Goal: Task Accomplishment & Management: Manage account settings

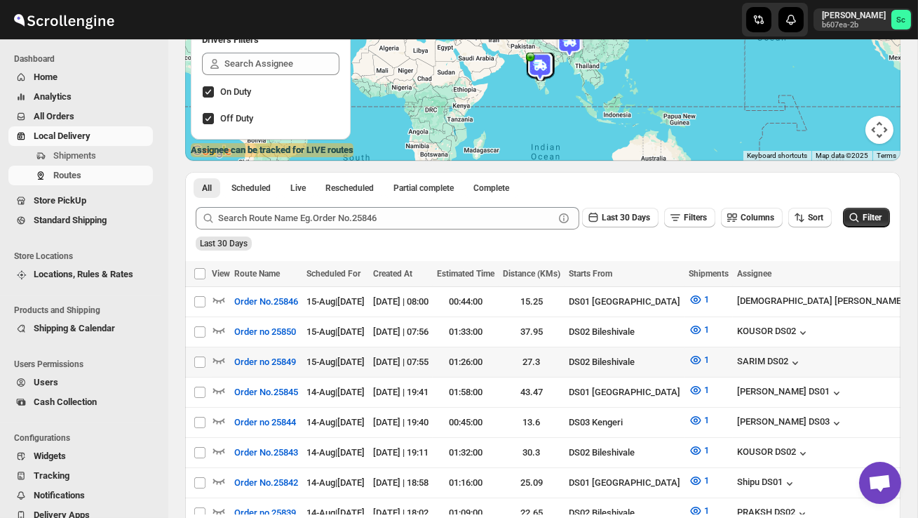
scroll to position [208, 0]
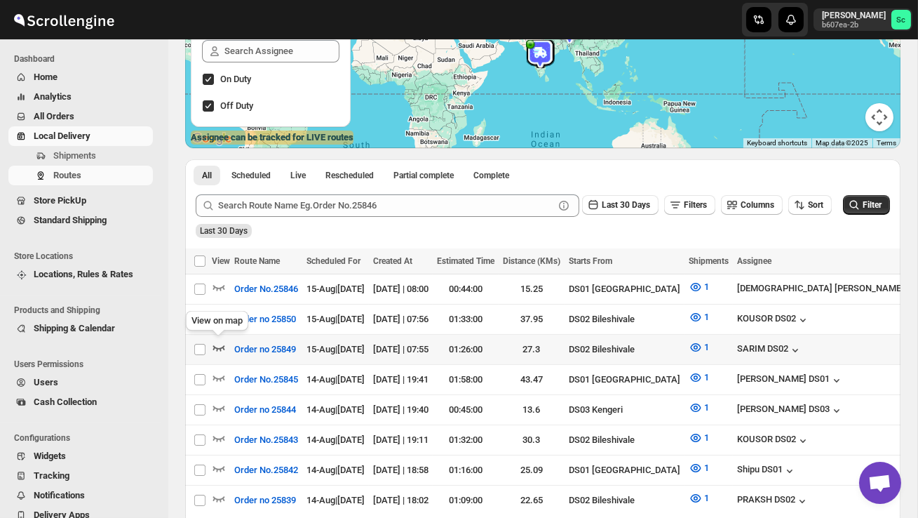
click at [215, 347] on icon "button" at bounding box center [219, 347] width 14 height 14
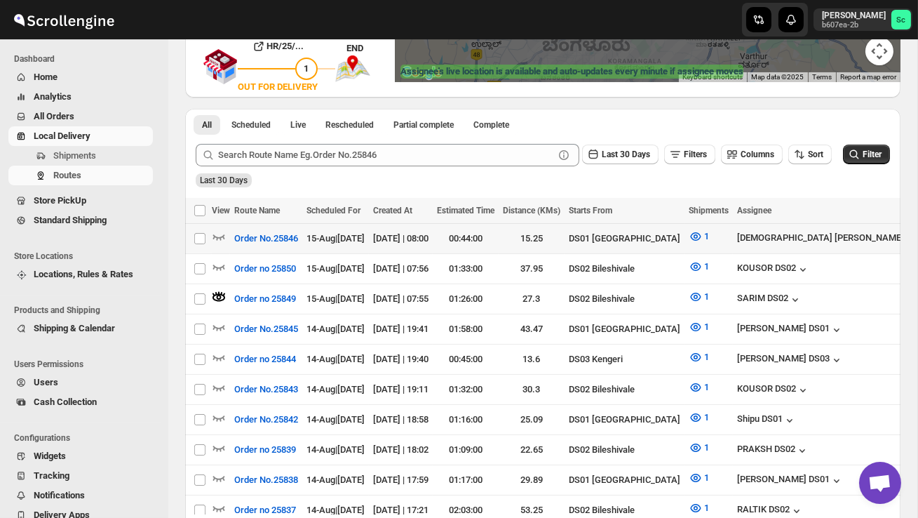
scroll to position [242, 0]
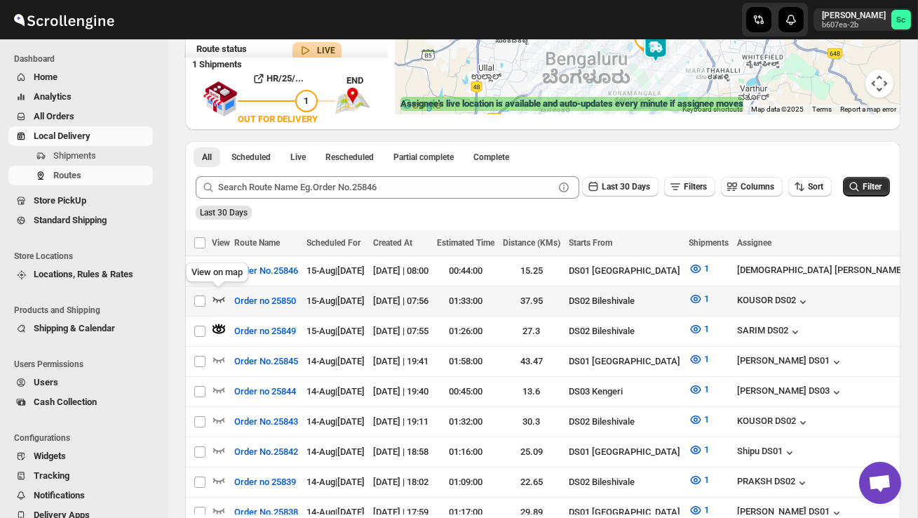
click at [217, 297] on icon "button" at bounding box center [219, 299] width 14 height 14
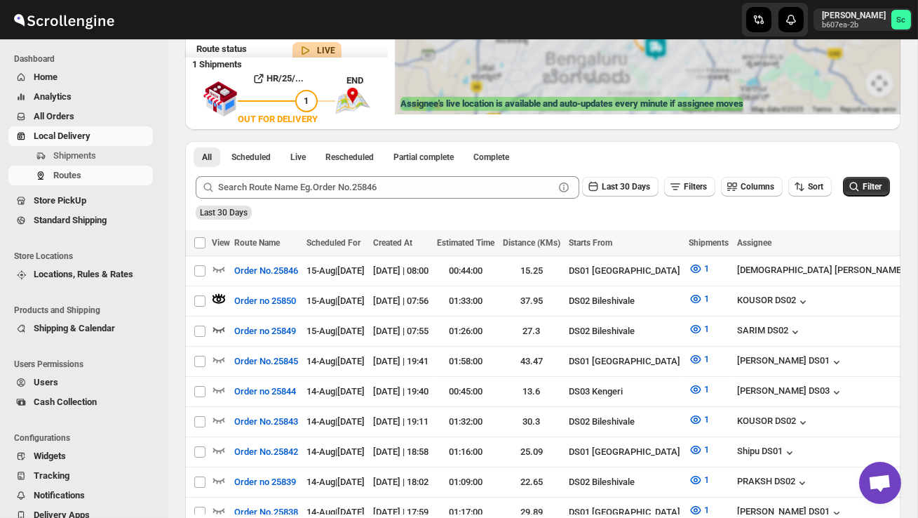
scroll to position [0, 0]
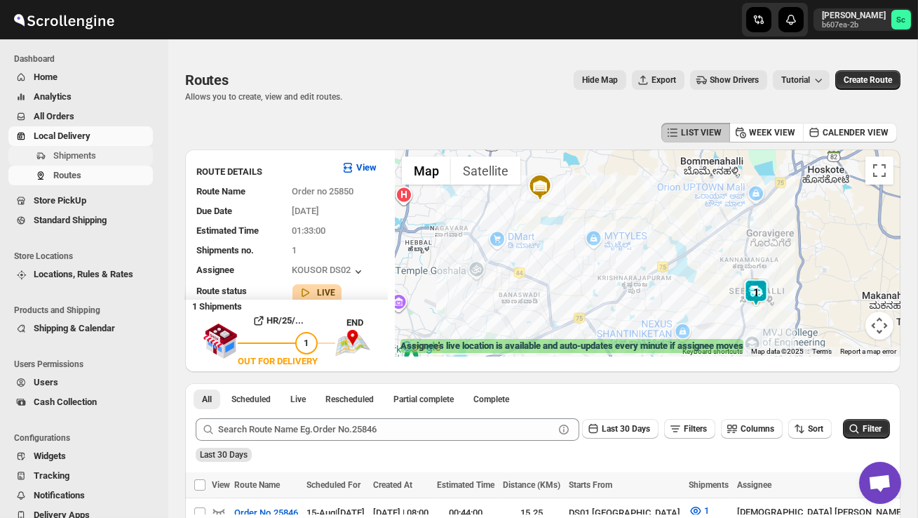
click at [65, 164] on button "Shipments" at bounding box center [80, 156] width 144 height 20
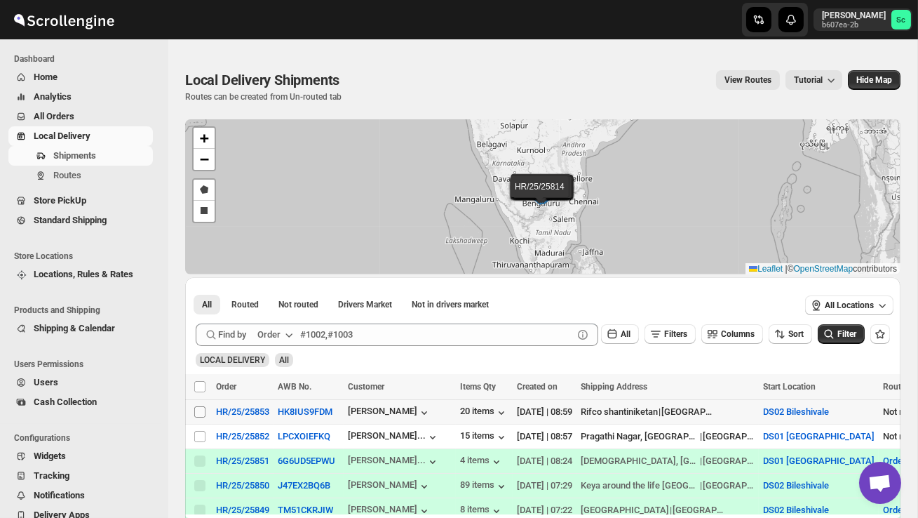
click at [198, 410] on input "Select shipment" at bounding box center [199, 411] width 11 height 11
checkbox input "true"
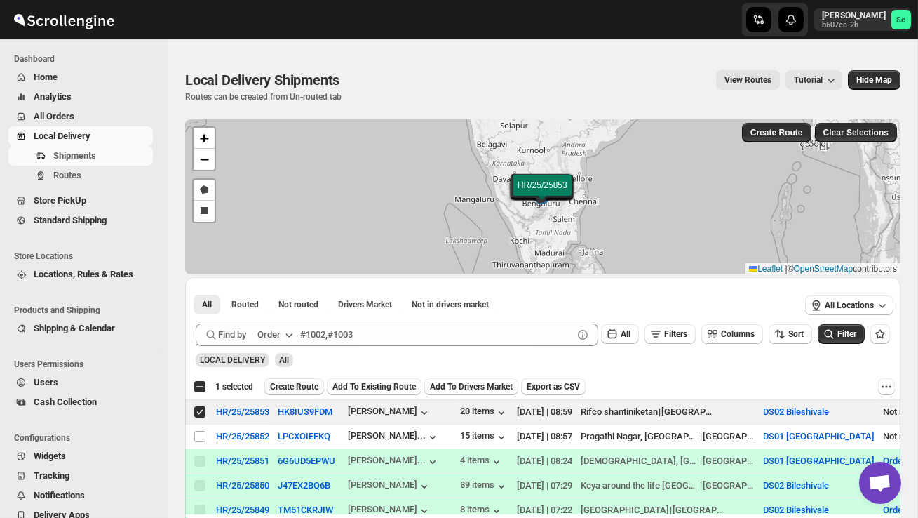
click at [302, 391] on span "Create Route" at bounding box center [294, 386] width 48 height 11
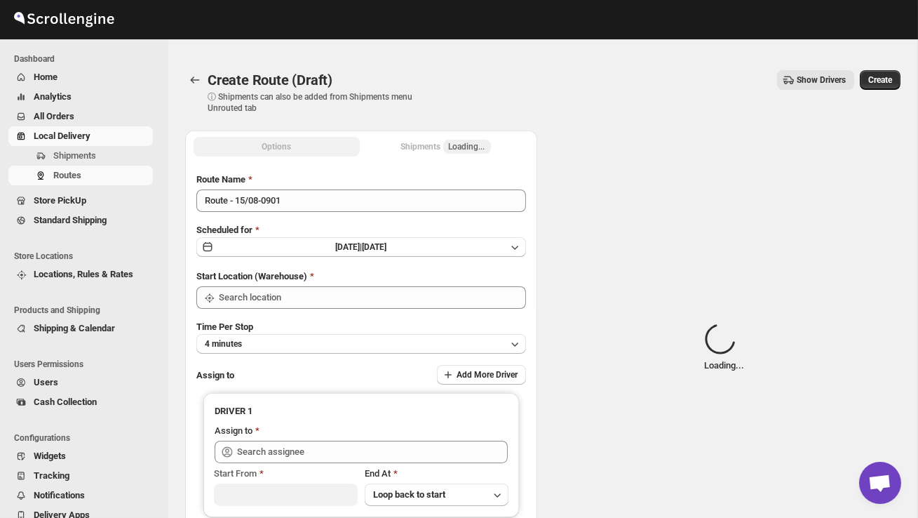
type input "DS02 Bileshivale"
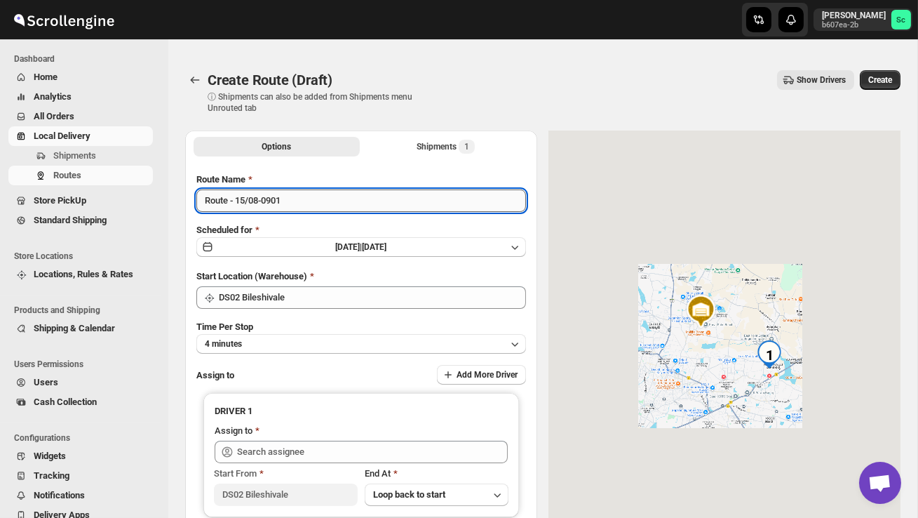
click at [298, 205] on input "Route - 15/08-0901" at bounding box center [361, 200] width 330 height 22
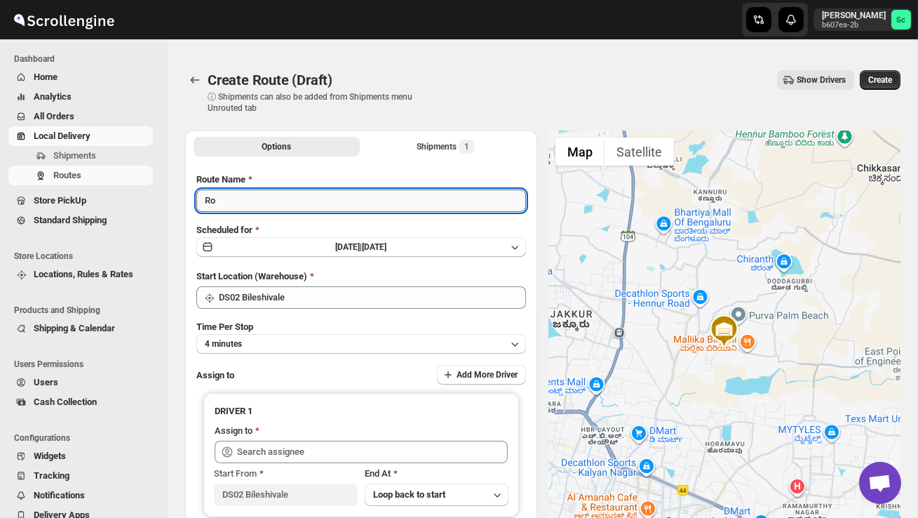
type input "R"
type input "Order no 25853"
click at [438, 339] on button "4 minutes" at bounding box center [361, 344] width 330 height 20
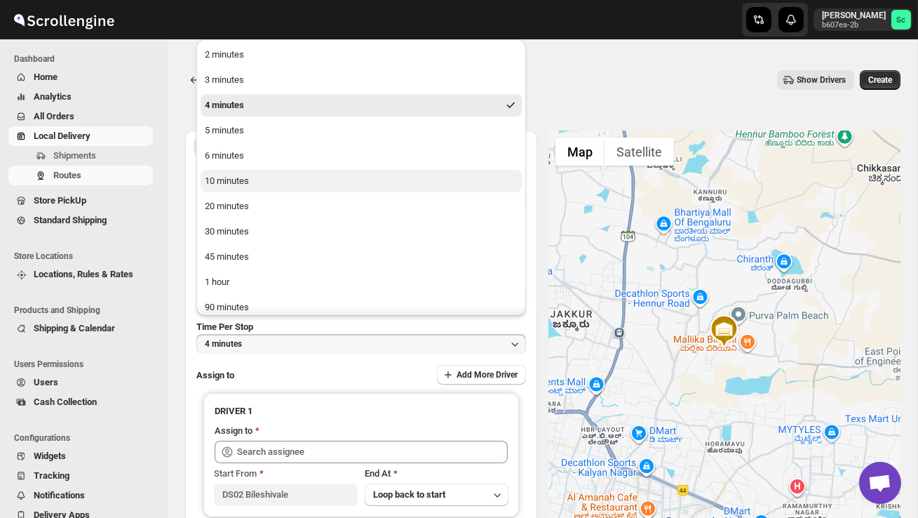
click at [276, 188] on button "10 minutes" at bounding box center [361, 181] width 321 height 22
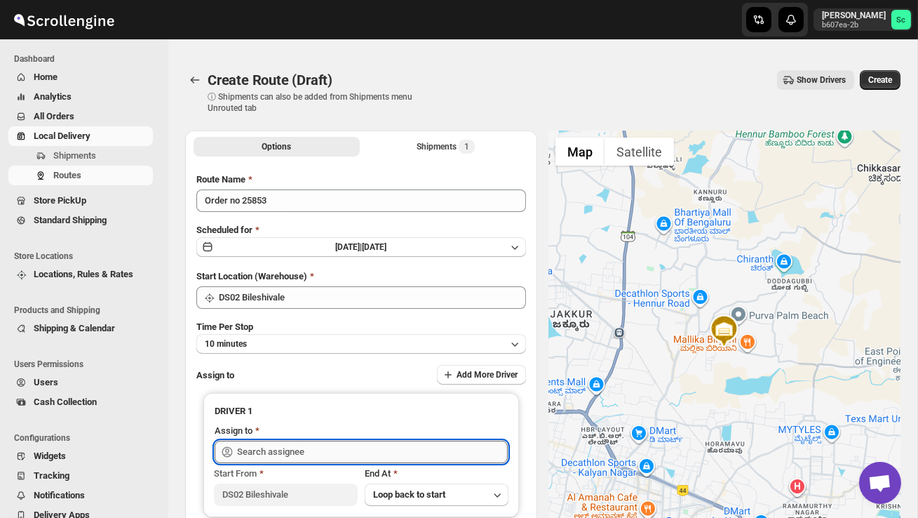
click at [269, 442] on input "text" at bounding box center [372, 451] width 271 height 22
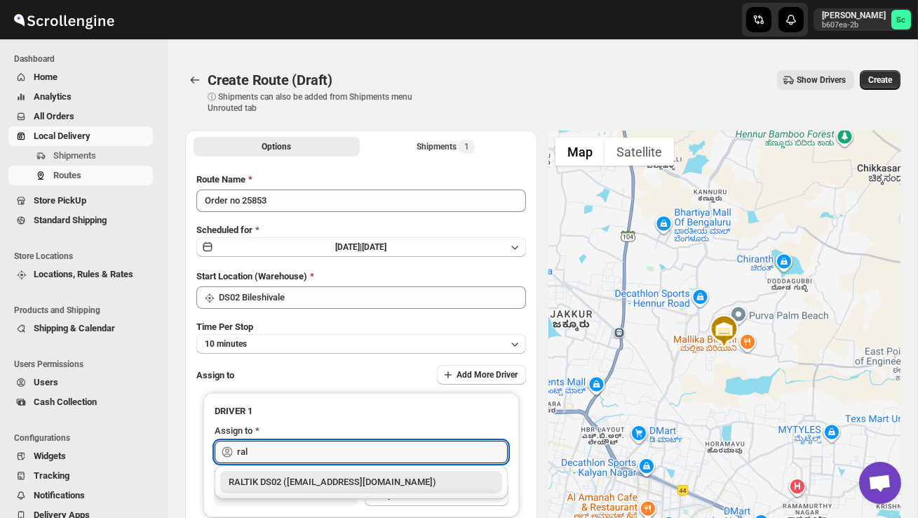
click at [298, 474] on div "RALTIK DS02 ([EMAIL_ADDRESS][DOMAIN_NAME])" at bounding box center [361, 482] width 282 height 22
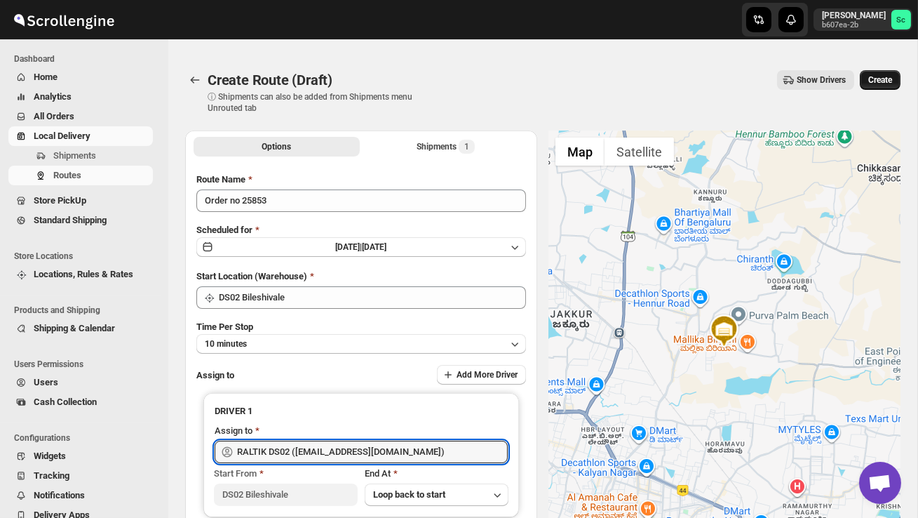
type input "RALTIK DS02 ([EMAIL_ADDRESS][DOMAIN_NAME])"
click at [888, 70] on button "Create" at bounding box center [880, 80] width 41 height 20
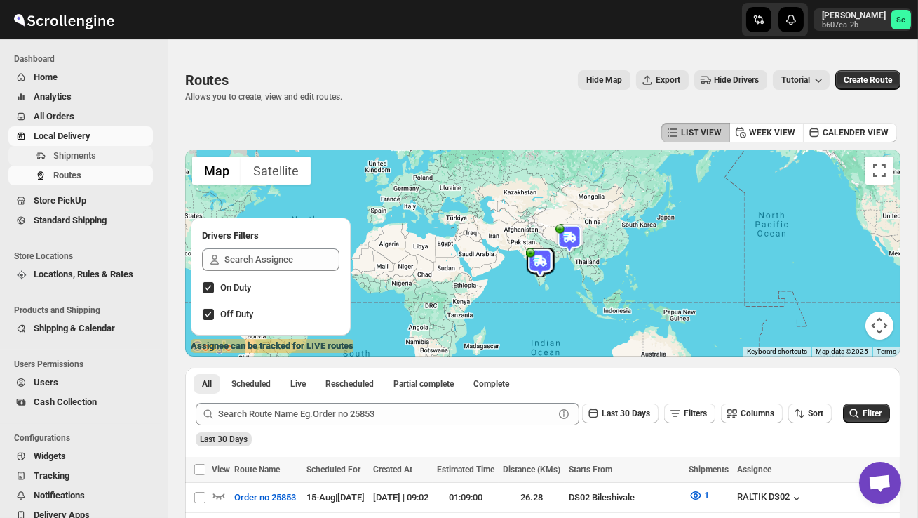
click at [92, 159] on span "Shipments" at bounding box center [74, 155] width 43 height 11
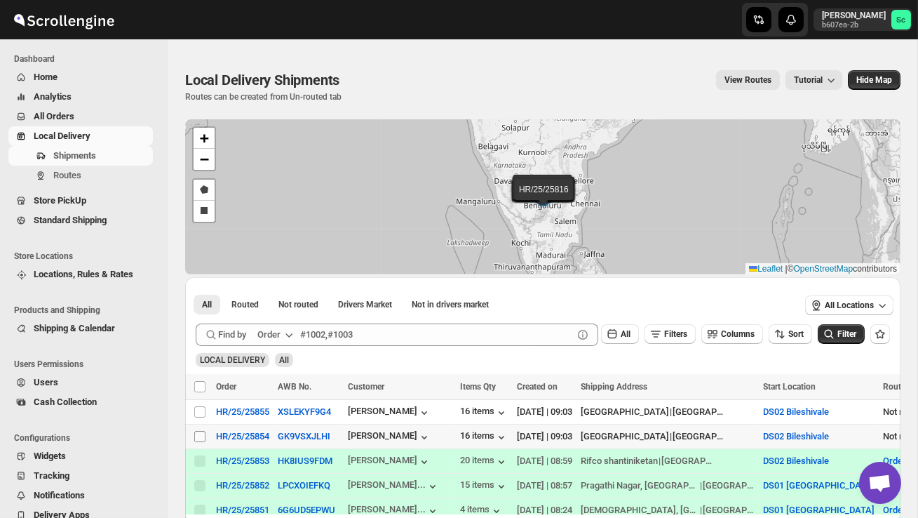
click at [198, 432] on input "Select shipment" at bounding box center [199, 436] width 11 height 11
checkbox input "true"
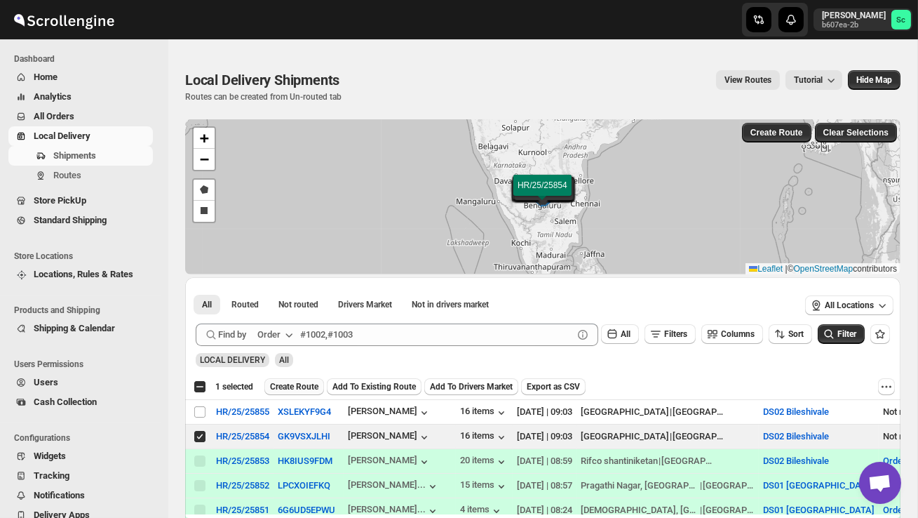
click at [283, 387] on span "Create Route" at bounding box center [294, 386] width 48 height 11
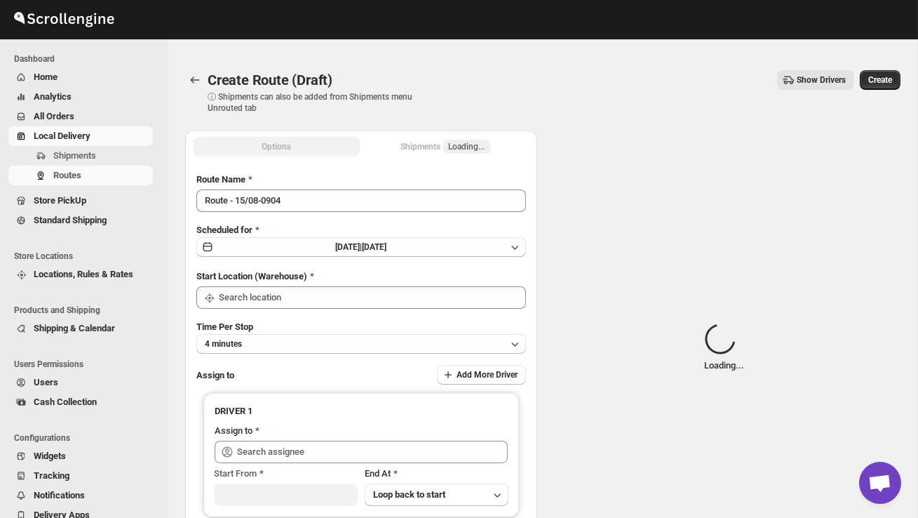
type input "DS02 Bileshivale"
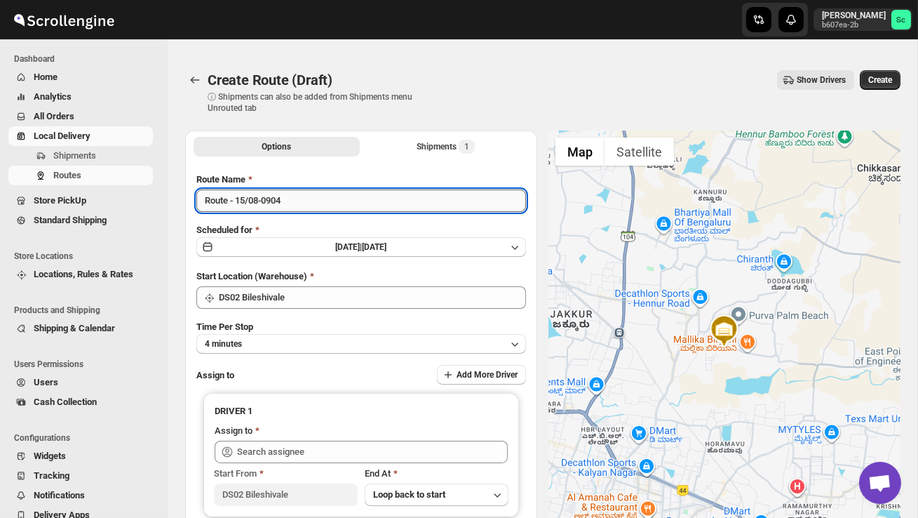
click at [305, 196] on input "Route - 15/08-0904" at bounding box center [361, 200] width 330 height 22
type input "R"
type input "Order no 25854"
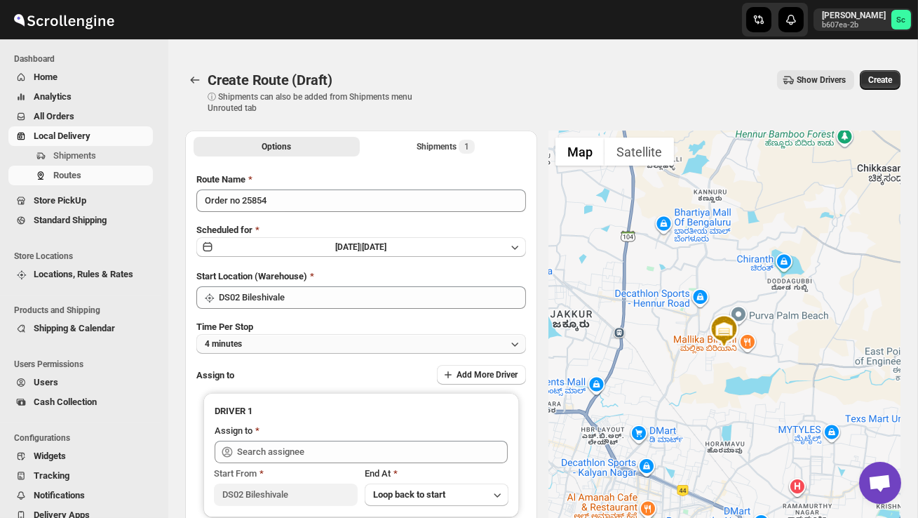
click at [306, 337] on button "4 minutes" at bounding box center [361, 344] width 330 height 20
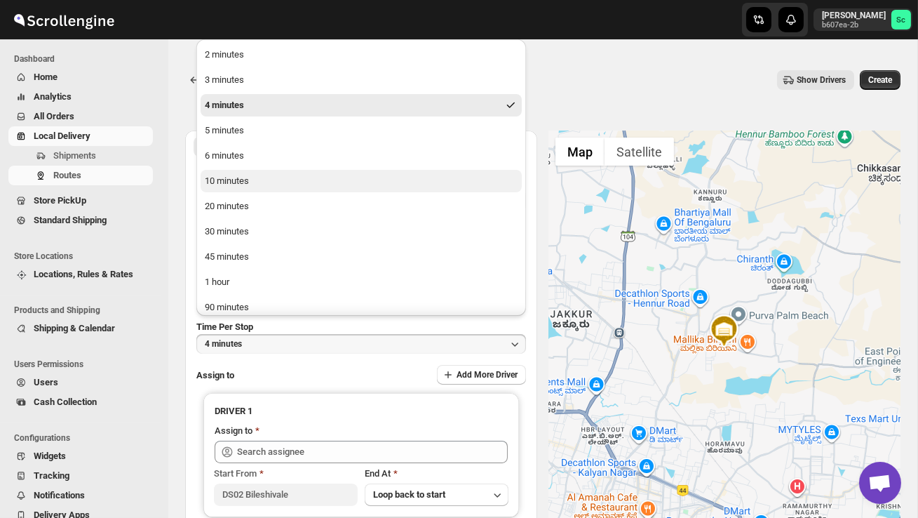
click at [236, 177] on div "10 minutes" at bounding box center [227, 181] width 44 height 14
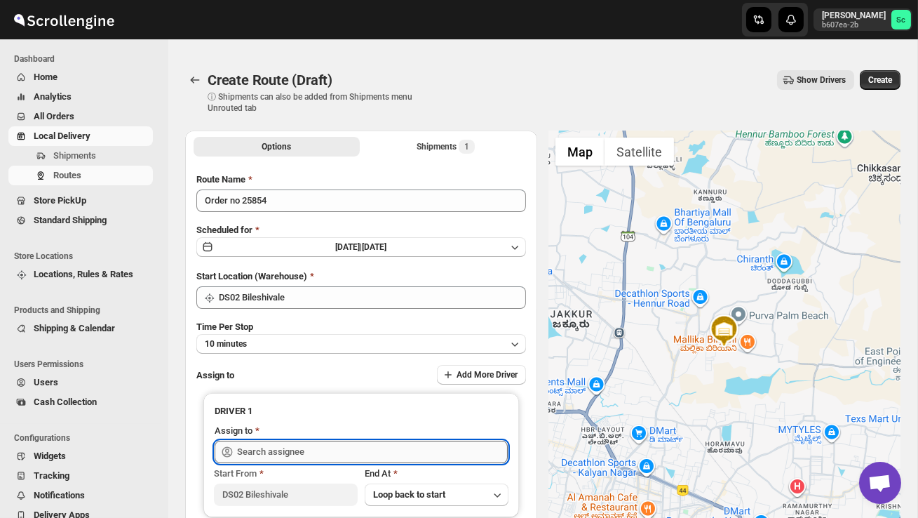
click at [277, 449] on input "text" at bounding box center [372, 451] width 271 height 22
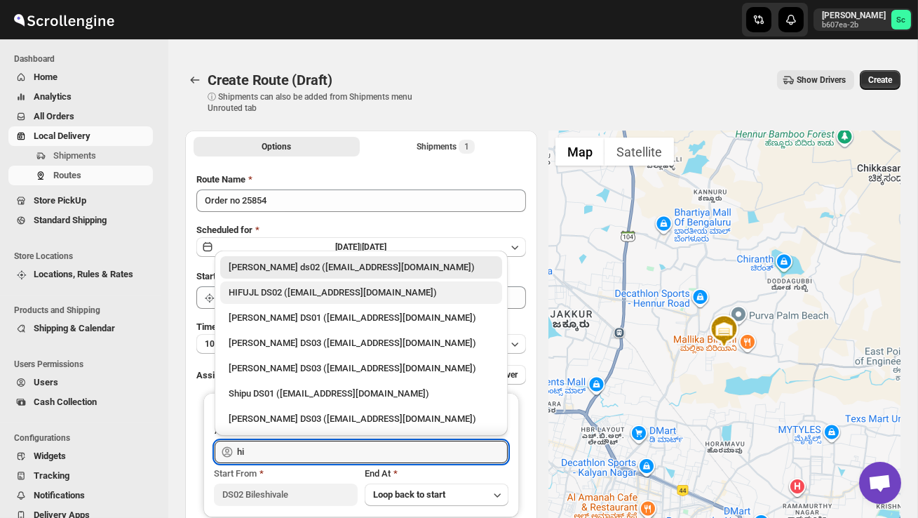
click at [294, 295] on div "HIFUJL DS02 ([EMAIL_ADDRESS][DOMAIN_NAME])" at bounding box center [361, 292] width 265 height 14
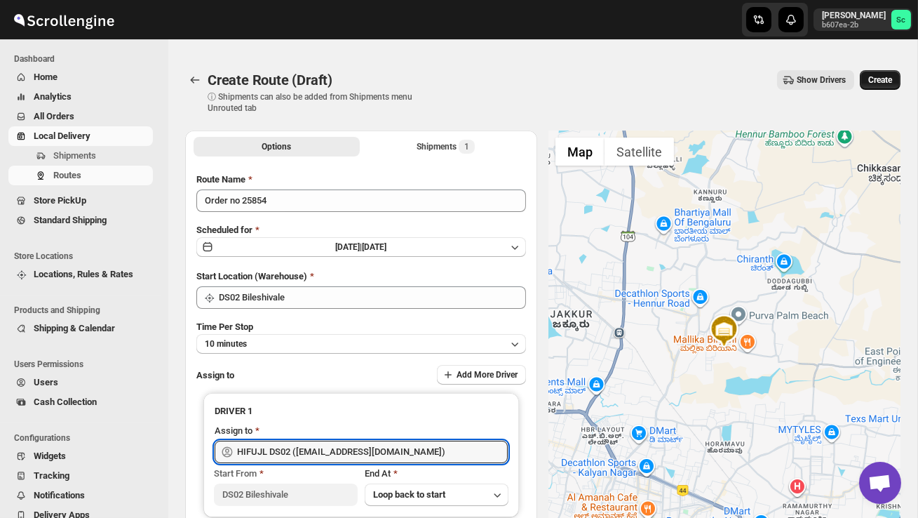
type input "HIFUJL DS02 ([EMAIL_ADDRESS][DOMAIN_NAME])"
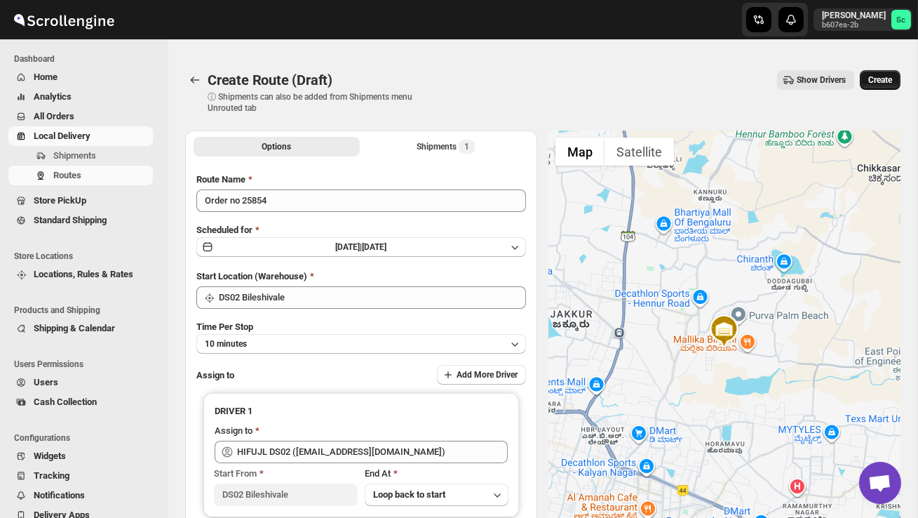
click at [880, 83] on span "Create" at bounding box center [880, 79] width 24 height 11
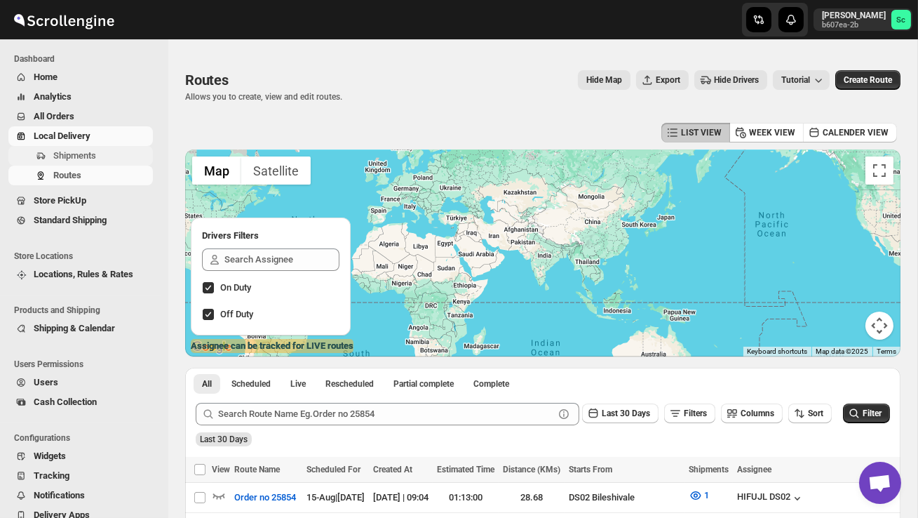
click at [96, 158] on span "Shipments" at bounding box center [74, 155] width 43 height 11
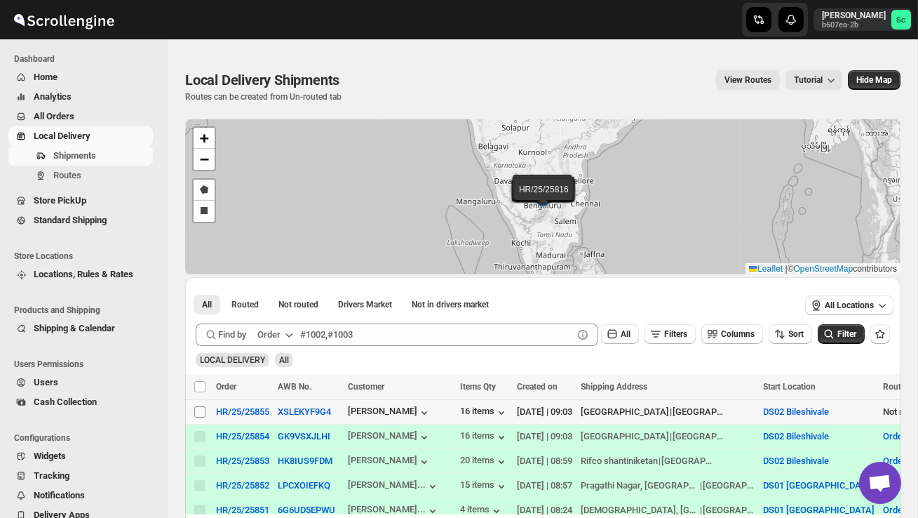
click at [201, 415] on input "Select shipment" at bounding box center [199, 411] width 11 height 11
checkbox input "true"
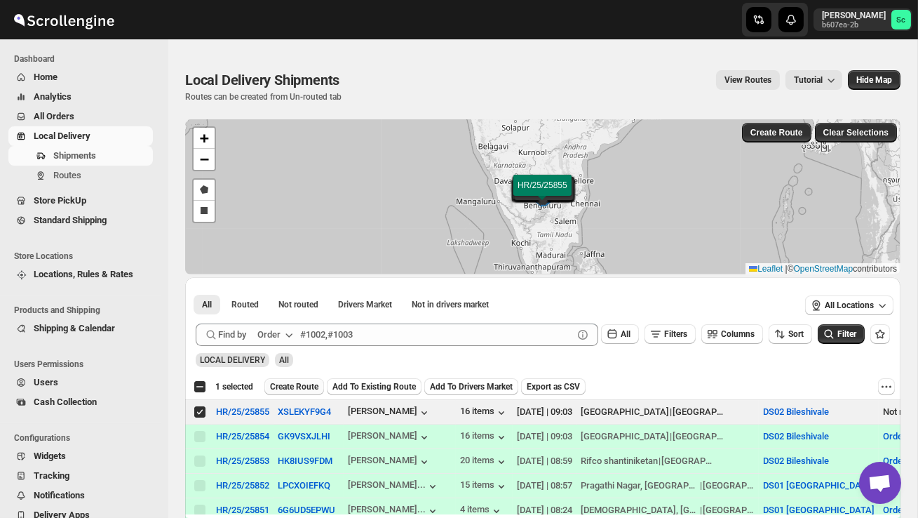
click at [302, 383] on span "Create Route" at bounding box center [294, 386] width 48 height 11
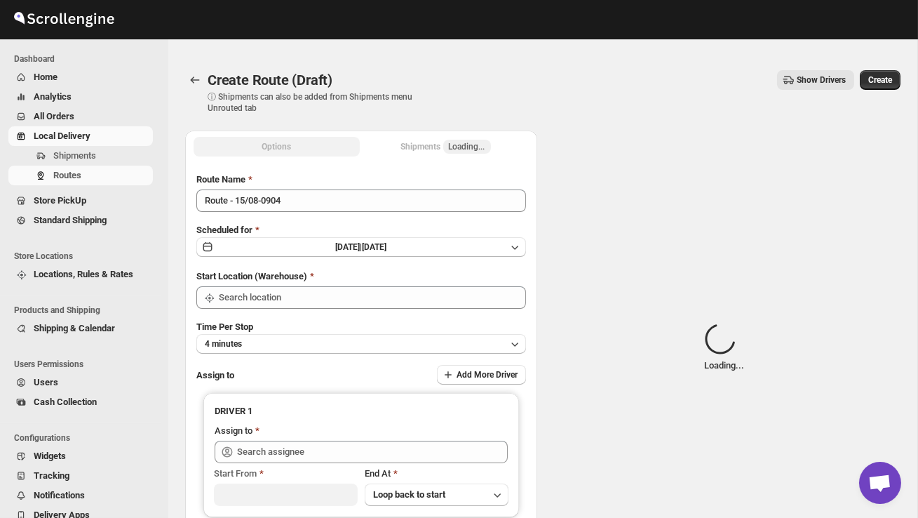
type input "DS02 Bileshivale"
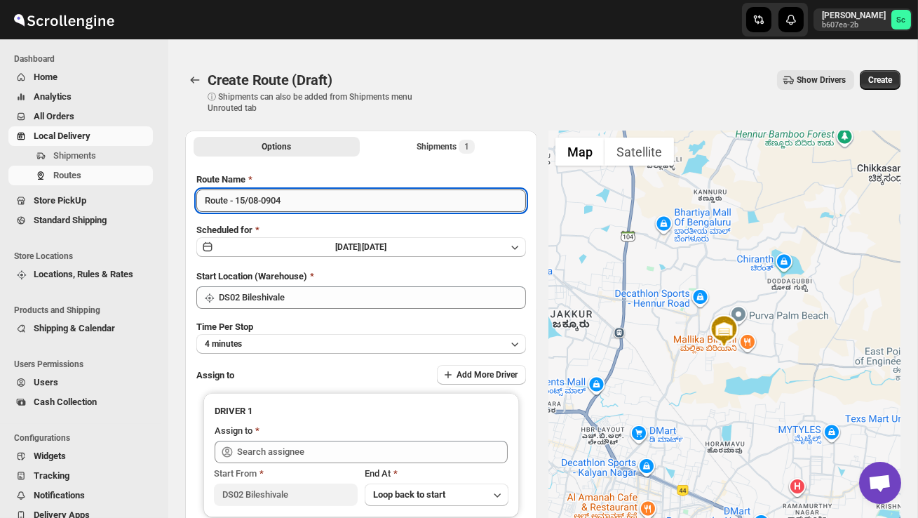
click at [295, 205] on input "Route - 15/08-0904" at bounding box center [361, 200] width 330 height 22
type input "R"
type input "Order no 25855"
click at [401, 341] on button "4 minutes" at bounding box center [361, 344] width 330 height 20
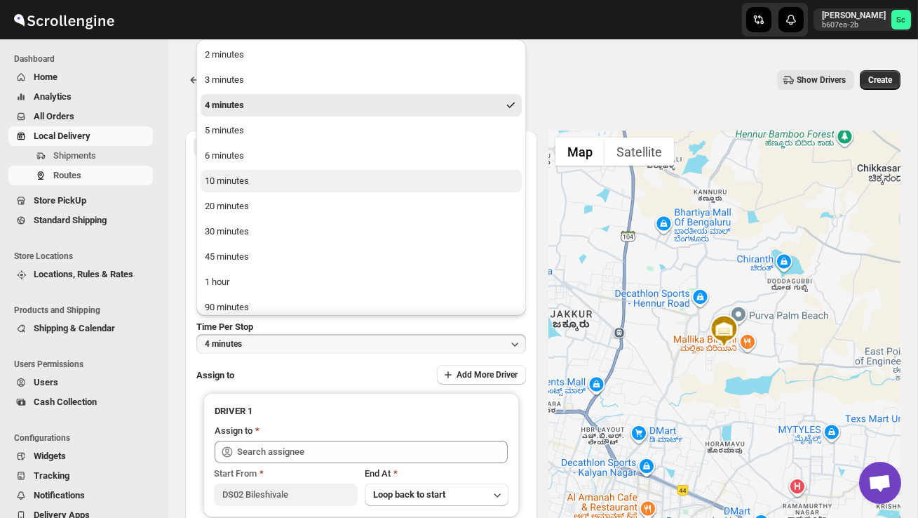
click at [336, 182] on button "10 minutes" at bounding box center [361, 181] width 321 height 22
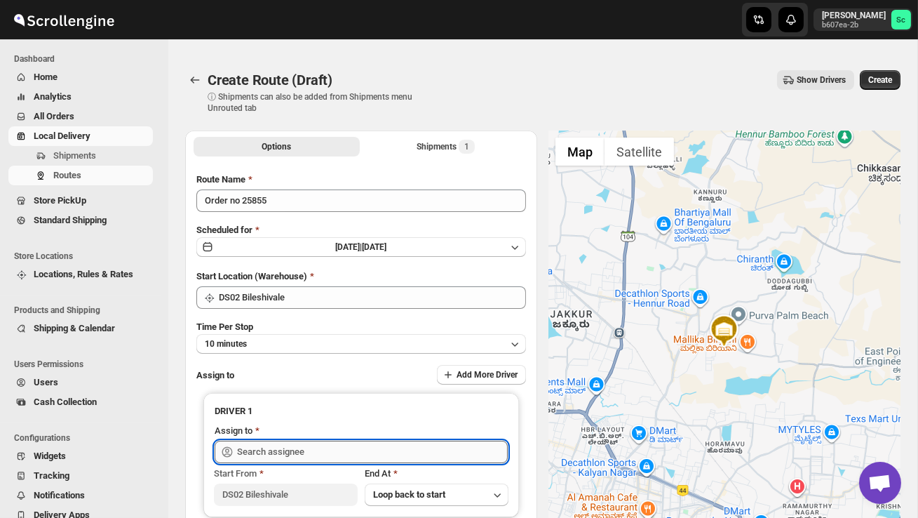
click at [293, 450] on input "text" at bounding box center [372, 451] width 271 height 22
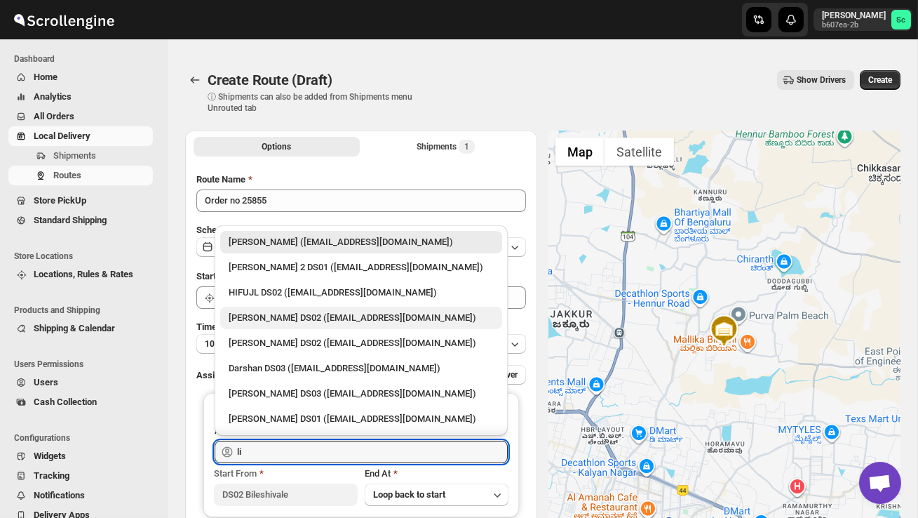
click at [321, 311] on div "[PERSON_NAME] DS02 ([EMAIL_ADDRESS][DOMAIN_NAME])" at bounding box center [361, 318] width 265 height 14
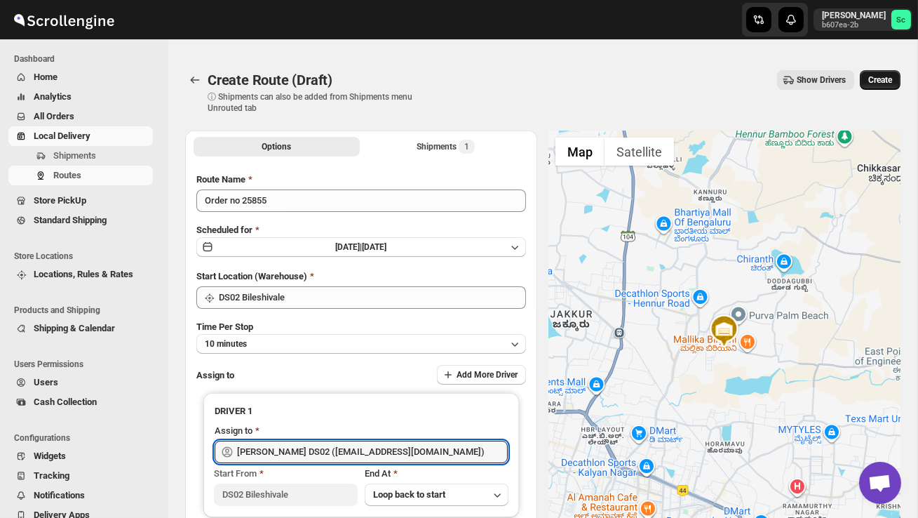
type input "[PERSON_NAME] DS02 ([EMAIL_ADDRESS][DOMAIN_NAME])"
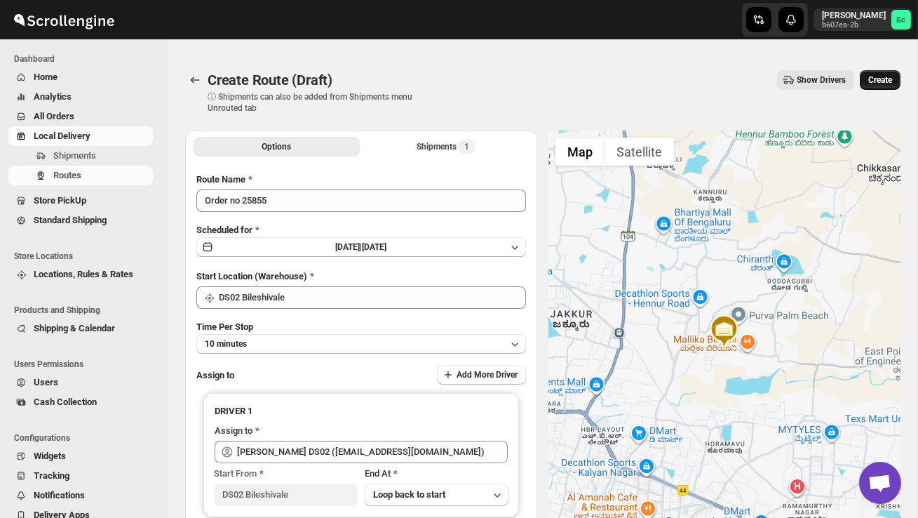
click at [883, 83] on span "Create" at bounding box center [880, 79] width 24 height 11
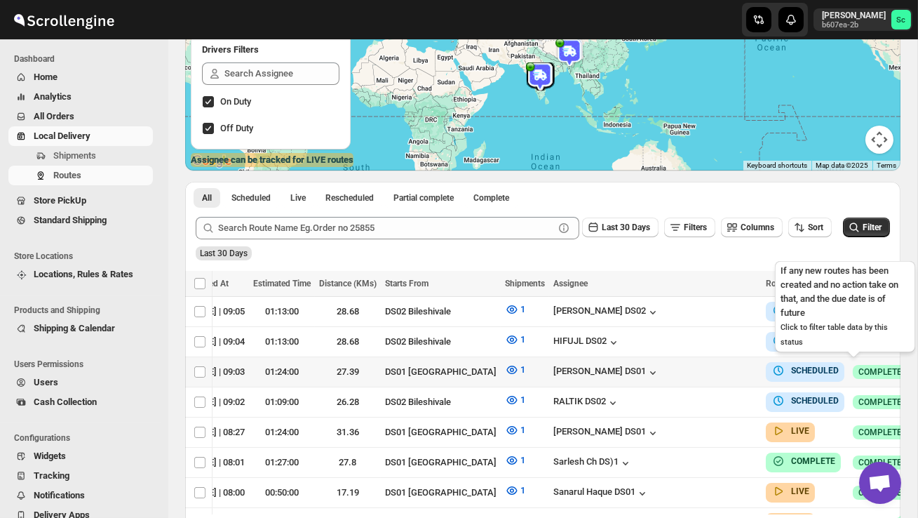
scroll to position [0, 183]
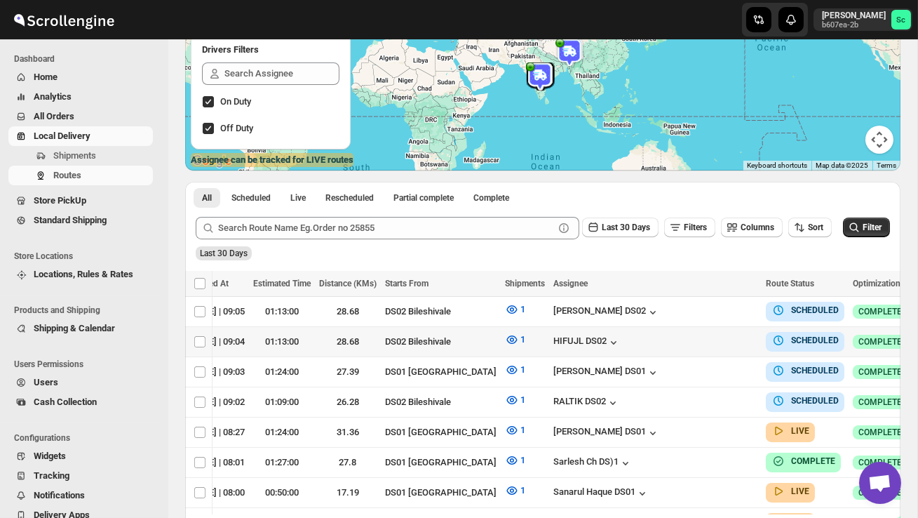
checkbox input "true"
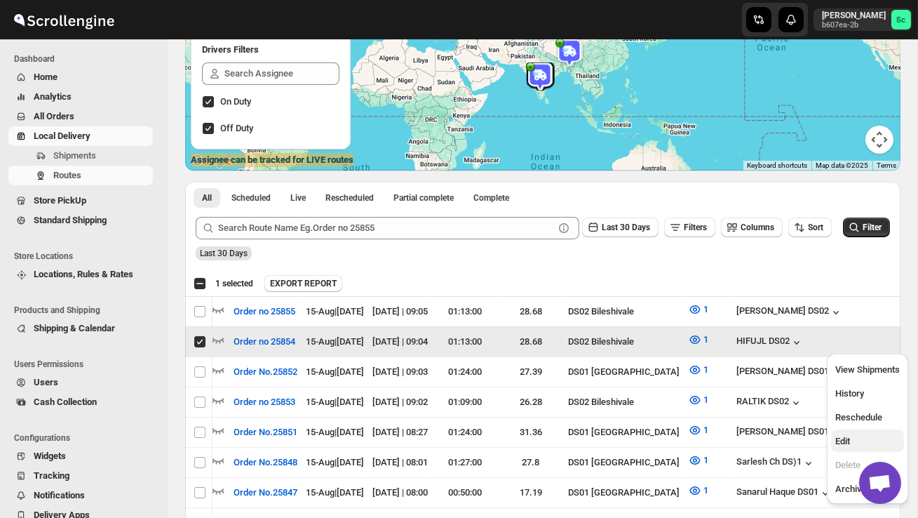
click at [846, 436] on span "Edit" at bounding box center [842, 441] width 15 height 11
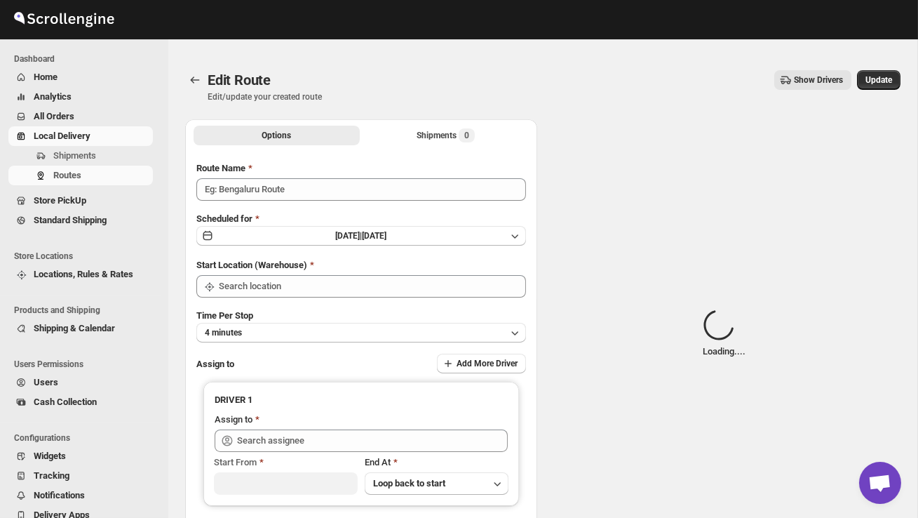
type input "Order no 25854"
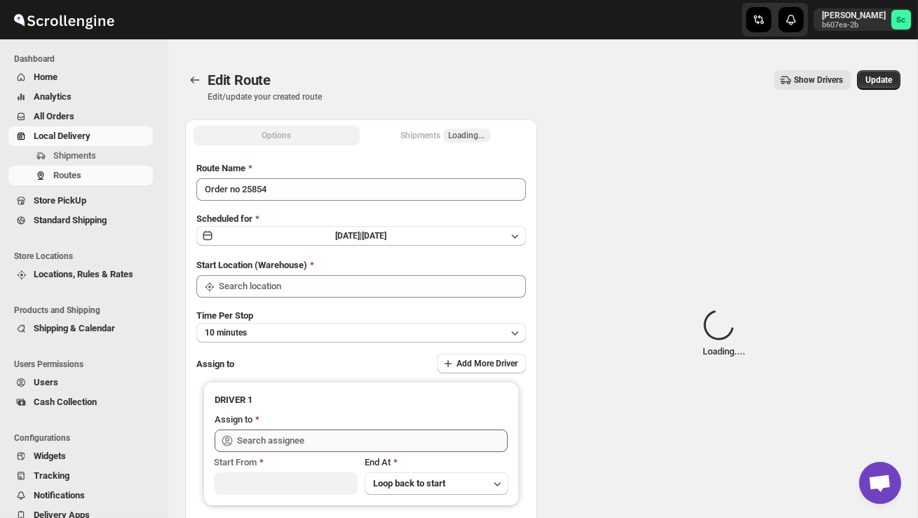
type input "DS02 Bileshivale"
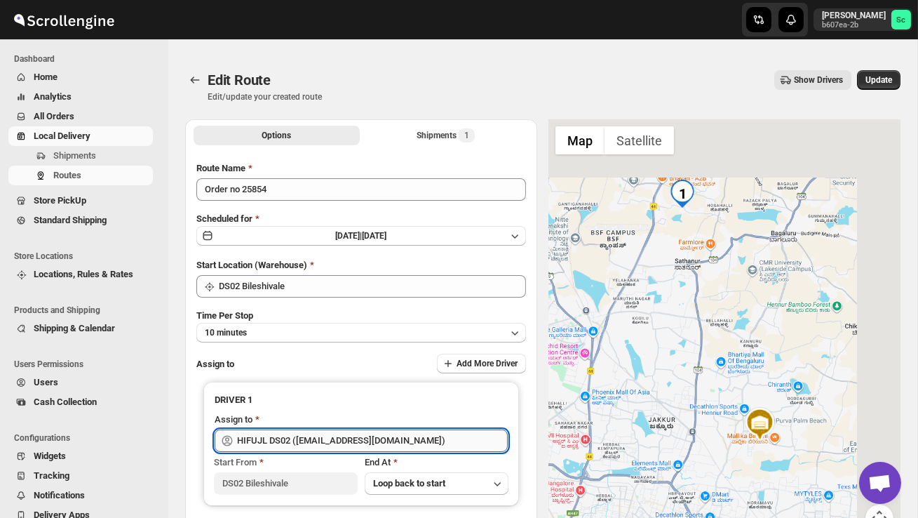
click at [412, 437] on input "HIFUJL DS02 ([EMAIL_ADDRESS][DOMAIN_NAME])" at bounding box center [372, 440] width 271 height 22
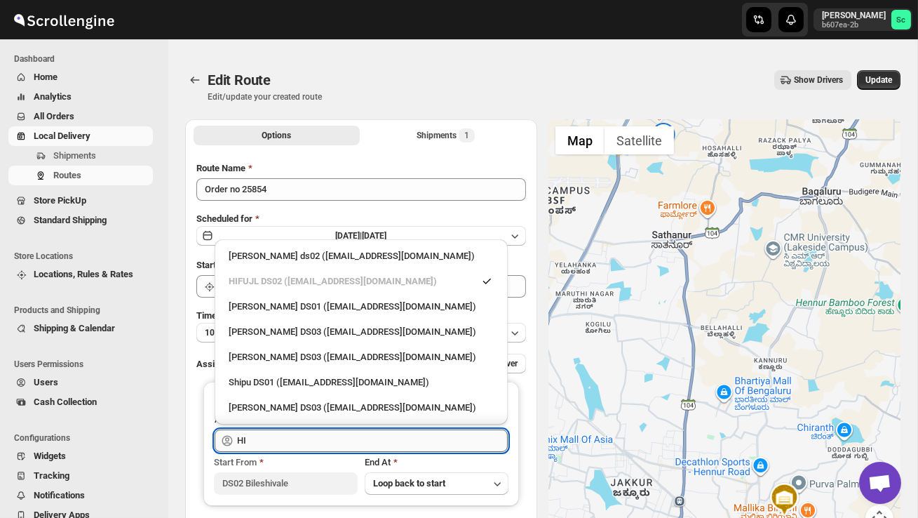
type input "H"
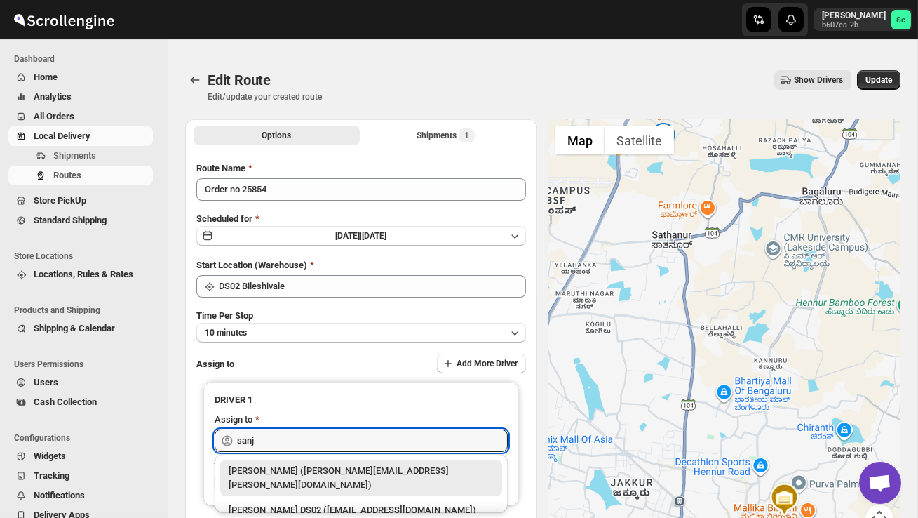
click at [398, 503] on div "[PERSON_NAME] DS02 ([EMAIL_ADDRESS][DOMAIN_NAME])" at bounding box center [361, 510] width 265 height 14
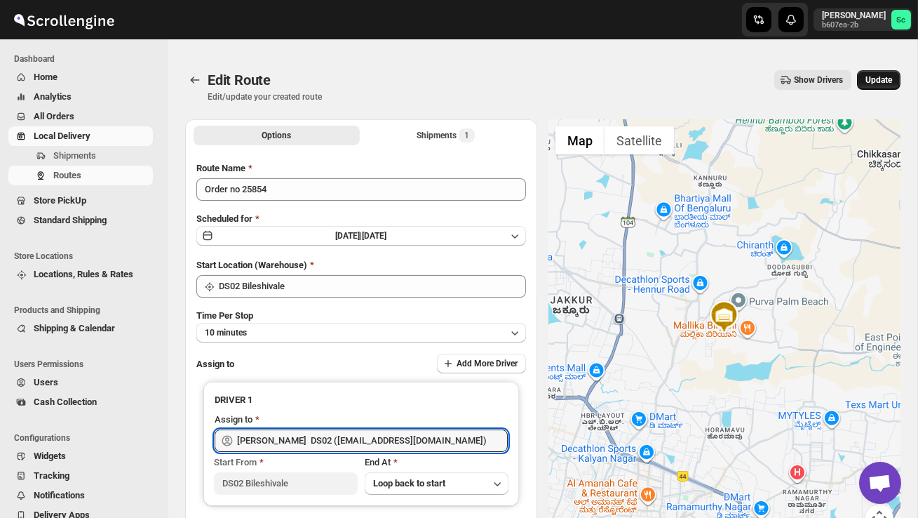
type input "[PERSON_NAME] DS02 ([EMAIL_ADDRESS][DOMAIN_NAME])"
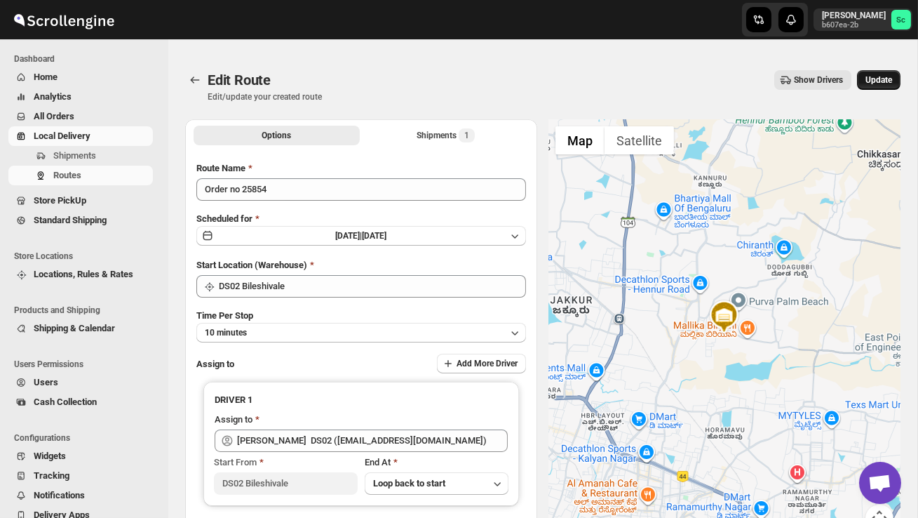
click at [882, 84] on span "Update" at bounding box center [878, 79] width 27 height 11
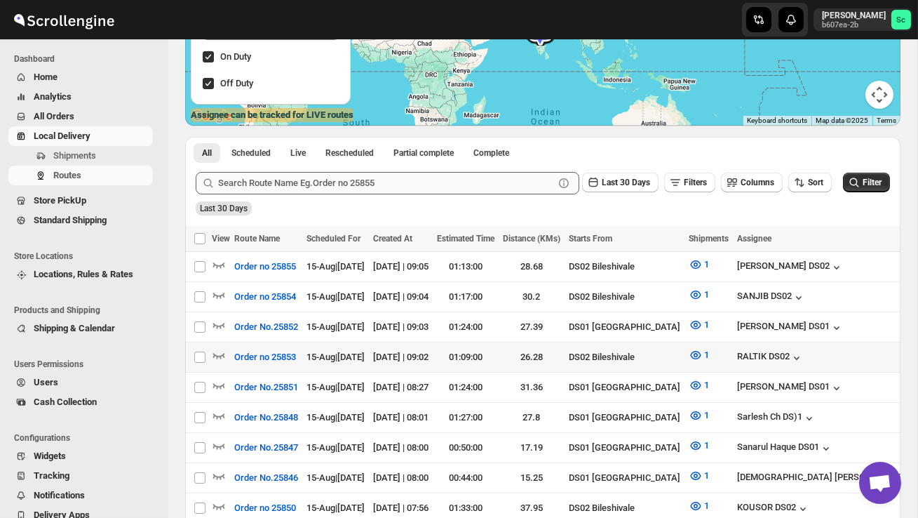
scroll to position [272, 0]
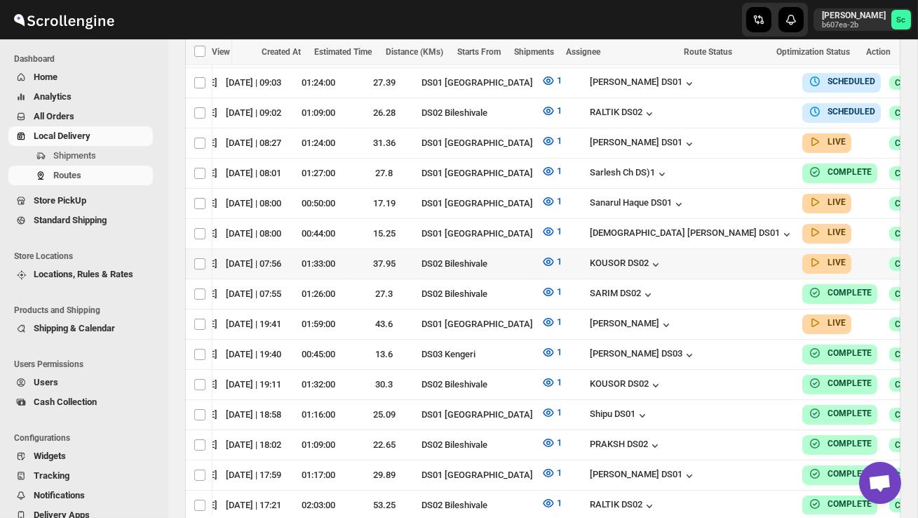
scroll to position [0, 201]
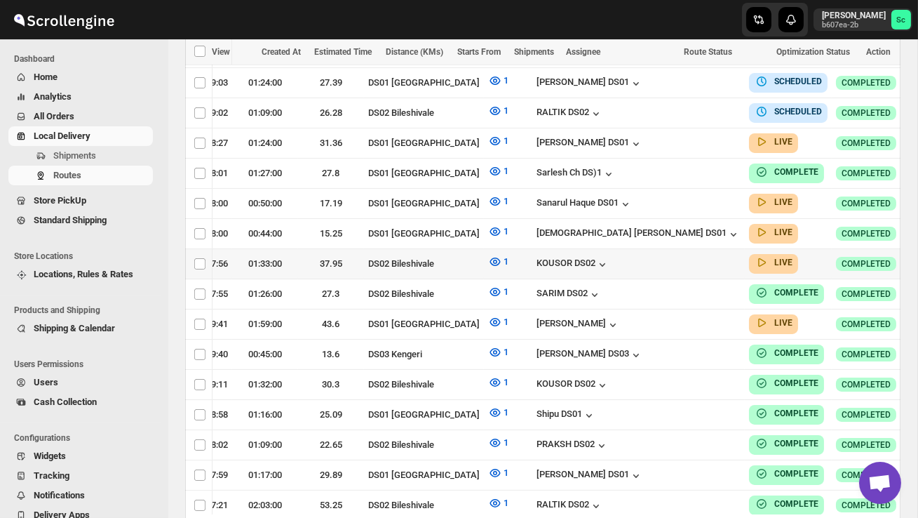
click at [917, 256] on icon "button" at bounding box center [928, 263] width 14 height 14
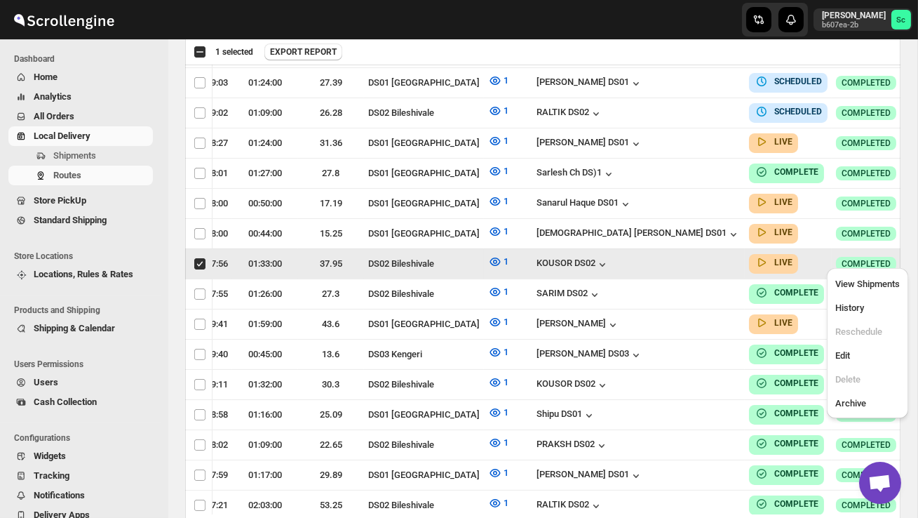
scroll to position [0, 1]
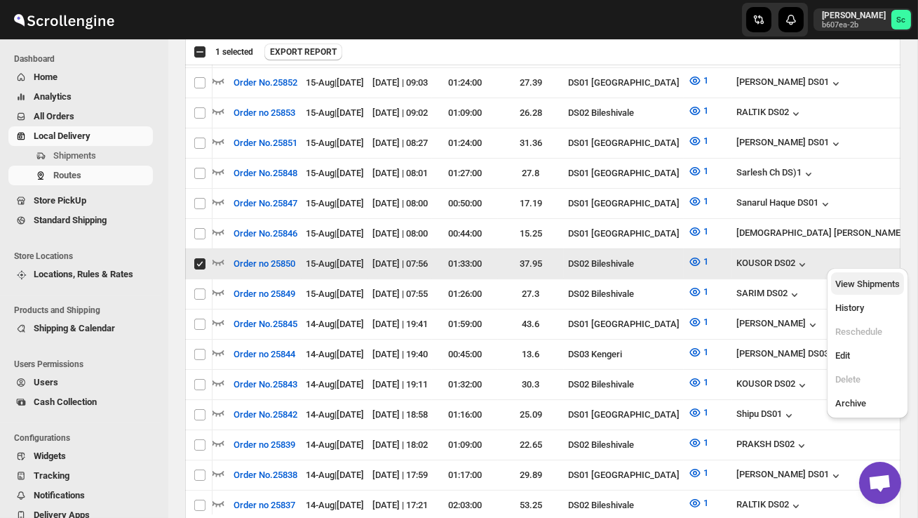
click at [871, 278] on span "View Shipments" at bounding box center [867, 283] width 65 height 11
checkbox input "false"
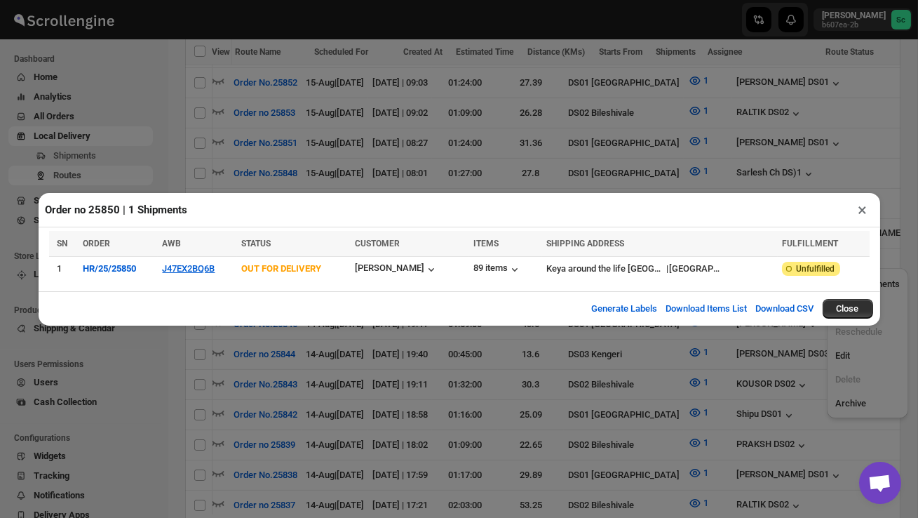
click at [202, 274] on td "J47EX2BQ6B" at bounding box center [197, 268] width 79 height 25
click at [208, 269] on button "J47EX2BQ6B" at bounding box center [188, 268] width 53 height 11
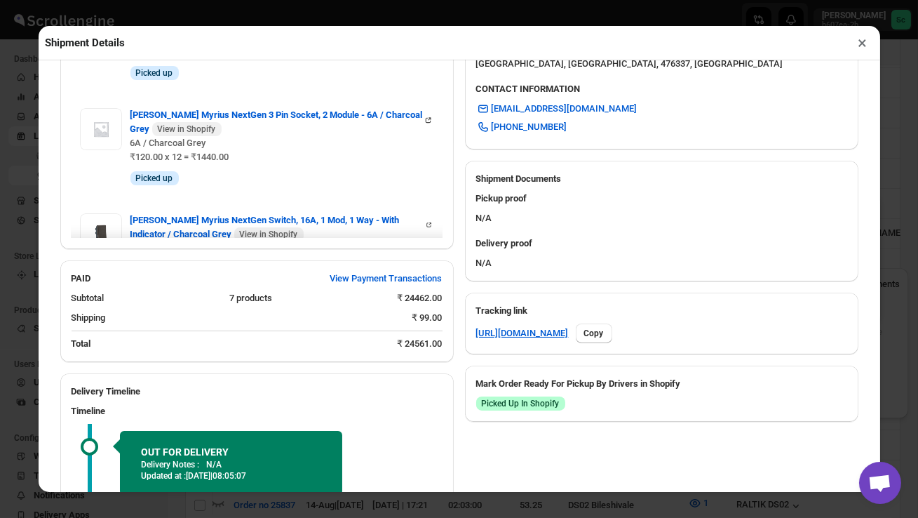
scroll to position [699, 0]
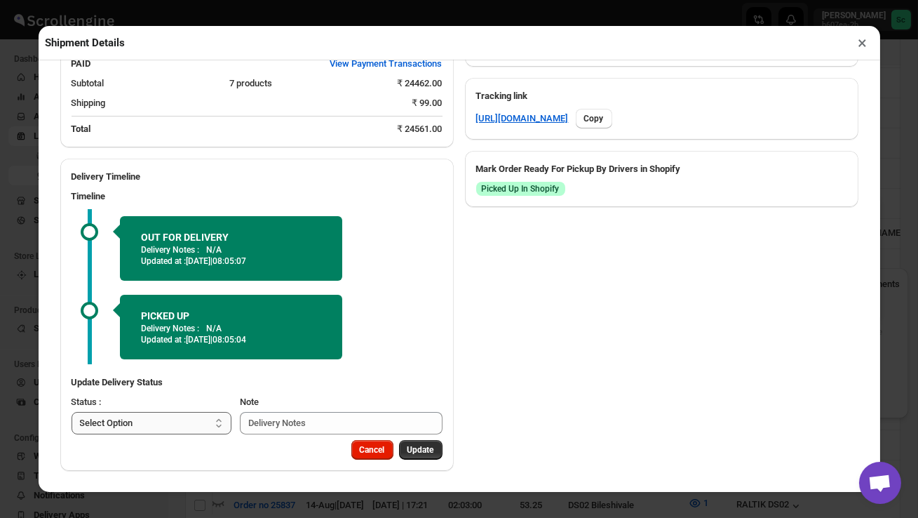
click at [189, 420] on select "Select Option PICKED UP OUT FOR DELIVERY RESCHEDULE DELIVERED CANCELLED" at bounding box center [152, 423] width 161 height 22
select select "DELIVERED"
click at [411, 447] on span "Update" at bounding box center [420, 449] width 27 height 11
select select
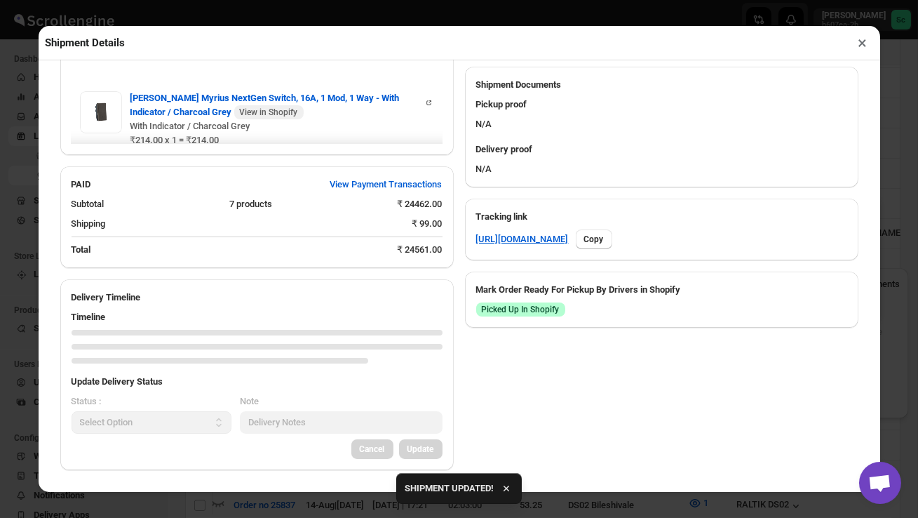
click at [865, 46] on button "×" at bounding box center [863, 43] width 20 height 20
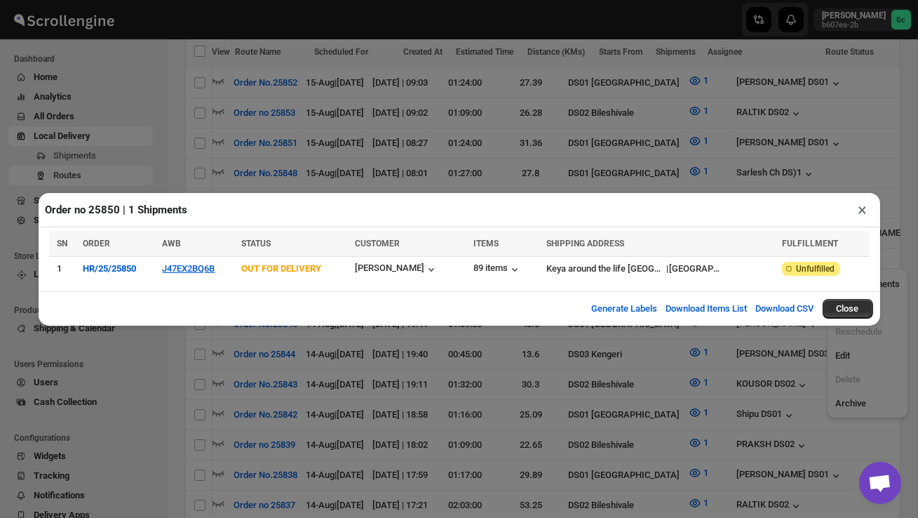
click at [865, 210] on button "×" at bounding box center [863, 210] width 20 height 20
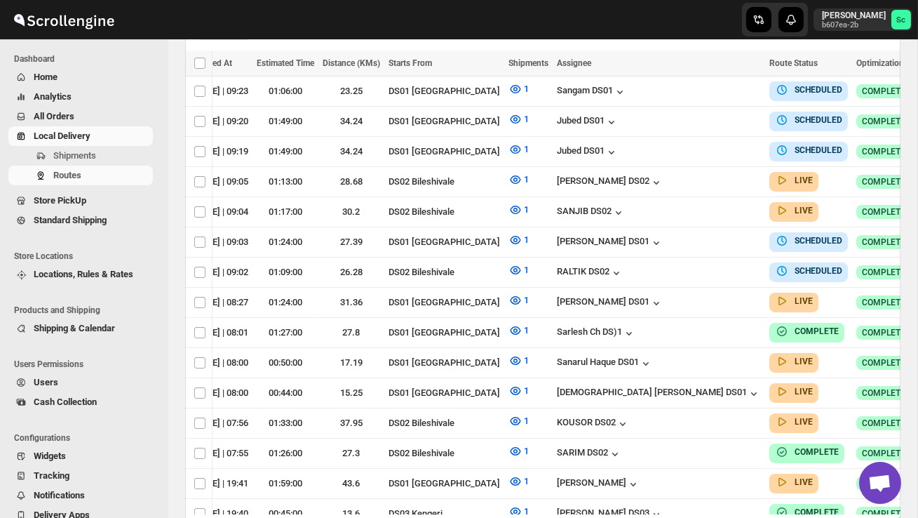
scroll to position [0, 0]
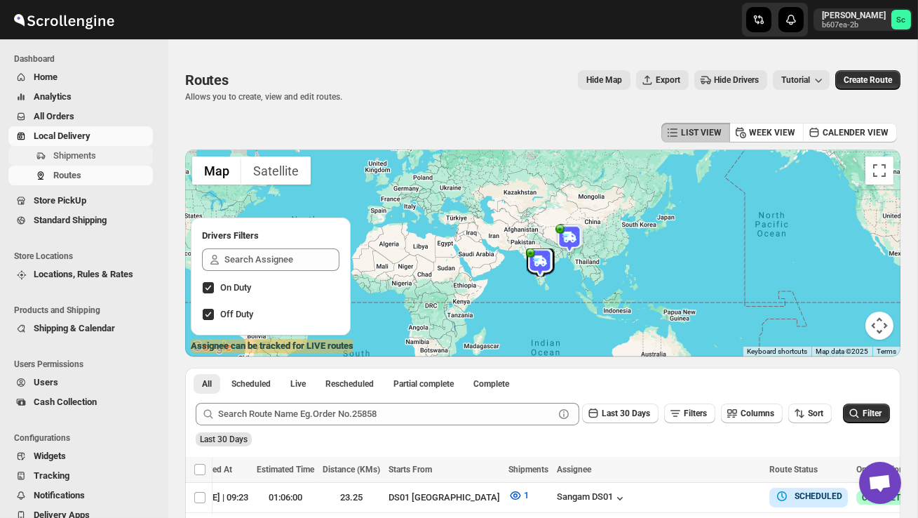
click at [80, 147] on button "Shipments" at bounding box center [80, 156] width 144 height 20
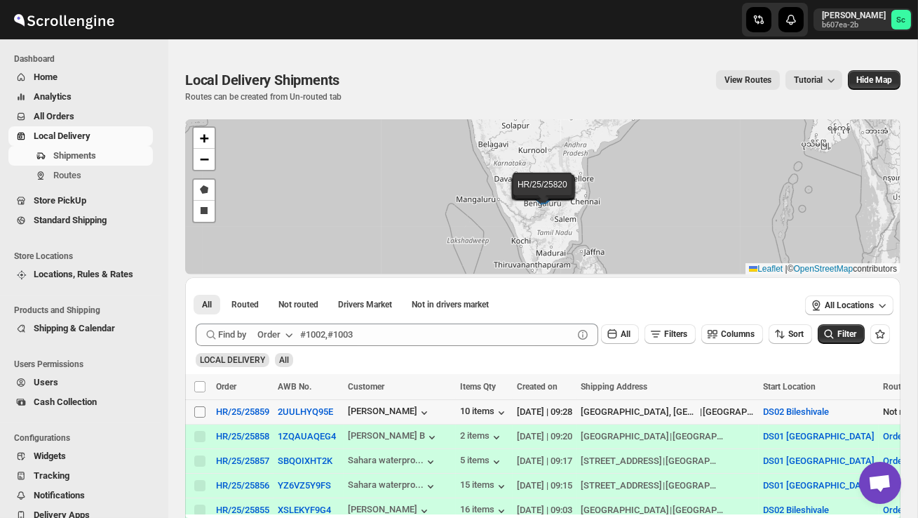
click at [201, 412] on input "Select shipment" at bounding box center [199, 411] width 11 height 11
checkbox input "true"
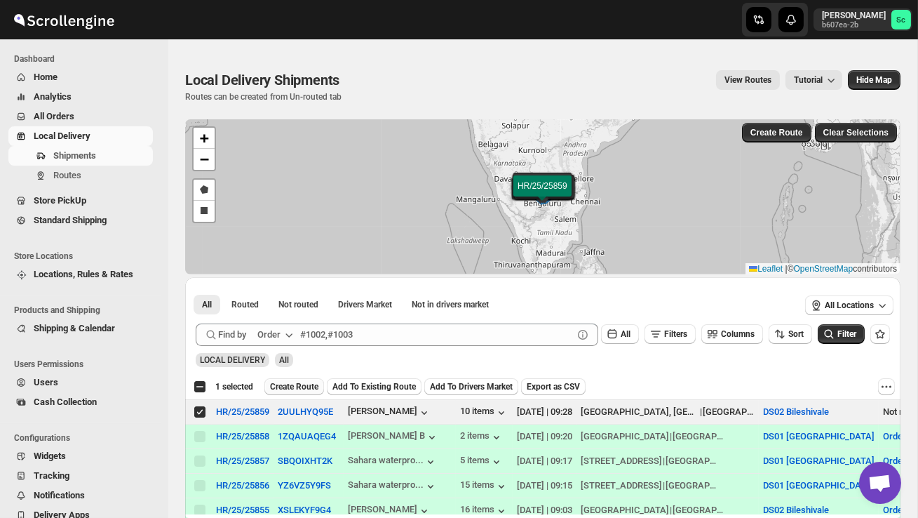
click at [295, 391] on span "Create Route" at bounding box center [294, 386] width 48 height 11
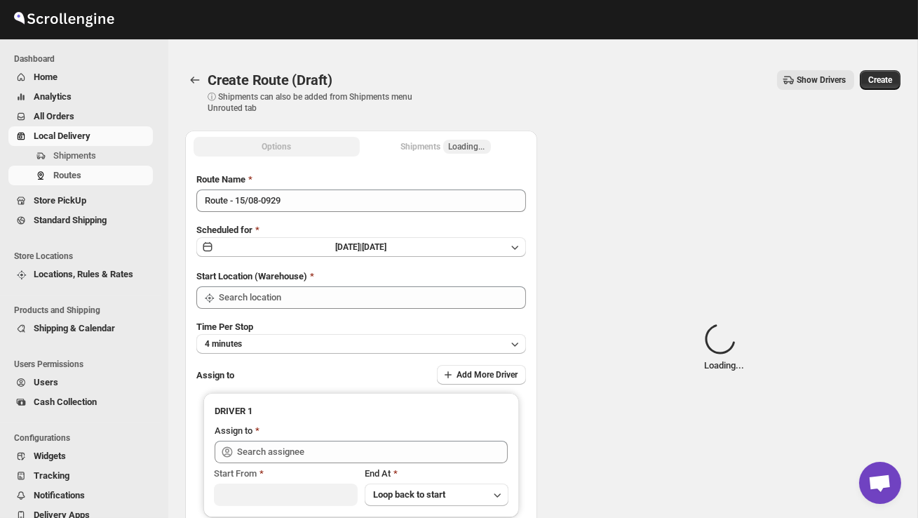
type input "DS02 Bileshivale"
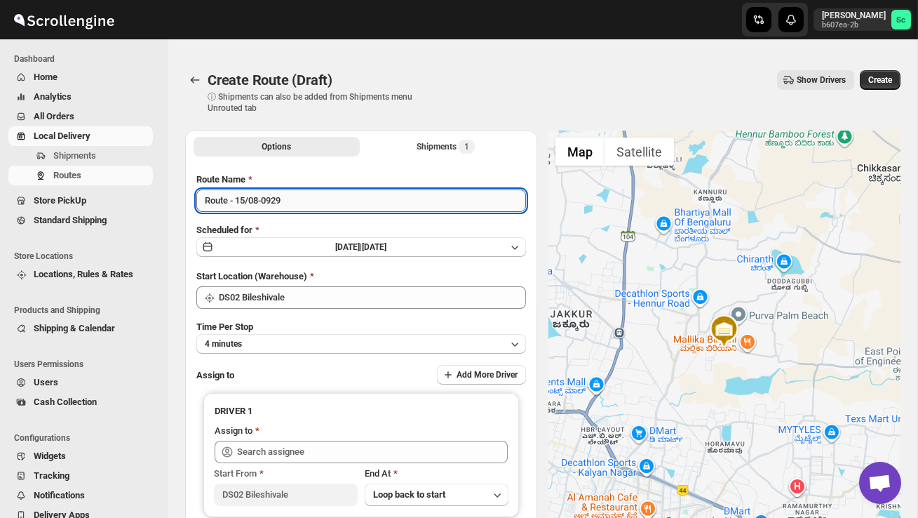
click at [306, 208] on input "Route - 15/08-0929" at bounding box center [361, 200] width 330 height 22
type input "R"
type input "Order no 25859"
click at [337, 347] on button "4 minutes" at bounding box center [361, 344] width 330 height 20
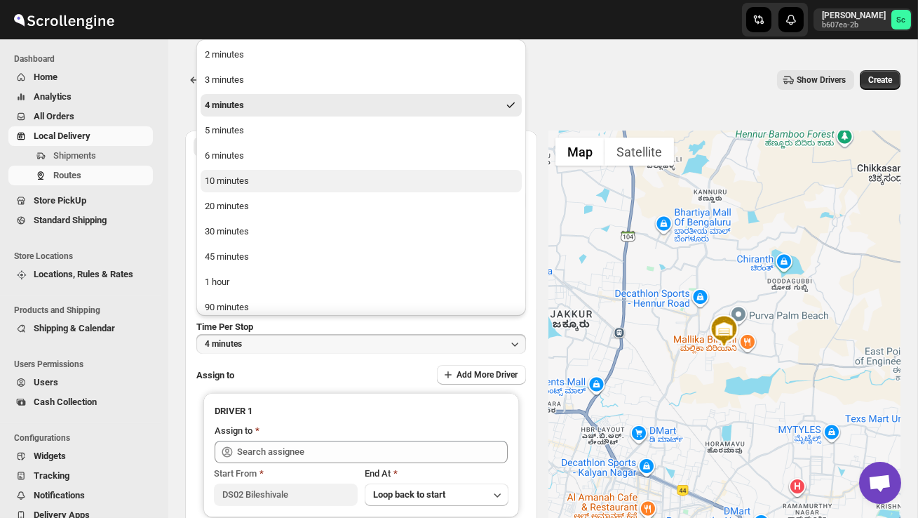
click at [270, 186] on button "10 minutes" at bounding box center [361, 181] width 321 height 22
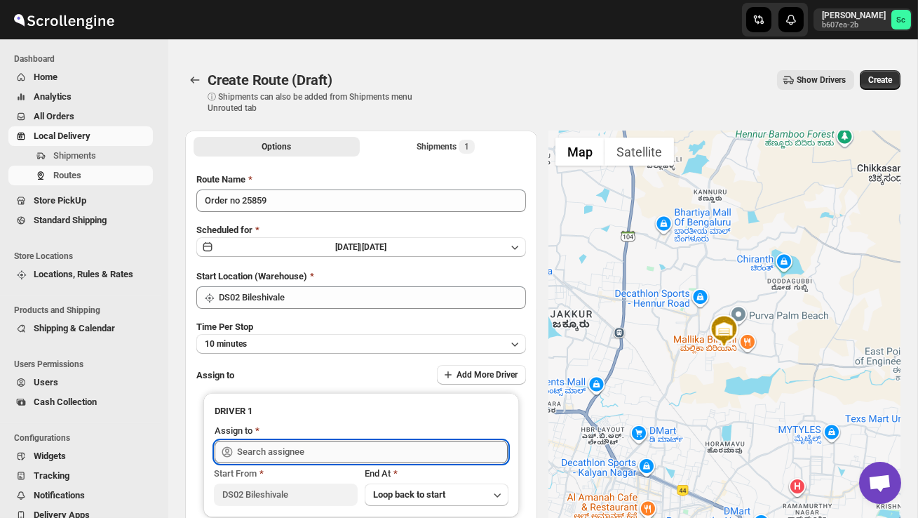
click at [296, 447] on input "text" at bounding box center [372, 451] width 271 height 22
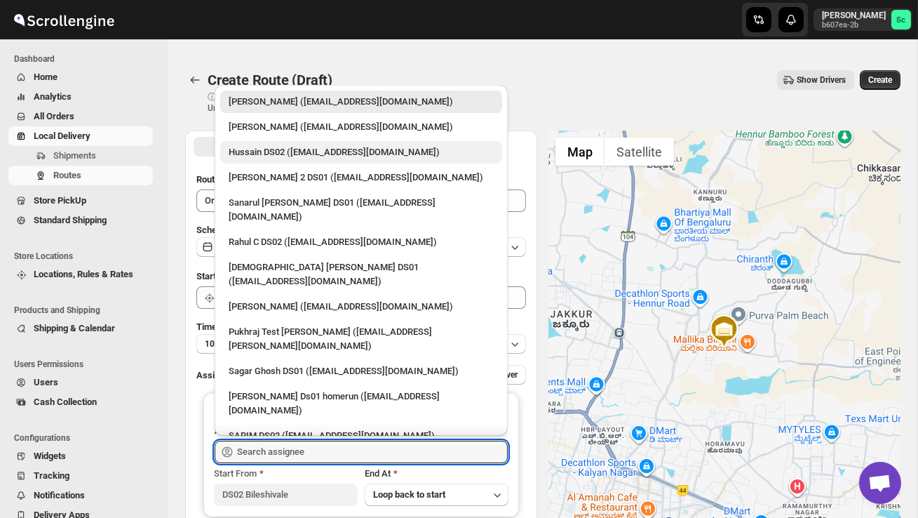
click at [271, 149] on div "Hussain DS02 ([EMAIL_ADDRESS][DOMAIN_NAME])" at bounding box center [361, 152] width 265 height 14
type input "Hussain DS02 ([EMAIL_ADDRESS][DOMAIN_NAME])"
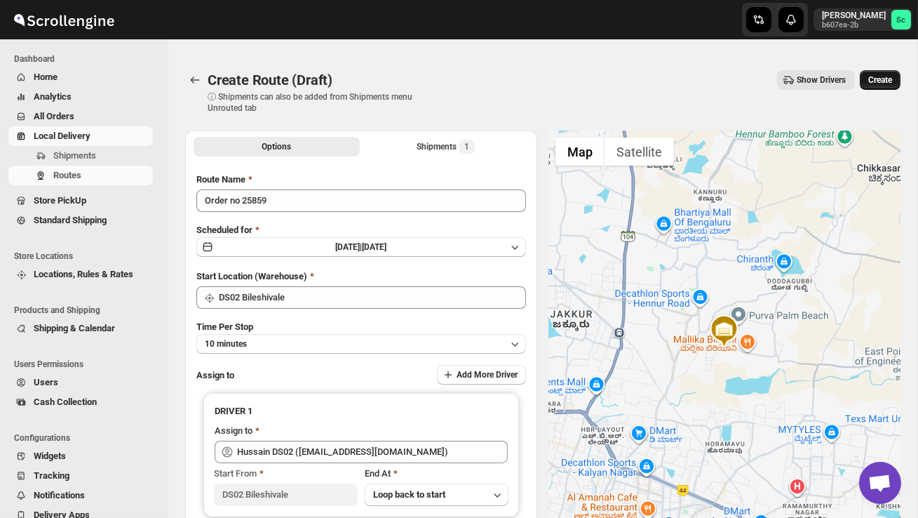
click at [874, 79] on span "Create" at bounding box center [880, 79] width 24 height 11
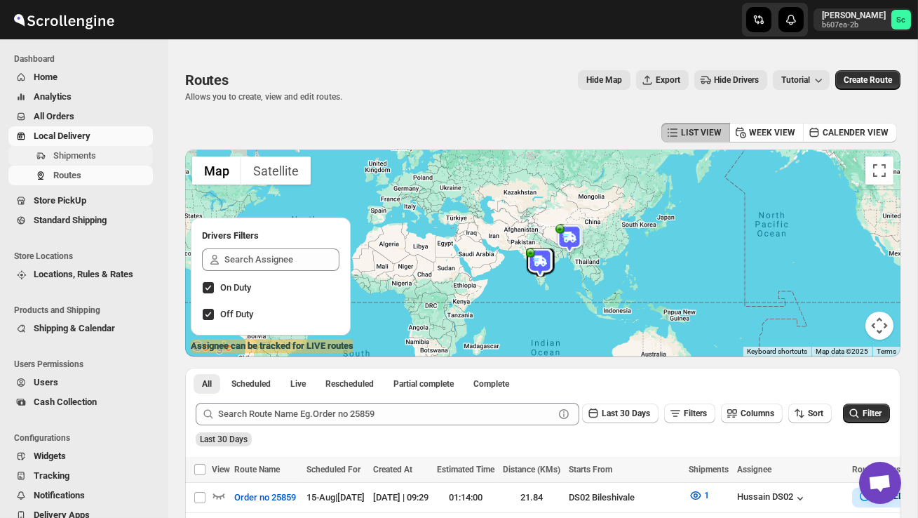
click at [99, 149] on span "Shipments" at bounding box center [101, 156] width 97 height 14
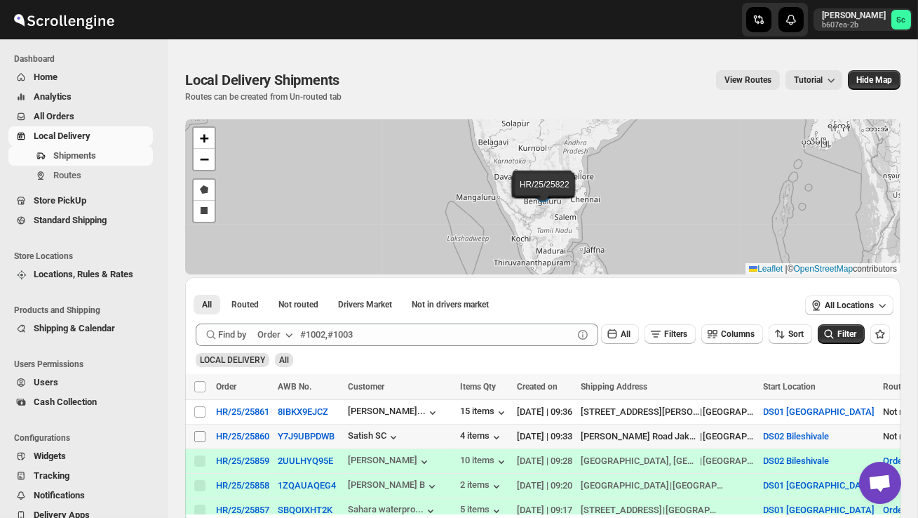
click at [199, 438] on input "Select shipment" at bounding box center [199, 436] width 11 height 11
checkbox input "true"
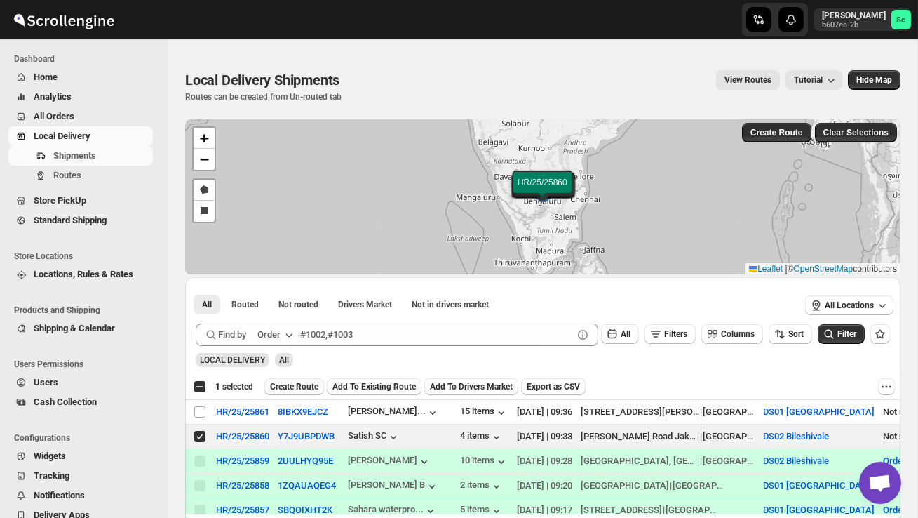
click at [299, 391] on span "Create Route" at bounding box center [294, 386] width 48 height 11
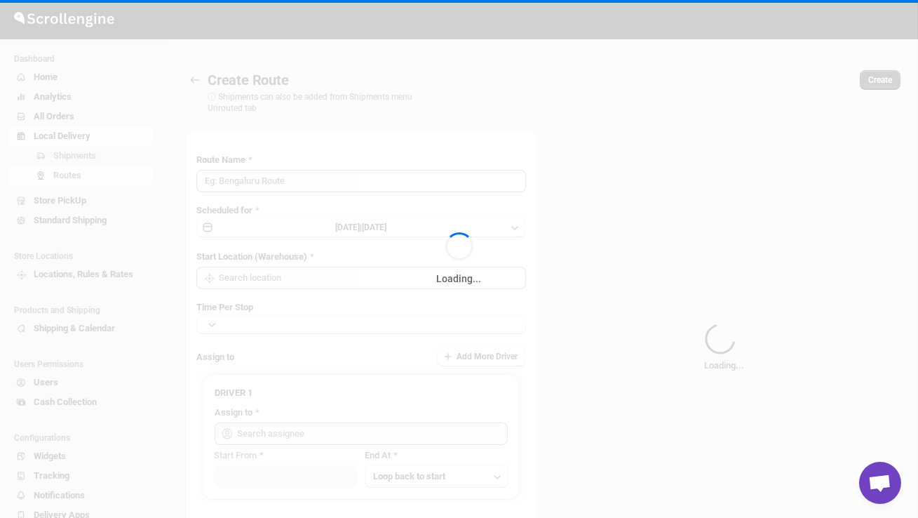
type input "Route - 15/08-0938"
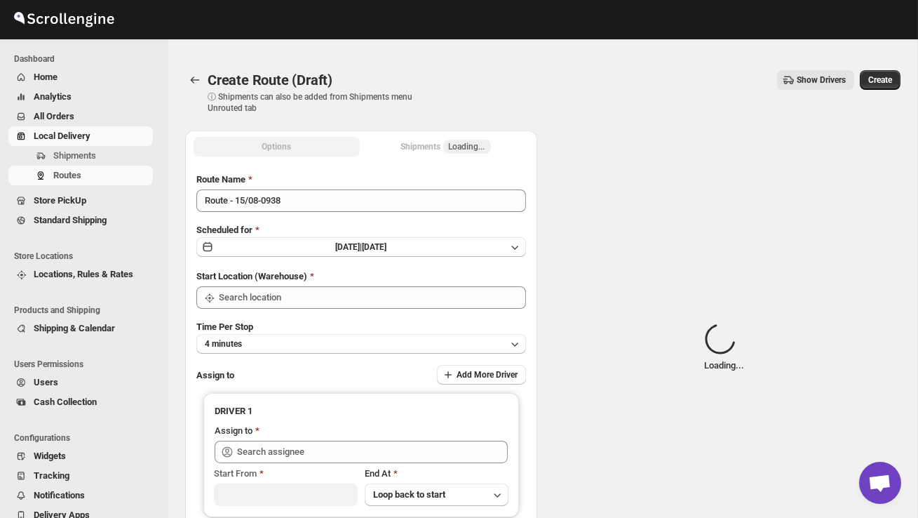
type input "DS02 Bileshivale"
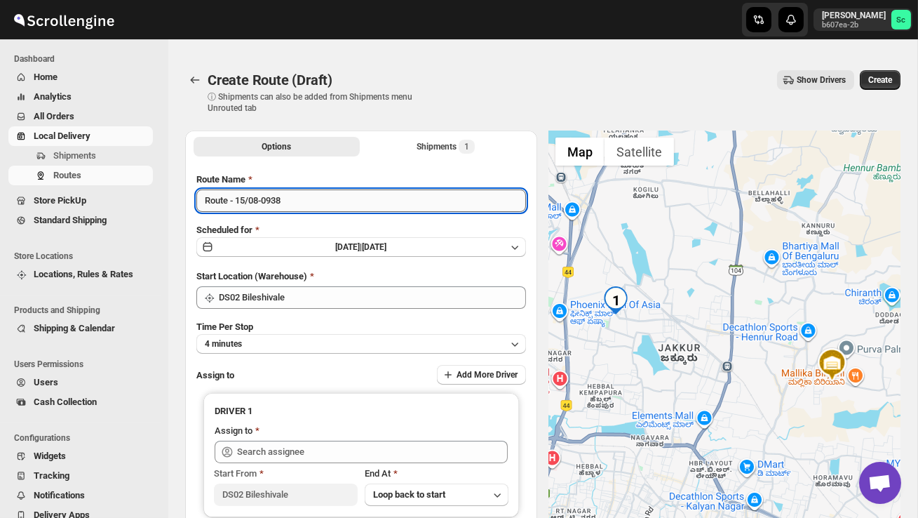
click at [311, 205] on input "Route - 15/08-0938" at bounding box center [361, 200] width 330 height 22
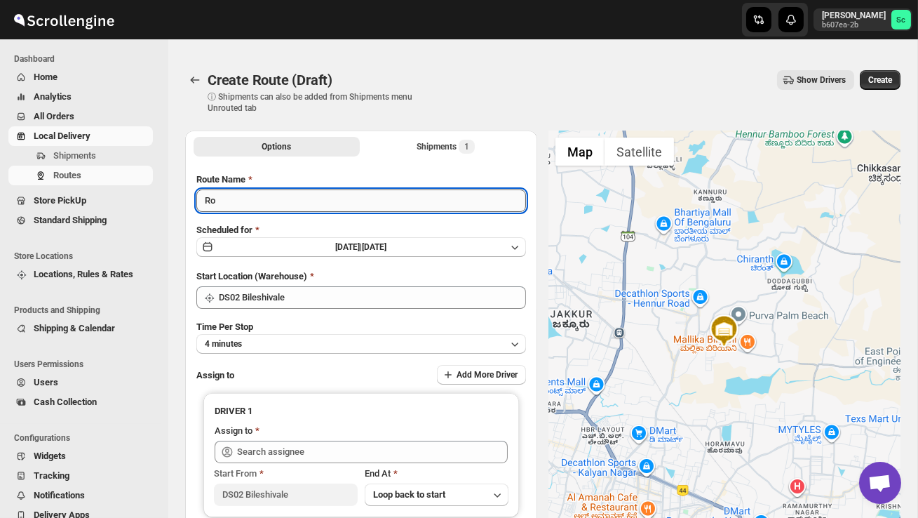
type input "R"
type input "Order no 25860"
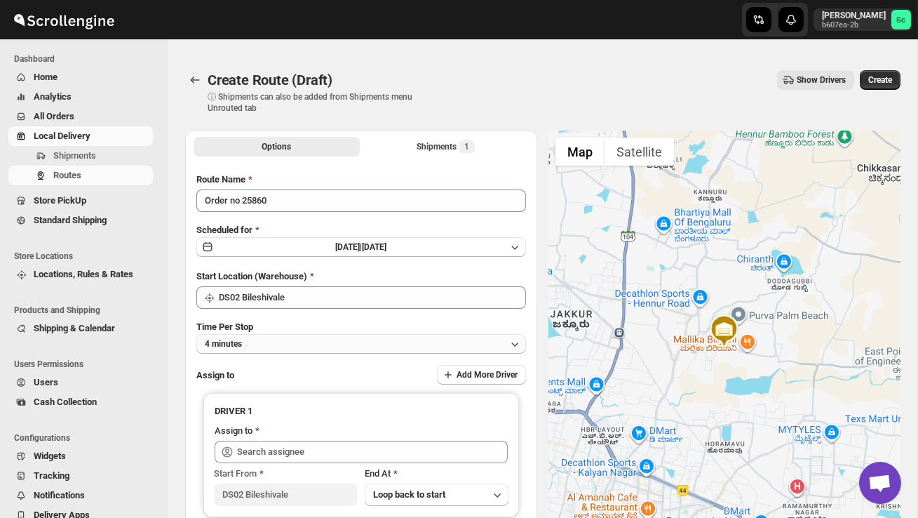
click at [339, 336] on button "4 minutes" at bounding box center [361, 344] width 330 height 20
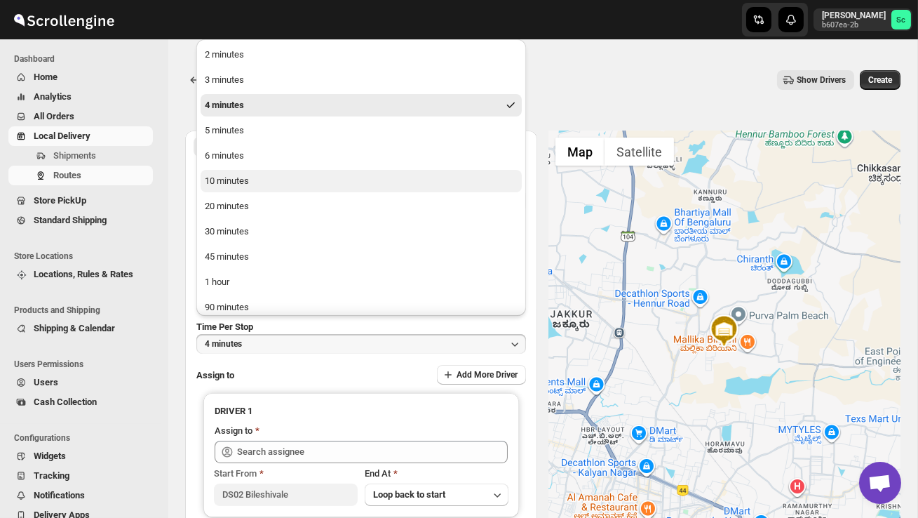
click at [252, 173] on button "10 minutes" at bounding box center [361, 181] width 321 height 22
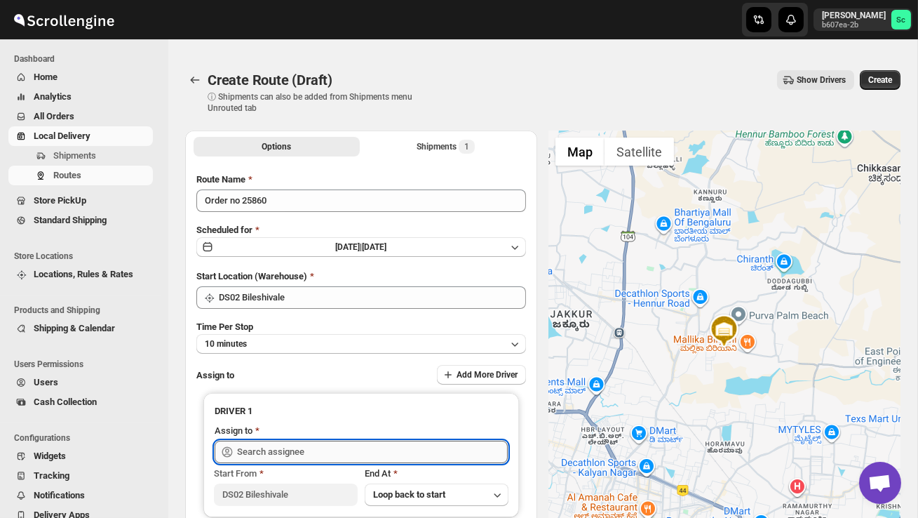
click at [290, 444] on input "text" at bounding box center [372, 451] width 271 height 22
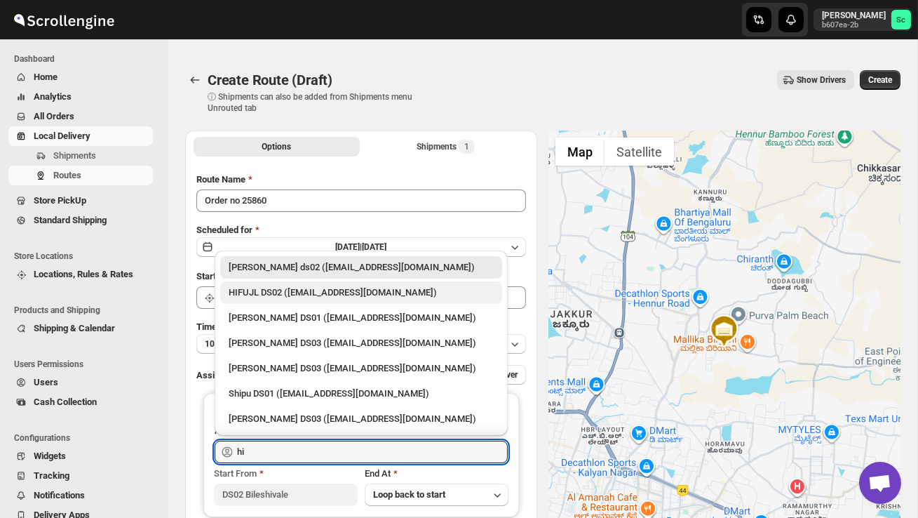
click at [343, 289] on div "HIFUJL DS02 ([EMAIL_ADDRESS][DOMAIN_NAME])" at bounding box center [361, 292] width 265 height 14
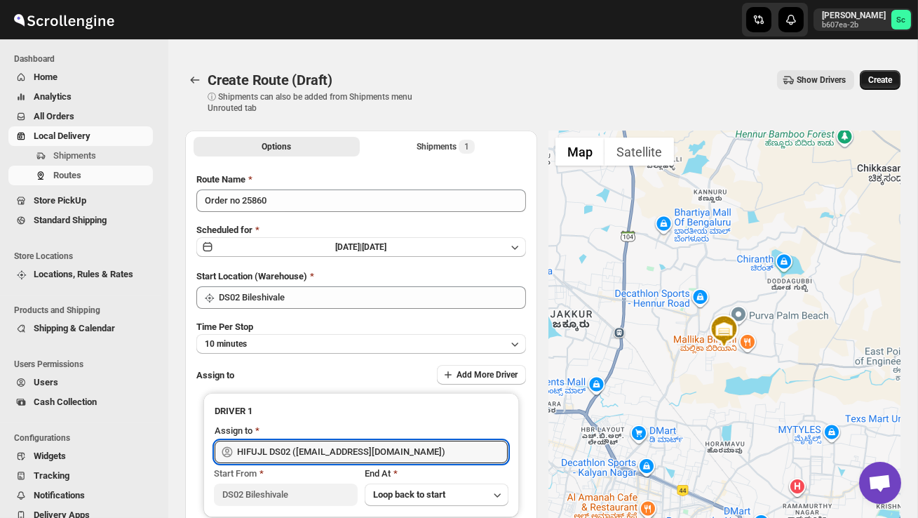
type input "HIFUJL DS02 ([EMAIL_ADDRESS][DOMAIN_NAME])"
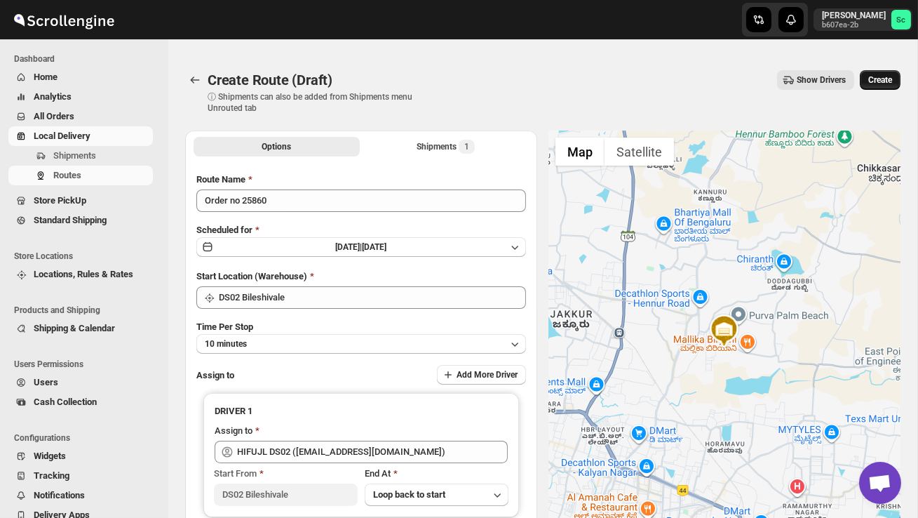
click at [877, 84] on span "Create" at bounding box center [880, 79] width 24 height 11
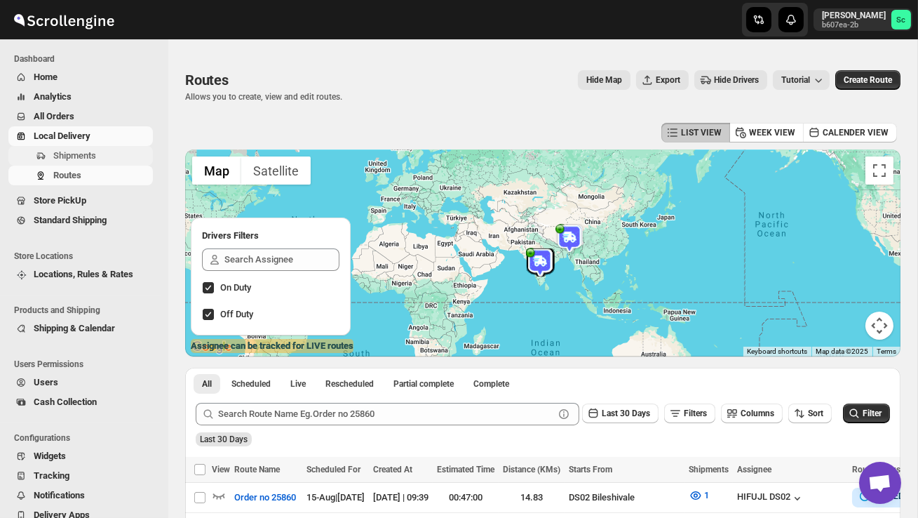
click at [94, 149] on span "Shipments" at bounding box center [101, 156] width 97 height 14
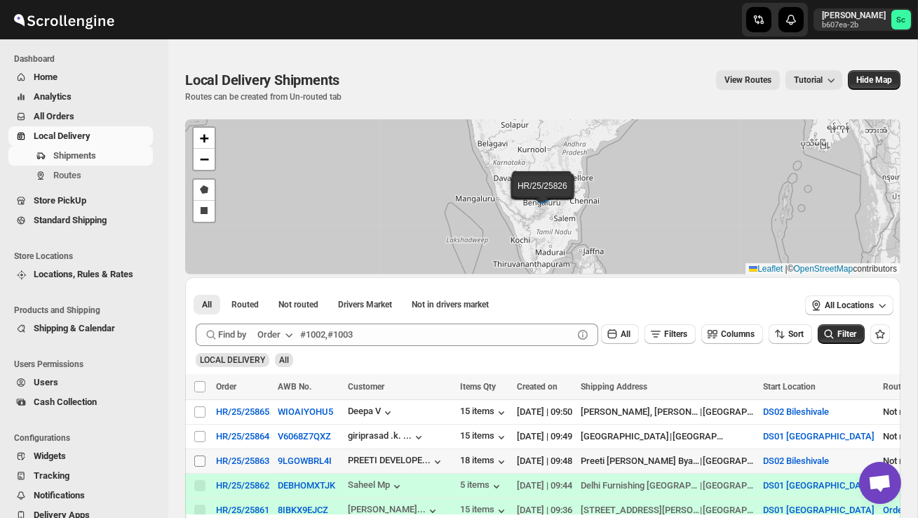
click at [197, 461] on input "Select shipment" at bounding box center [199, 460] width 11 height 11
checkbox input "true"
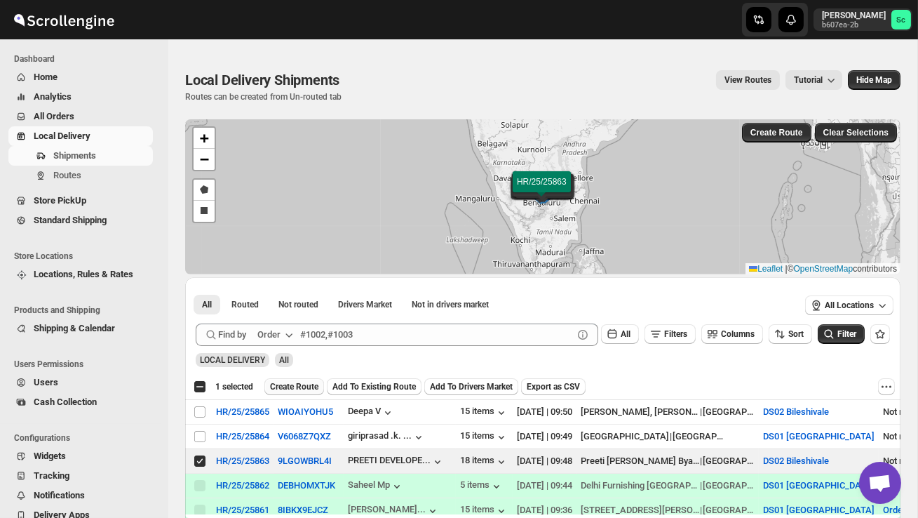
click at [304, 383] on span "Create Route" at bounding box center [294, 386] width 48 height 11
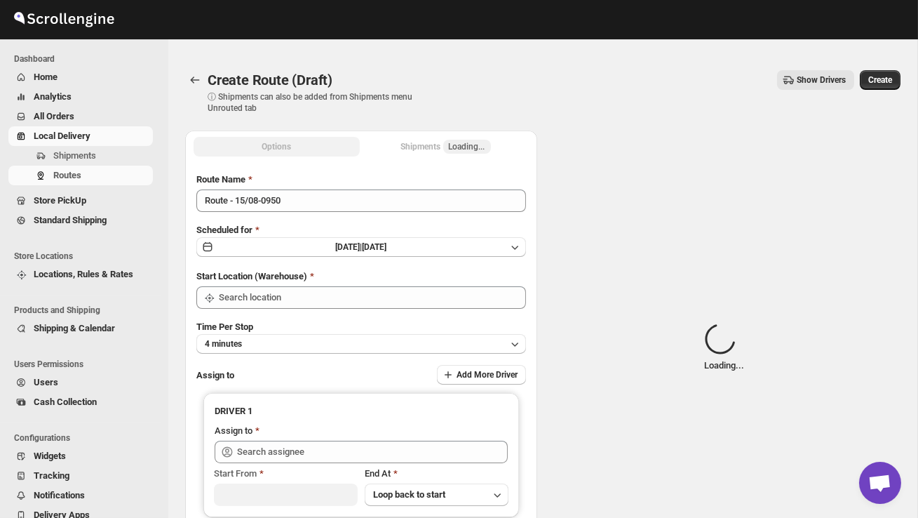
type input "DS02 Bileshivale"
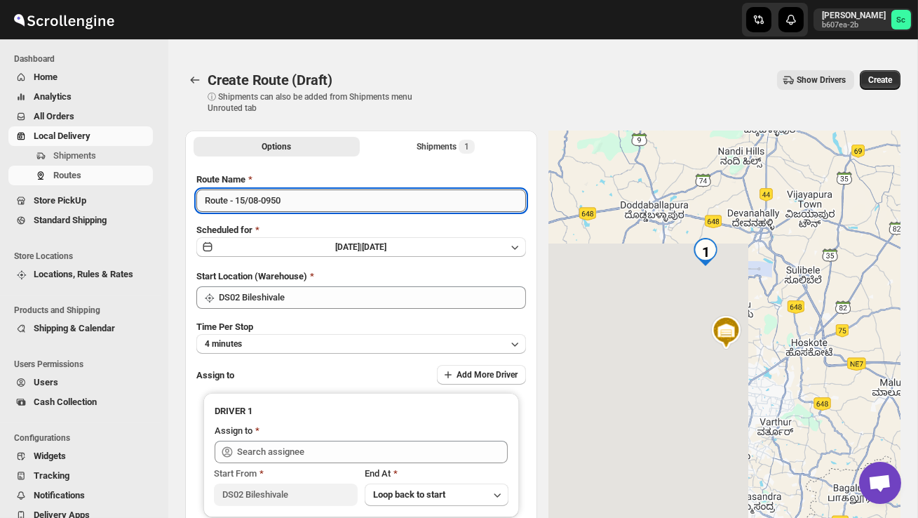
click at [311, 196] on input "Route - 15/08-0950" at bounding box center [361, 200] width 330 height 22
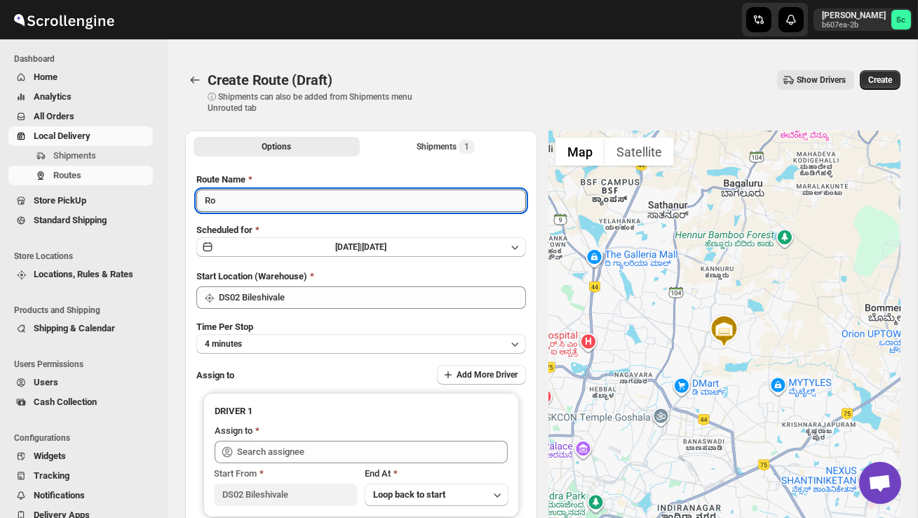
type input "R"
type input "Order no 25863"
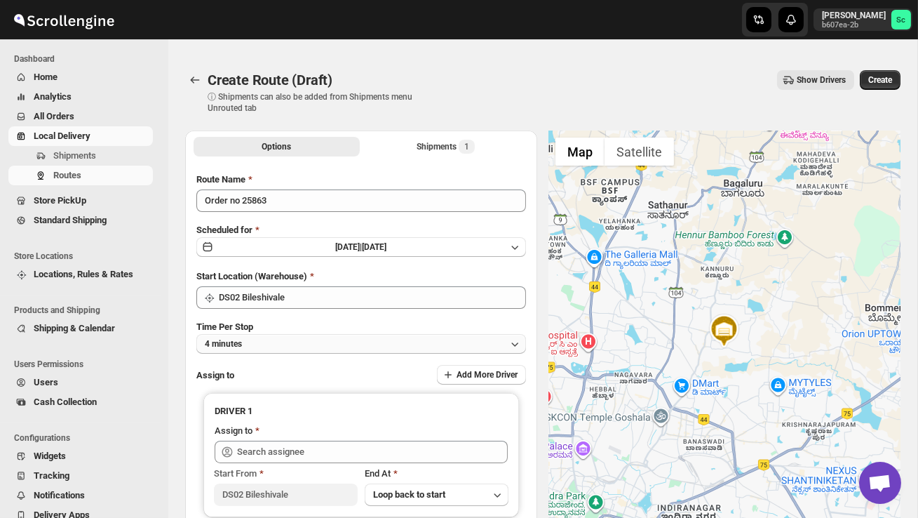
click at [319, 342] on button "4 minutes" at bounding box center [361, 344] width 330 height 20
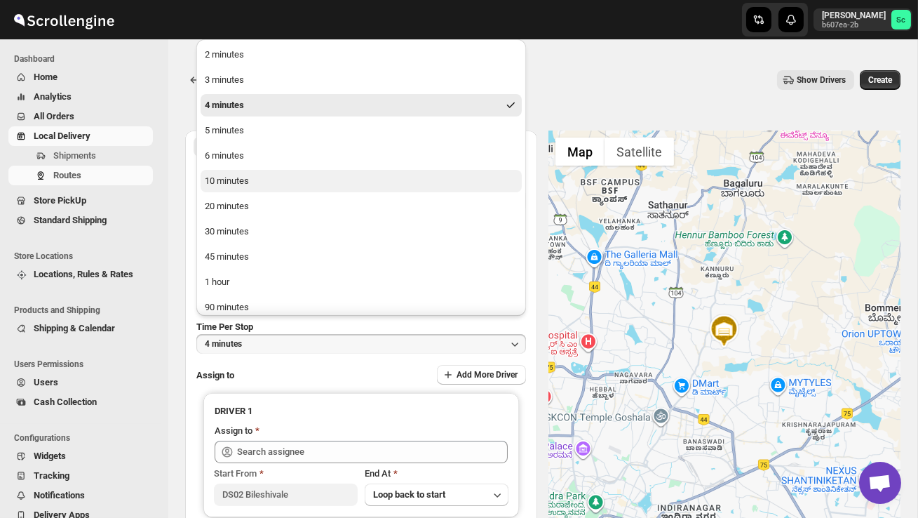
click at [238, 171] on button "10 minutes" at bounding box center [361, 181] width 321 height 22
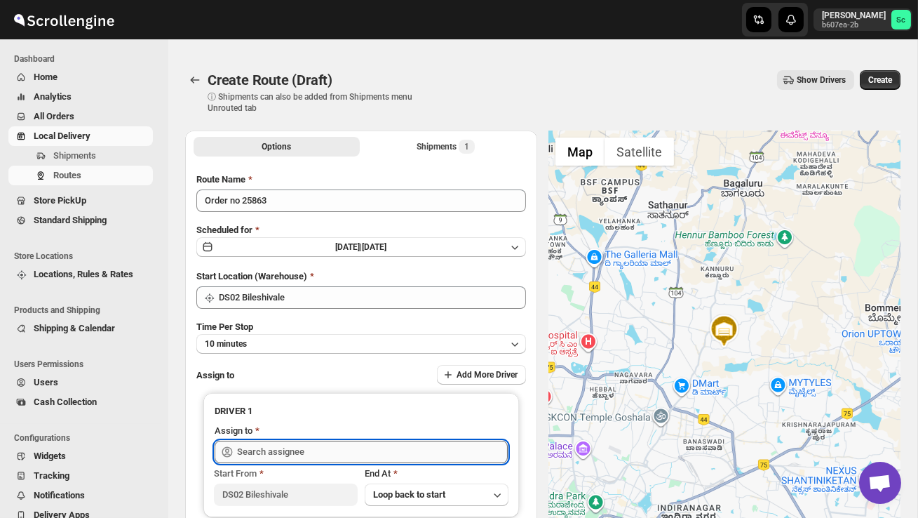
click at [280, 447] on input "text" at bounding box center [372, 451] width 271 height 22
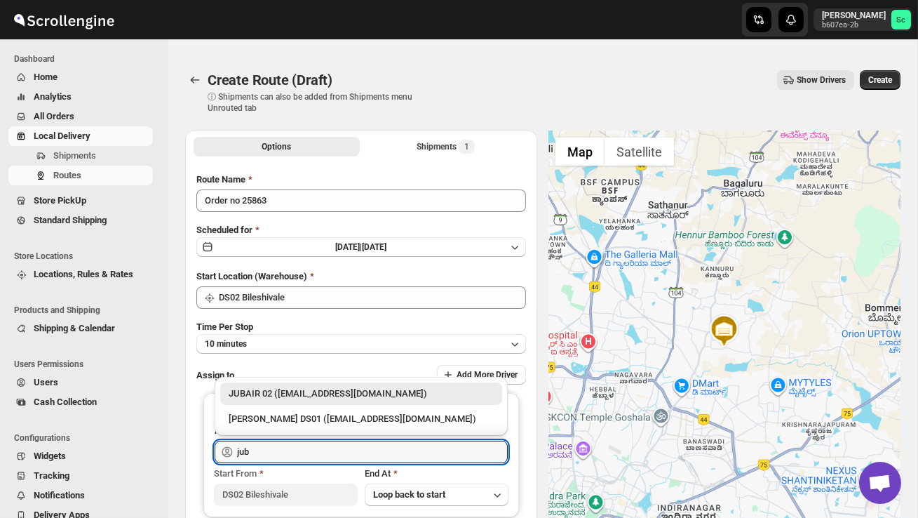
click at [320, 387] on div "JUBAIR 02 ([EMAIL_ADDRESS][DOMAIN_NAME])" at bounding box center [361, 393] width 265 height 14
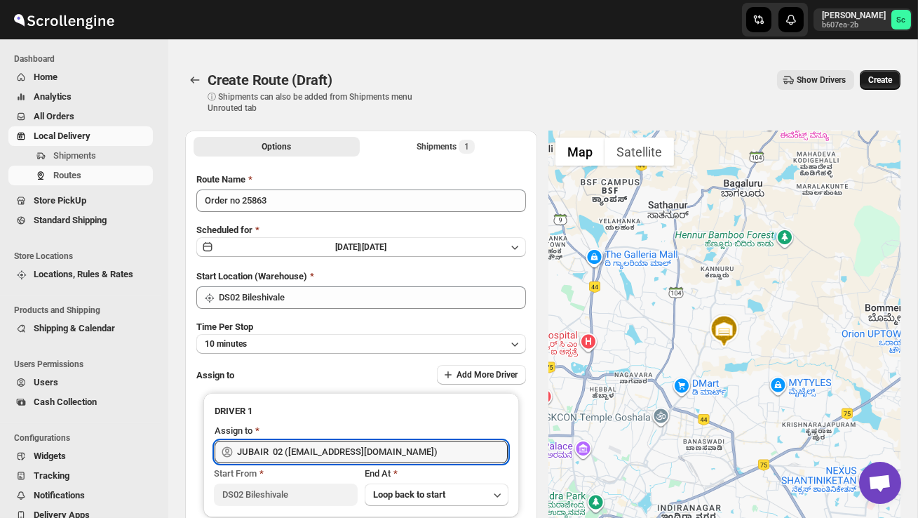
type input "JUBAIR 02 ([EMAIL_ADDRESS][DOMAIN_NAME])"
click at [887, 81] on span "Create" at bounding box center [880, 79] width 24 height 11
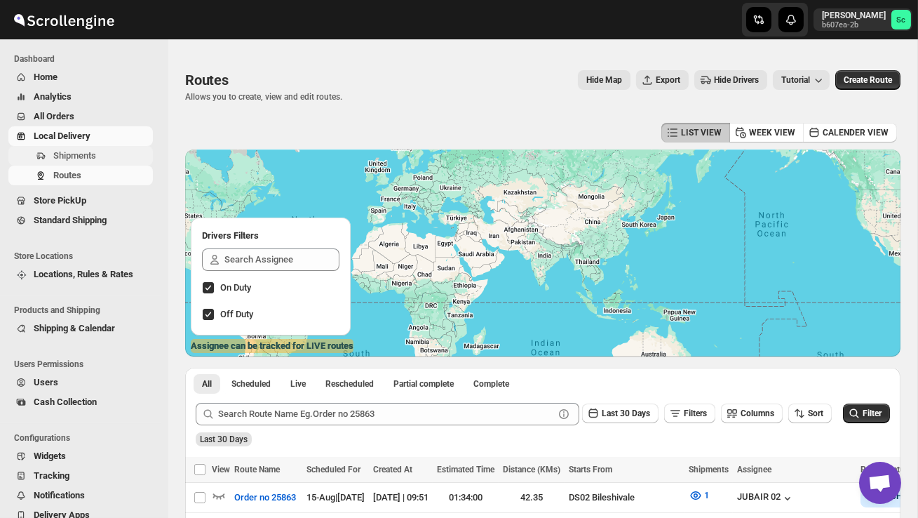
click at [68, 160] on span "Shipments" at bounding box center [74, 155] width 43 height 11
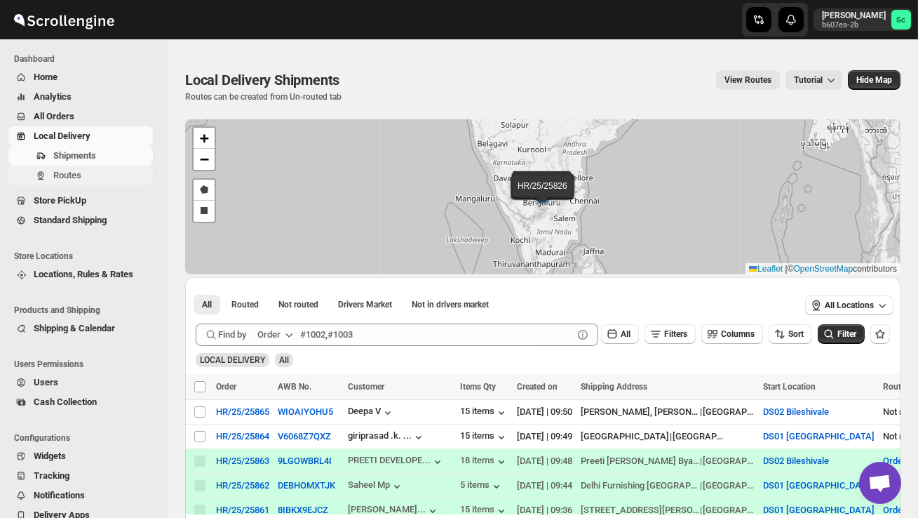
click at [84, 178] on span "Routes" at bounding box center [101, 175] width 97 height 14
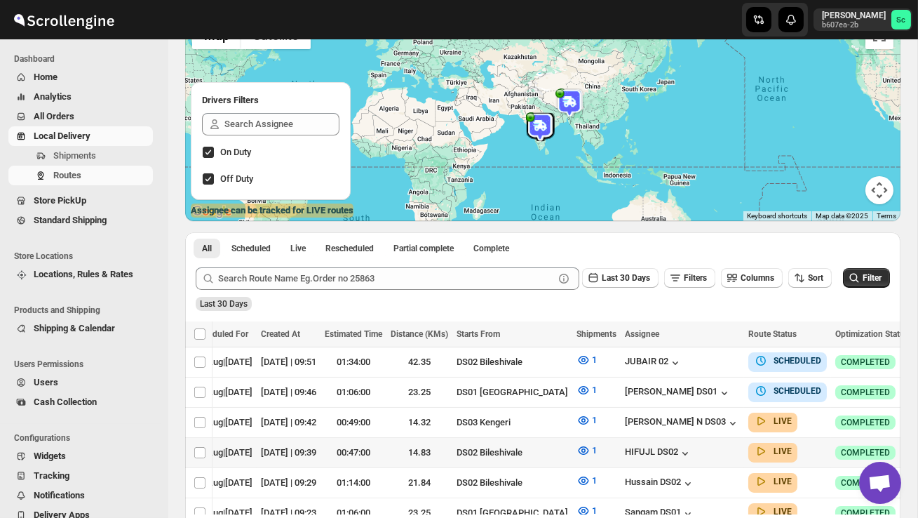
scroll to position [0, 182]
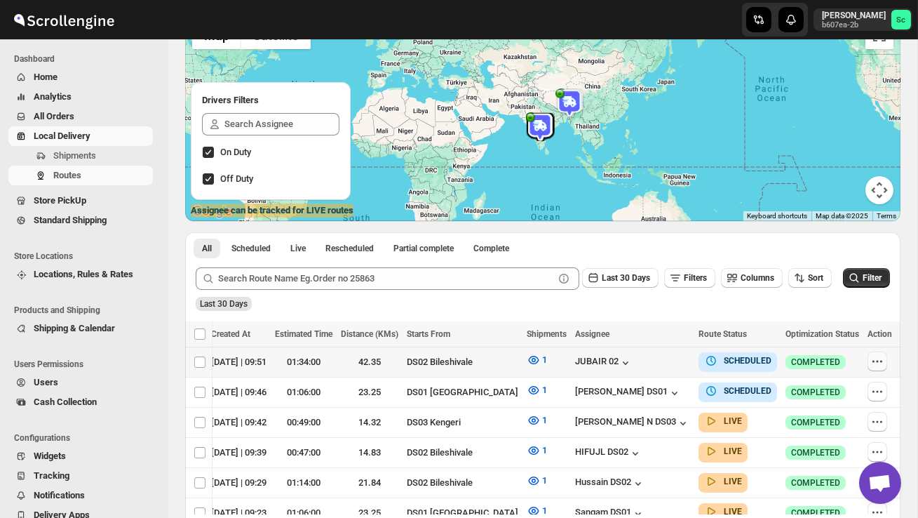
click at [876, 360] on icon "button" at bounding box center [877, 361] width 14 height 14
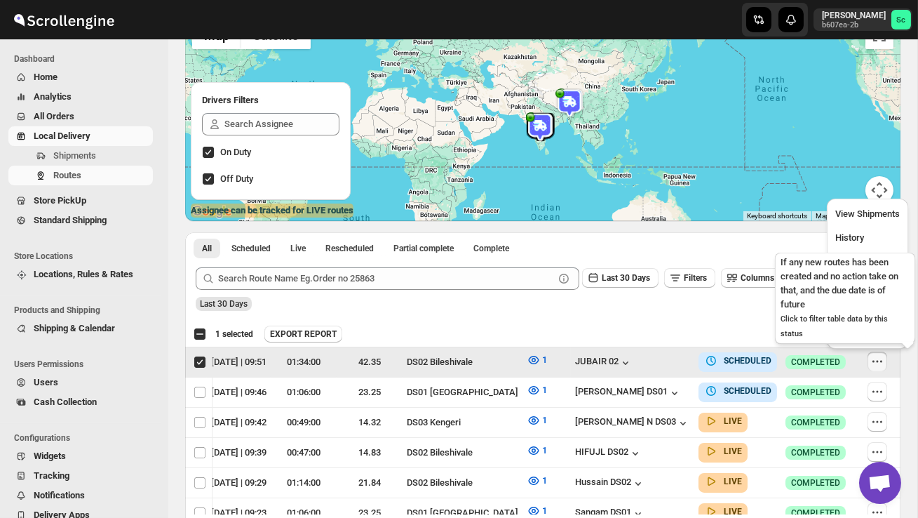
scroll to position [0, 1]
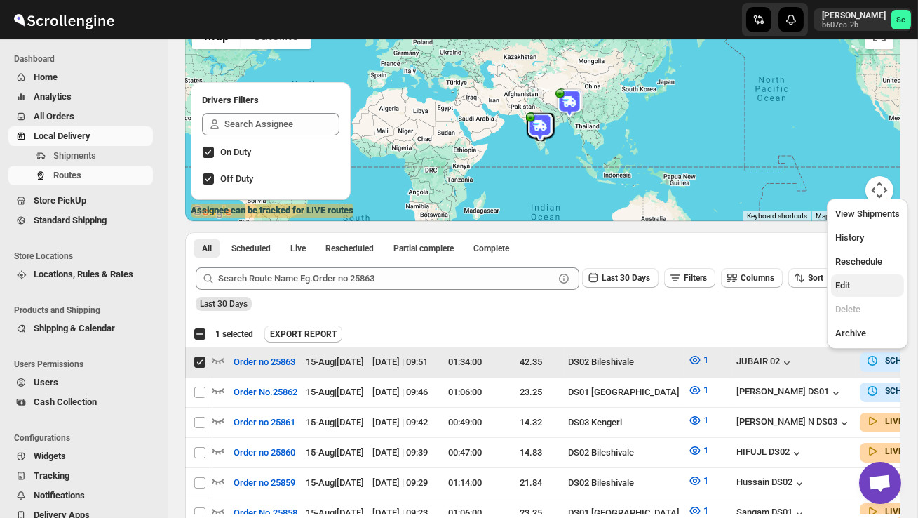
click at [861, 282] on span "Edit" at bounding box center [867, 285] width 65 height 14
checkbox input "false"
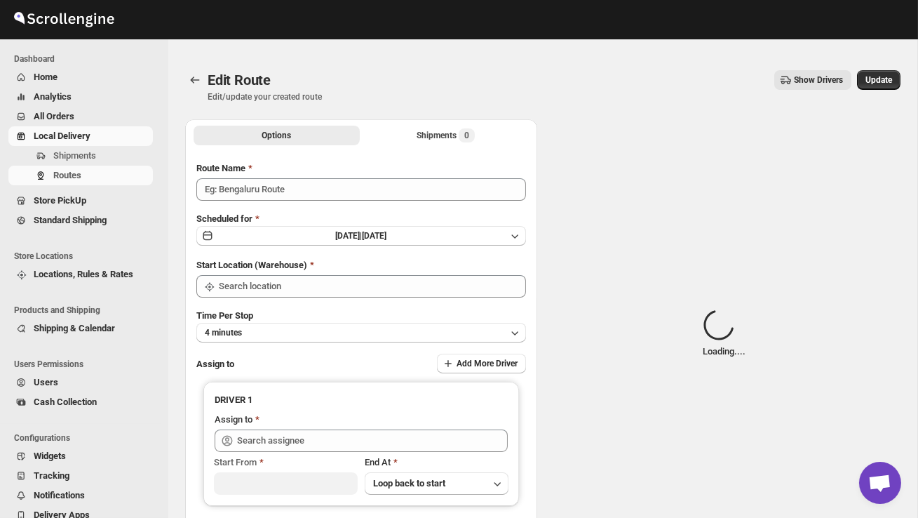
type input "Order no 25863"
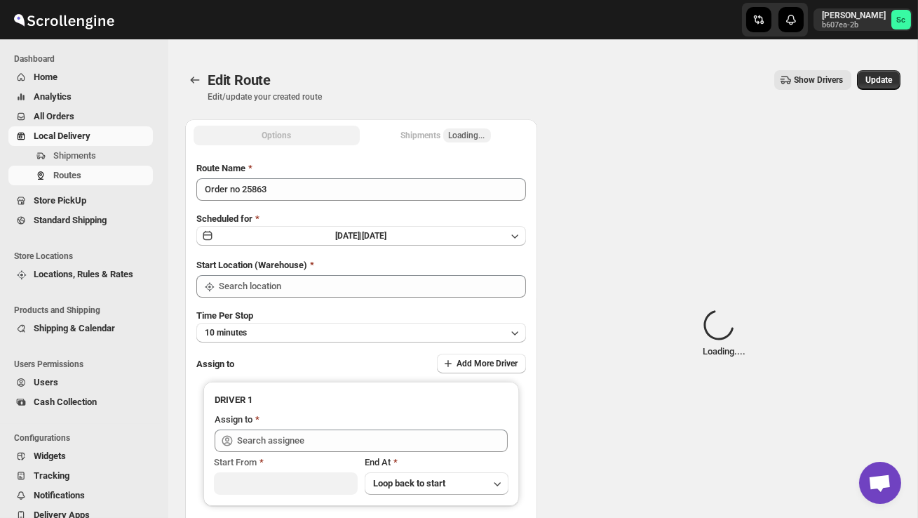
type input "DS02 Bileshivale"
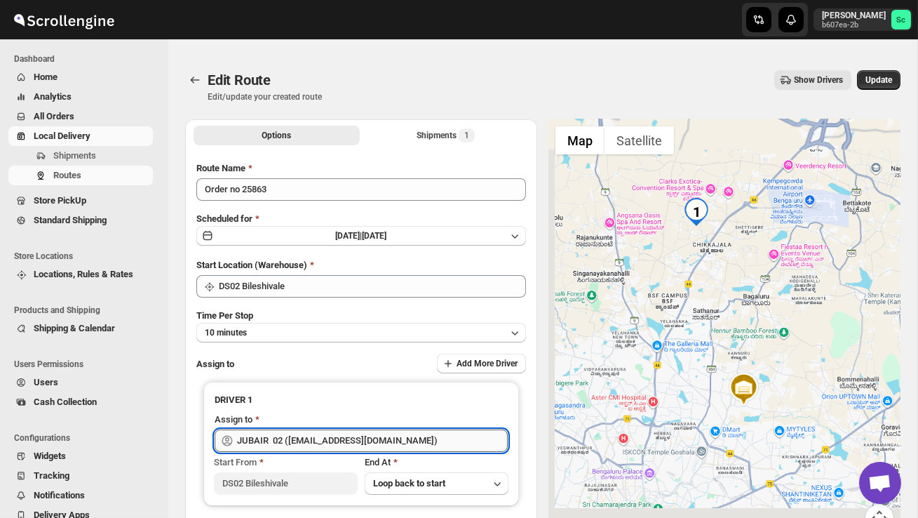
click at [414, 439] on input "JUBAIR 02 ([EMAIL_ADDRESS][DOMAIN_NAME])" at bounding box center [372, 440] width 271 height 22
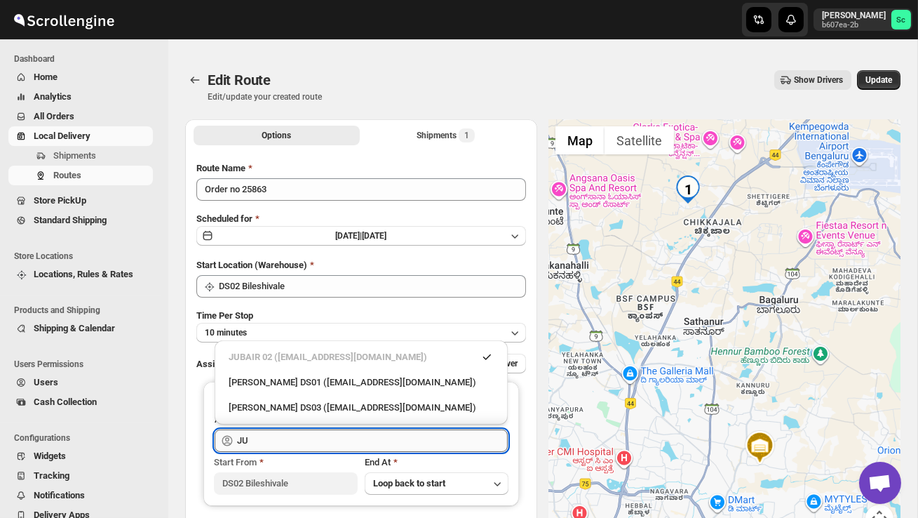
type input "J"
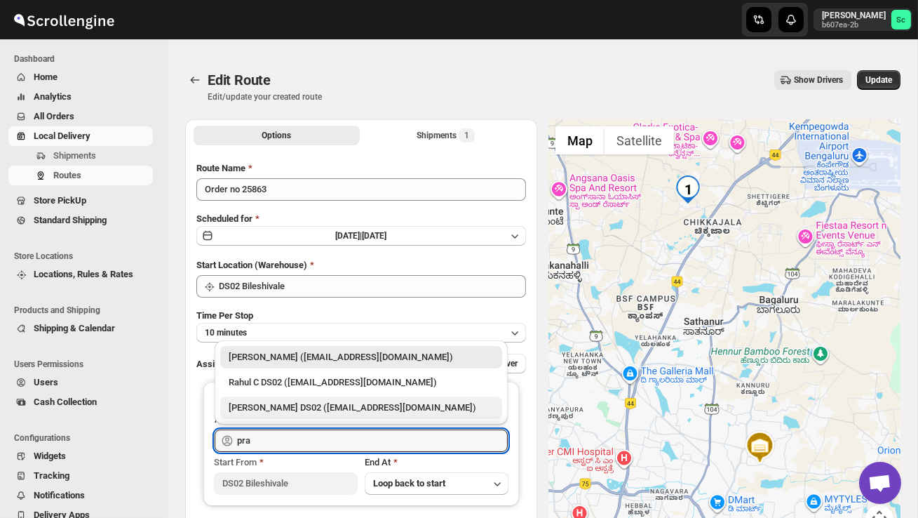
click at [393, 400] on div "[PERSON_NAME] DS02 ([EMAIL_ADDRESS][DOMAIN_NAME])" at bounding box center [361, 407] width 282 height 22
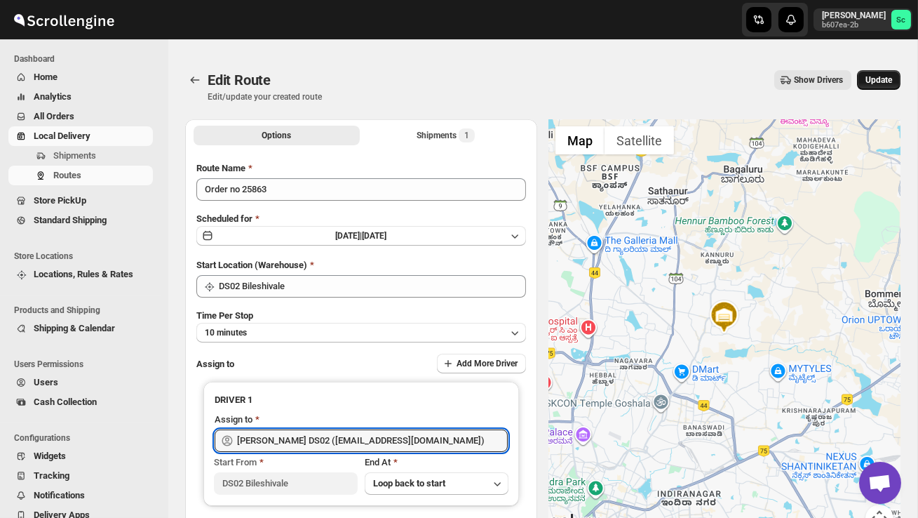
type input "[PERSON_NAME] DS02 ([EMAIL_ADDRESS][DOMAIN_NAME])"
click at [867, 83] on span "Update" at bounding box center [878, 79] width 27 height 11
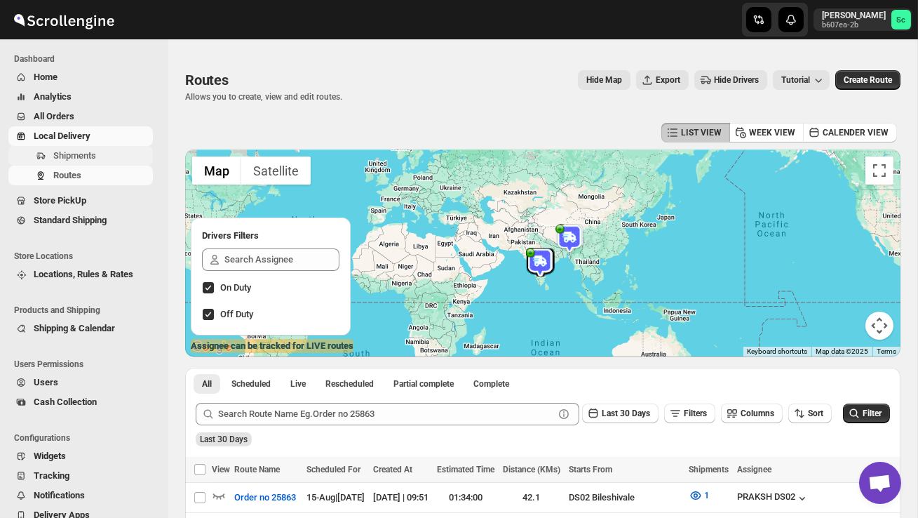
click at [97, 163] on button "Shipments" at bounding box center [80, 156] width 144 height 20
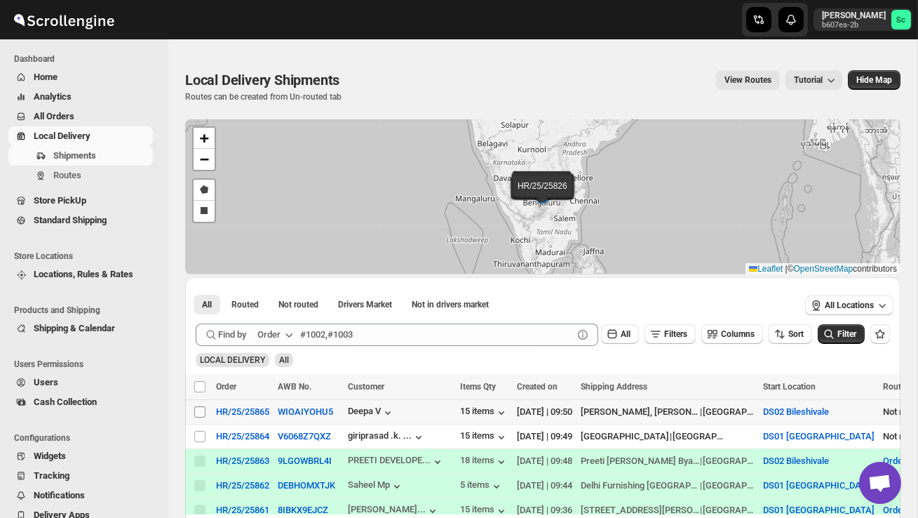
click at [202, 411] on input "Select shipment" at bounding box center [199, 411] width 11 height 11
checkbox input "true"
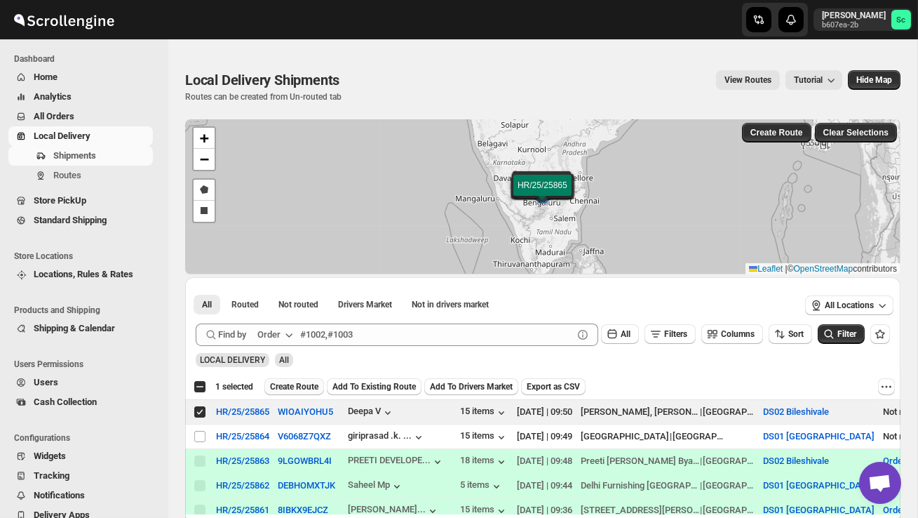
click at [298, 385] on span "Create Route" at bounding box center [294, 386] width 48 height 11
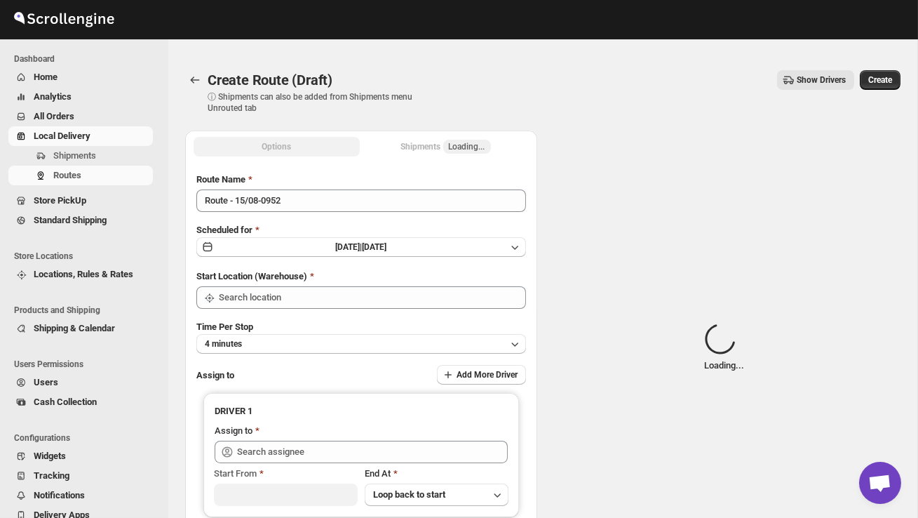
type input "DS02 Bileshivale"
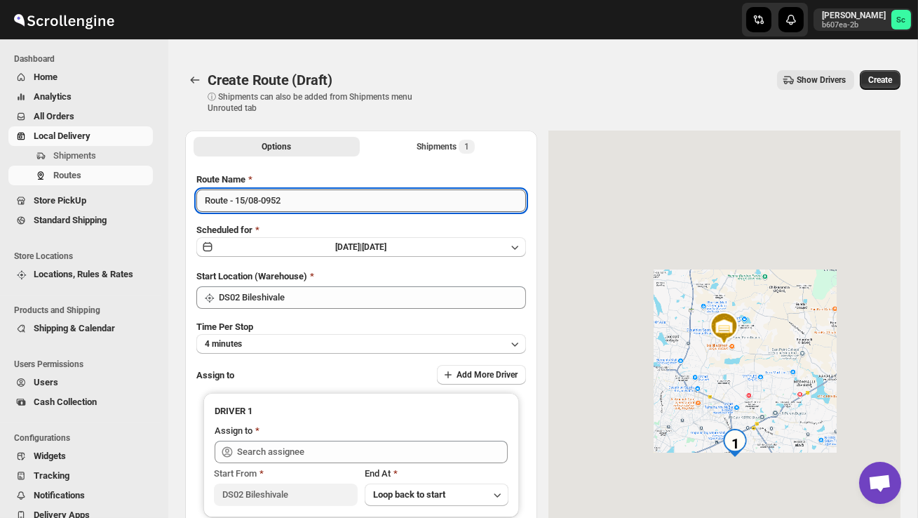
click at [309, 205] on input "Route - 15/08-0952" at bounding box center [361, 200] width 330 height 22
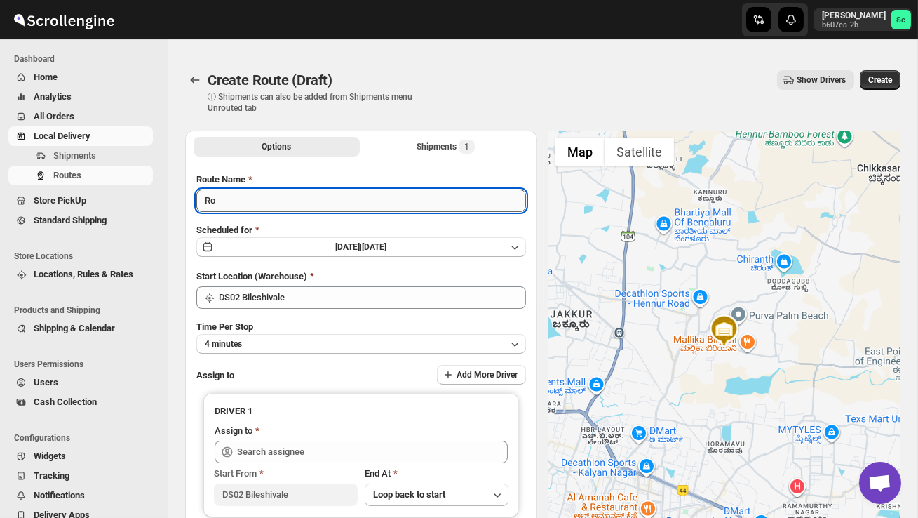
type input "R"
type input "Order no 25865"
click at [295, 343] on button "4 minutes" at bounding box center [361, 344] width 330 height 20
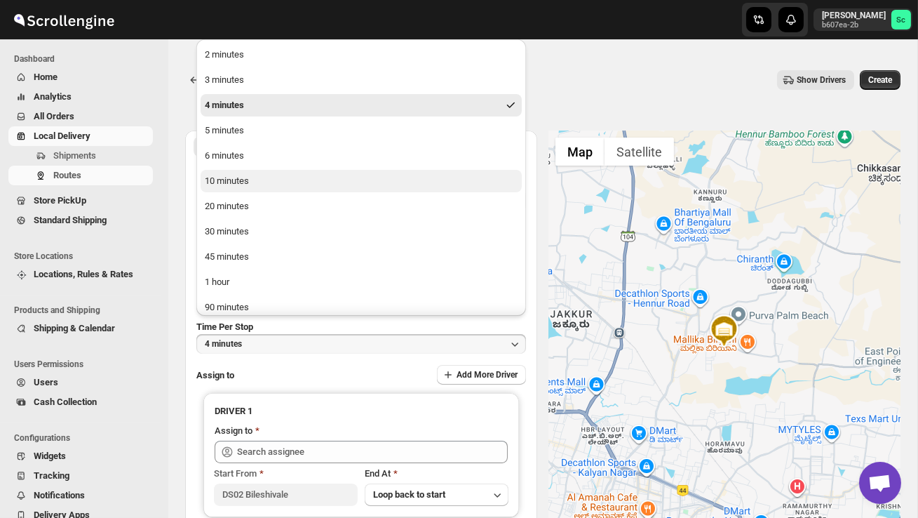
click at [243, 173] on button "10 minutes" at bounding box center [361, 181] width 321 height 22
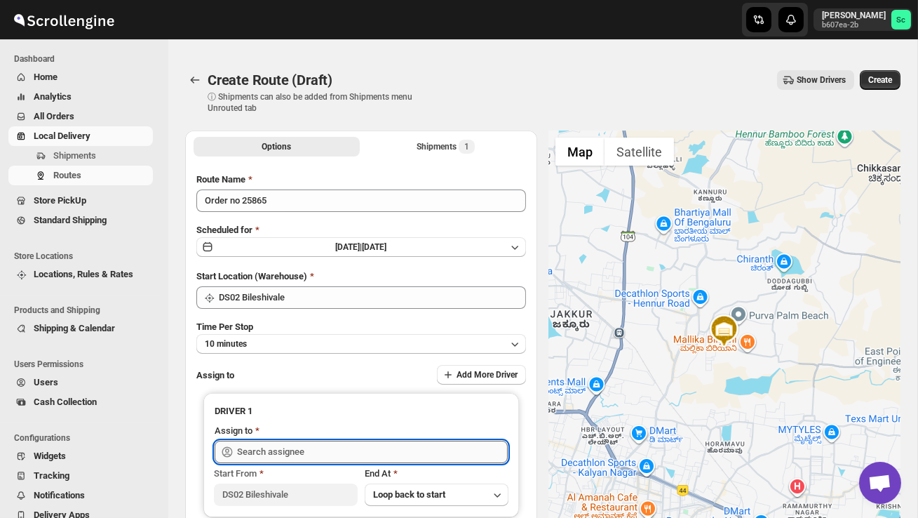
click at [299, 455] on input "text" at bounding box center [372, 451] width 271 height 22
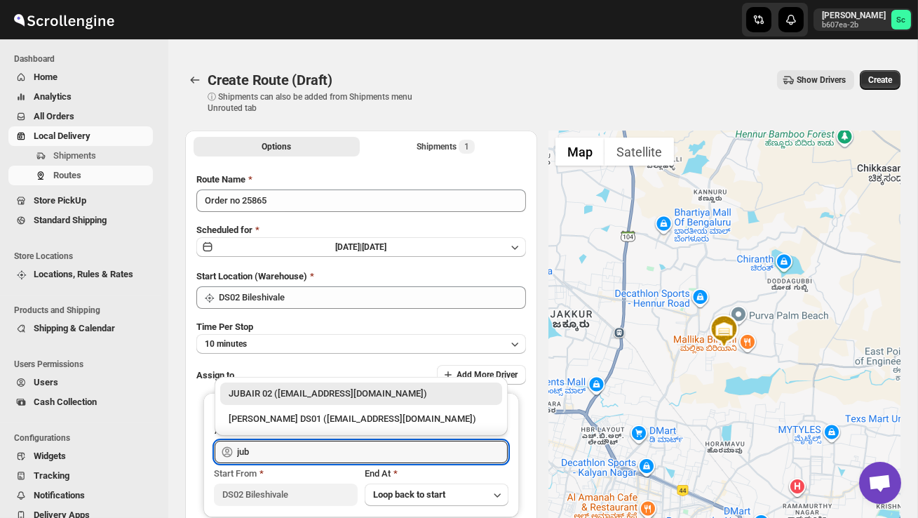
click at [324, 396] on div "JUBAIR 02 ([EMAIL_ADDRESS][DOMAIN_NAME])" at bounding box center [361, 393] width 265 height 14
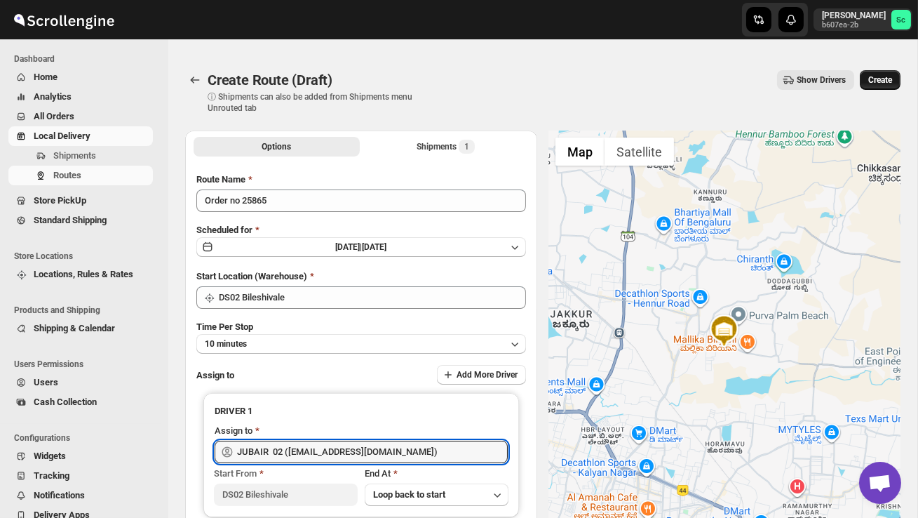
type input "JUBAIR 02 ([EMAIL_ADDRESS][DOMAIN_NAME])"
click at [877, 83] on span "Create" at bounding box center [880, 79] width 24 height 11
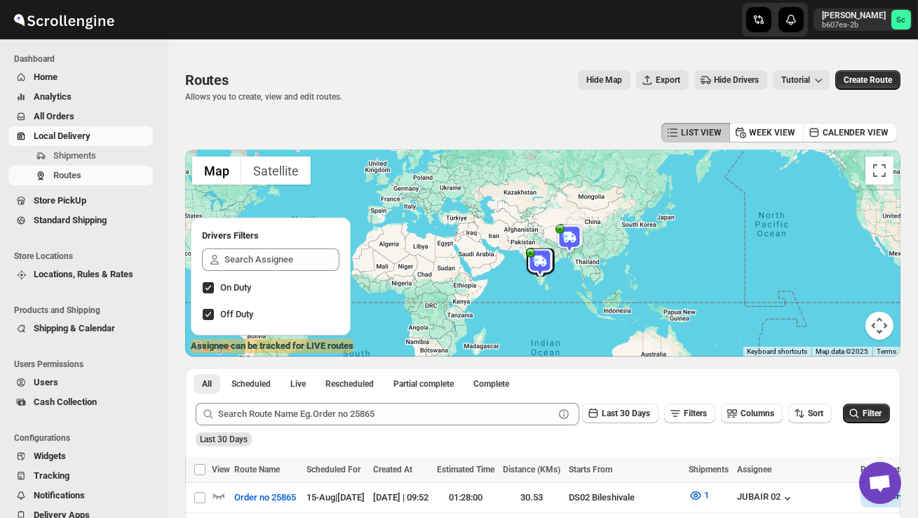
click at [74, 379] on span "Users" at bounding box center [92, 382] width 116 height 14
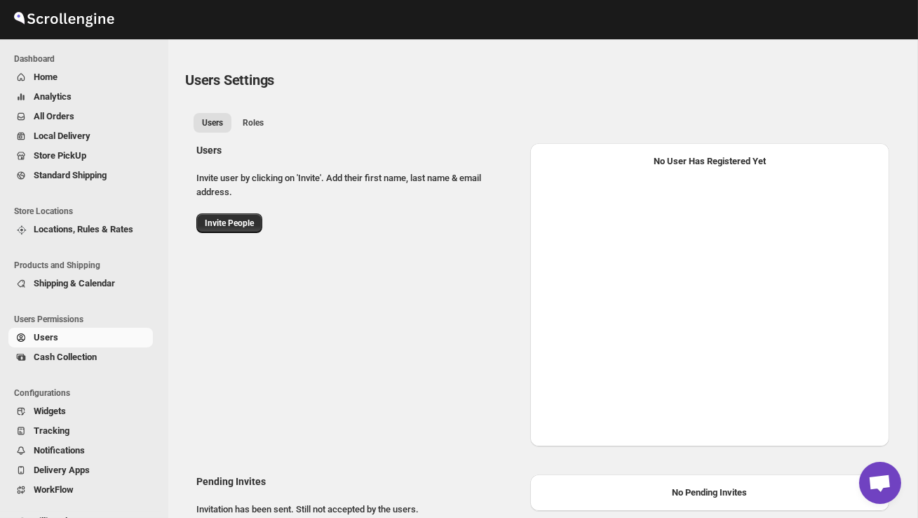
select select "637b767fbaab0276b10c91d8"
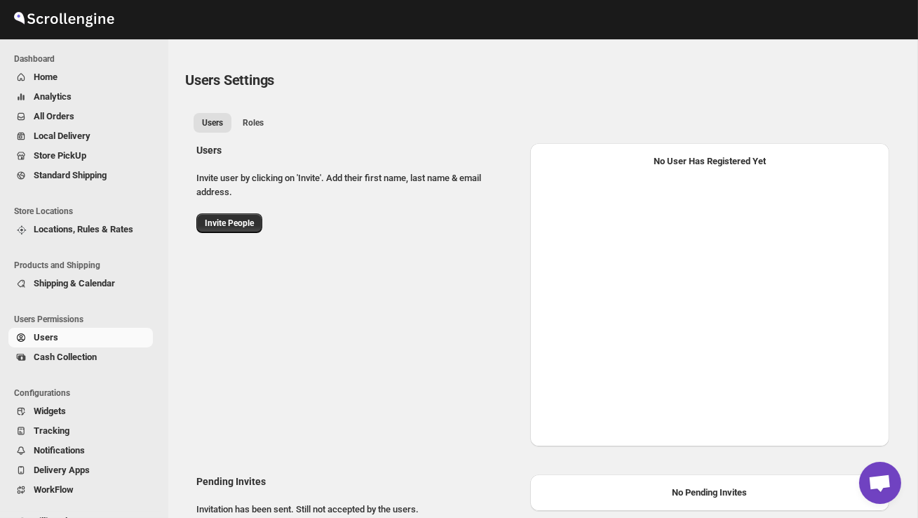
select select "637b767fbaab0276b10c91d8"
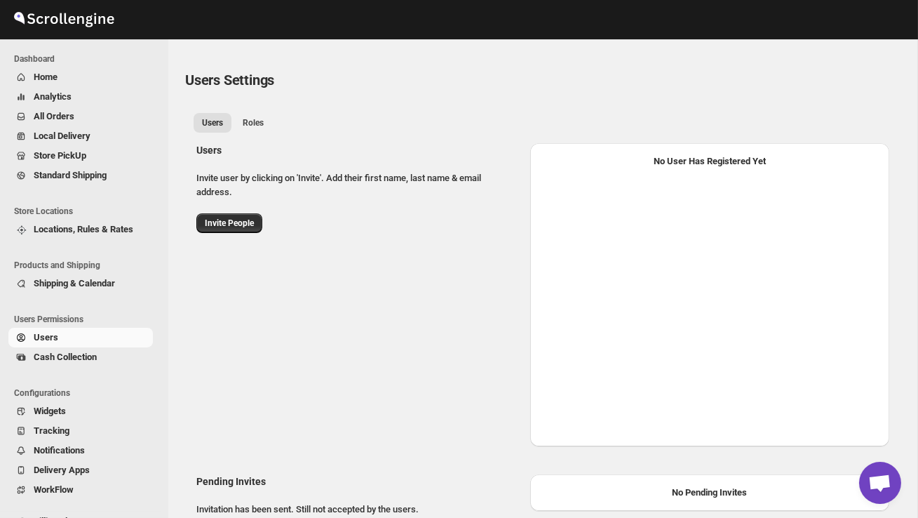
select select "637b767fbaab0276b10c91d8"
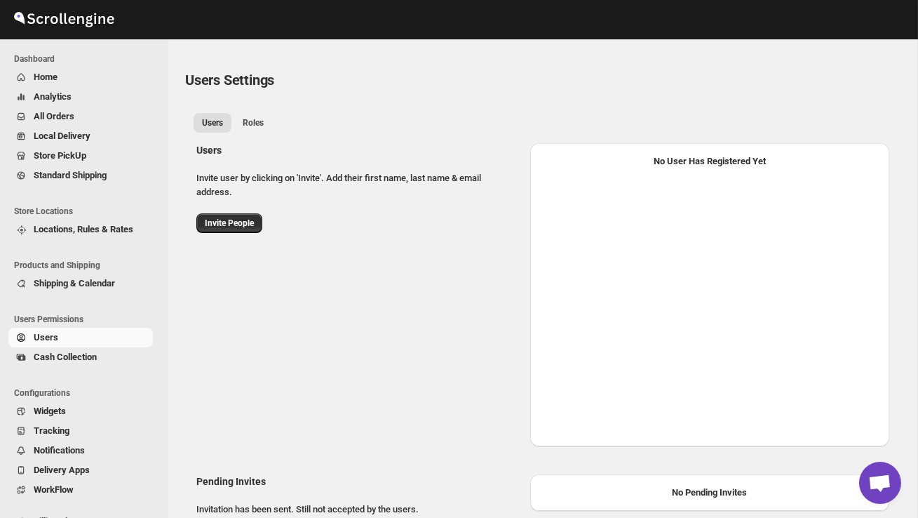
select select "637b767fbaab0276b10c91d8"
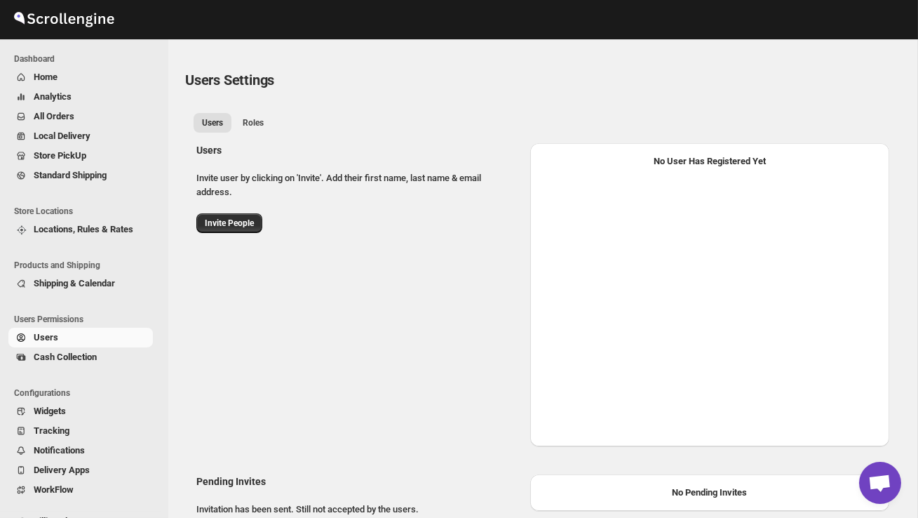
select select "637b767fbaab0276b10c91d8"
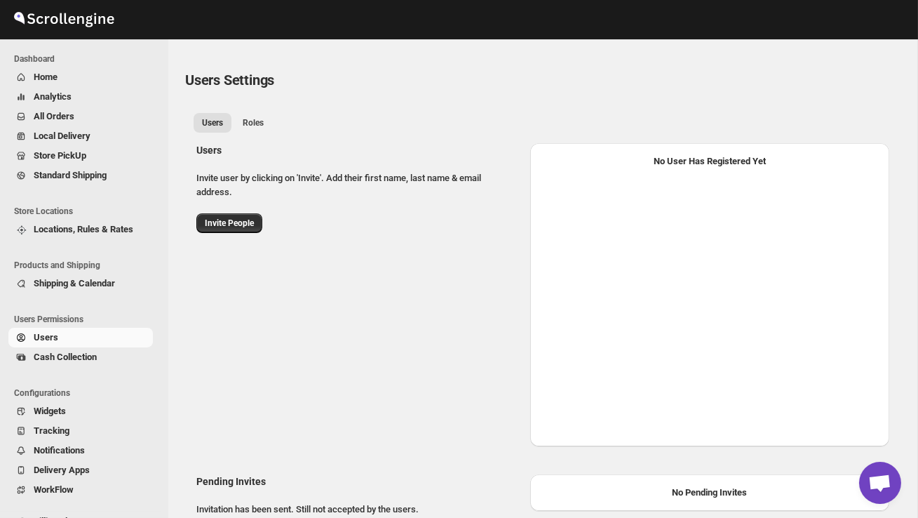
select select "637b767fbaab0276b10c91d8"
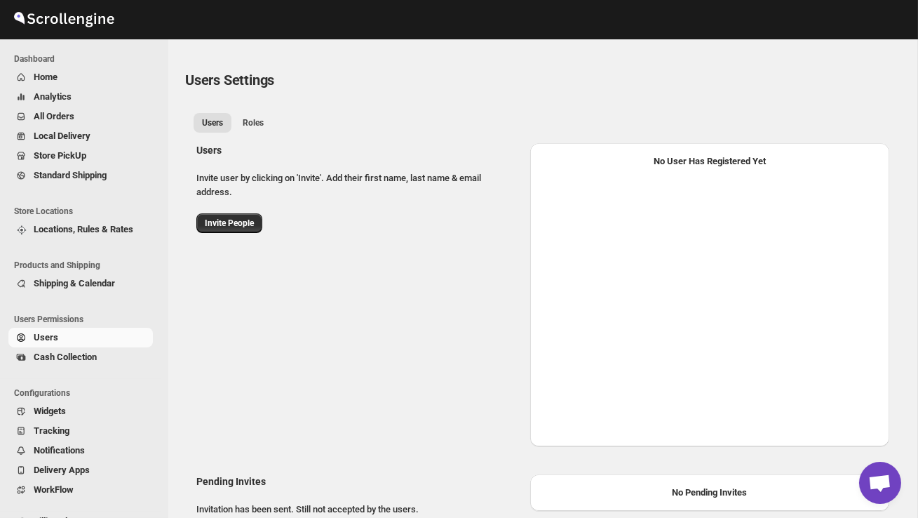
select select "637b767fbaab0276b10c91d8"
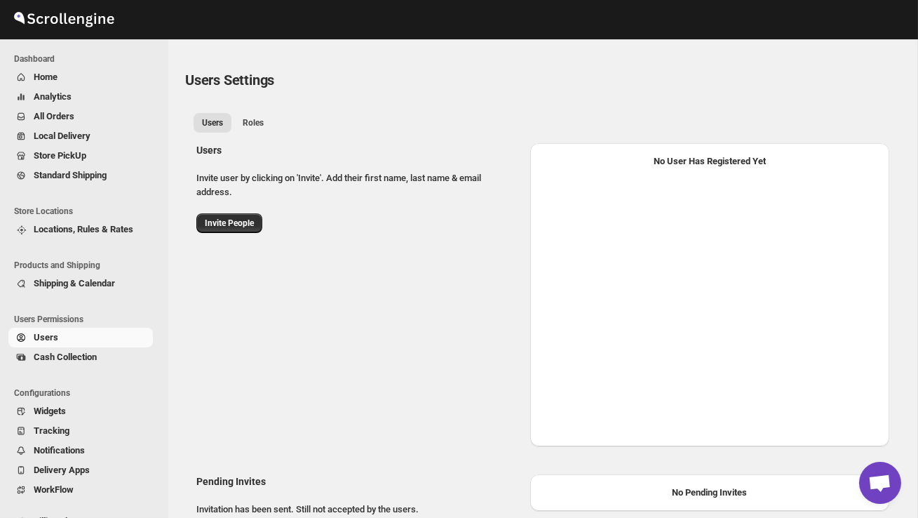
select select "637b767fbaab0276b10c91d8"
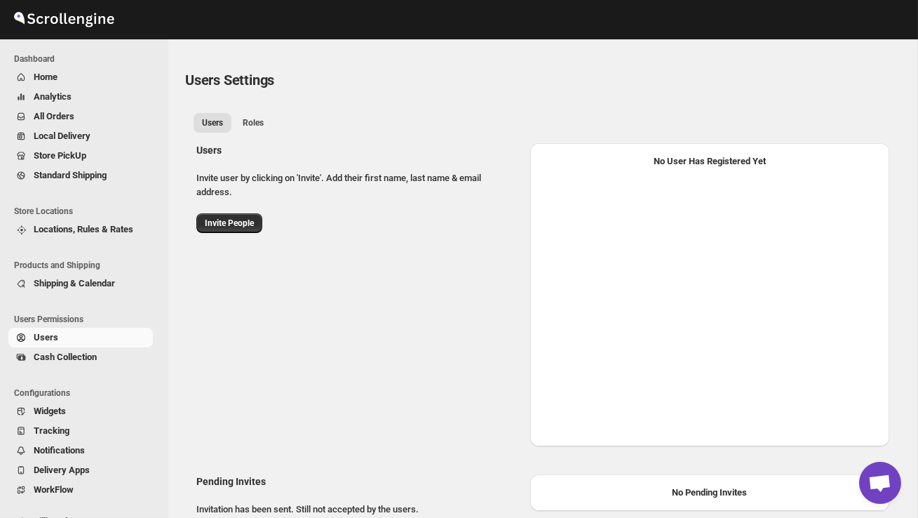
select select "637b767fbaab0276b10c91d8"
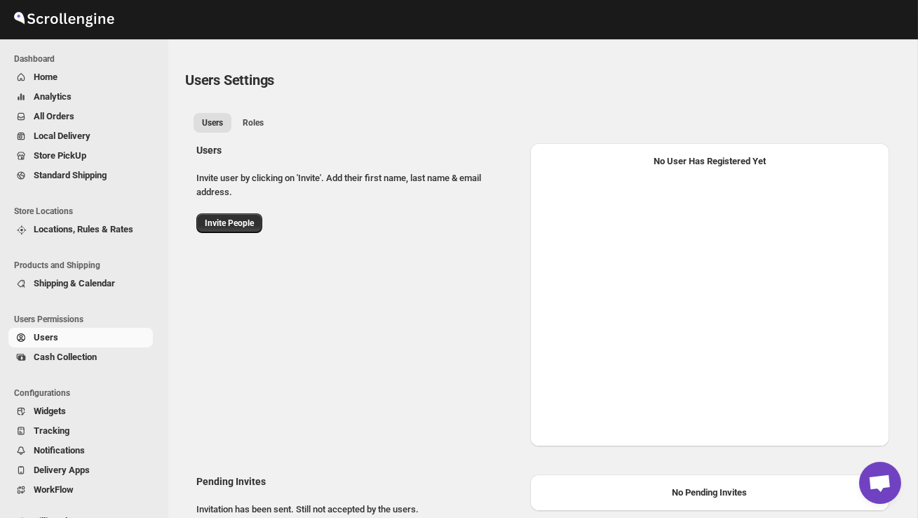
select select "637b767fbaab0276b10c91d8"
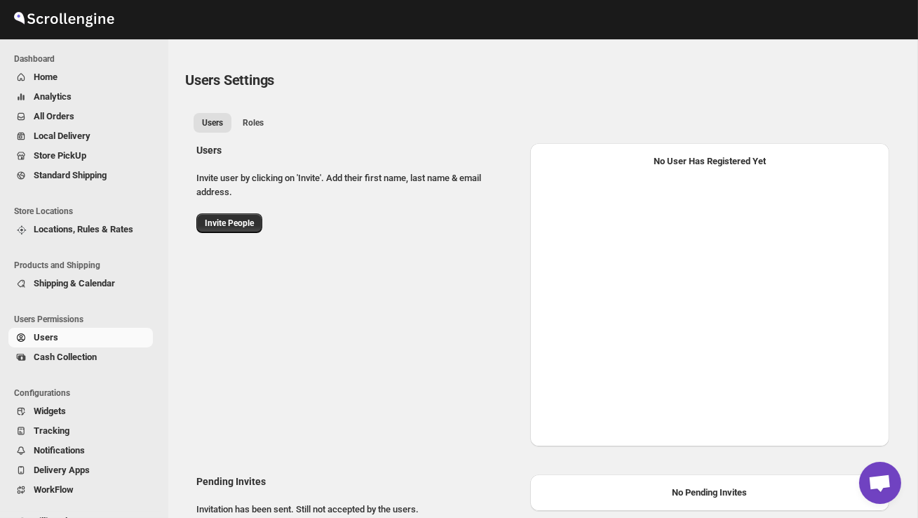
select select "637b767fbaab0276b10c91d8"
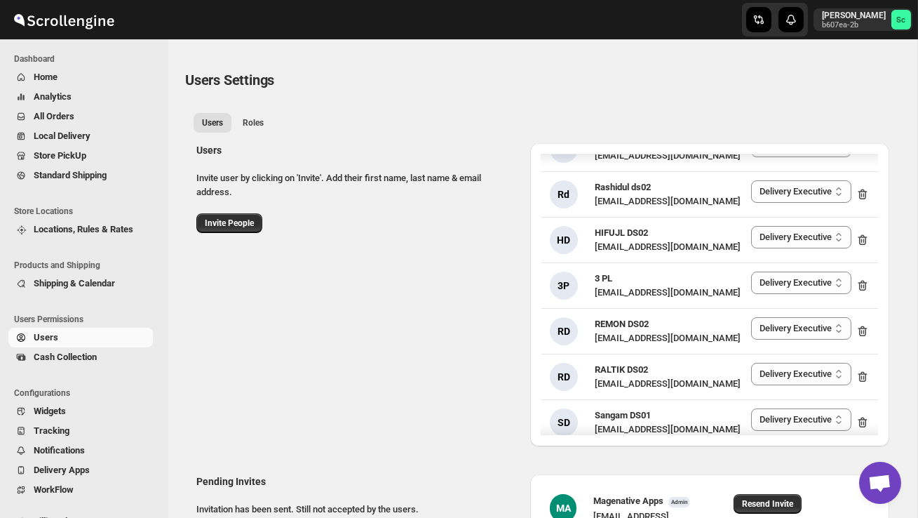
scroll to position [588, 0]
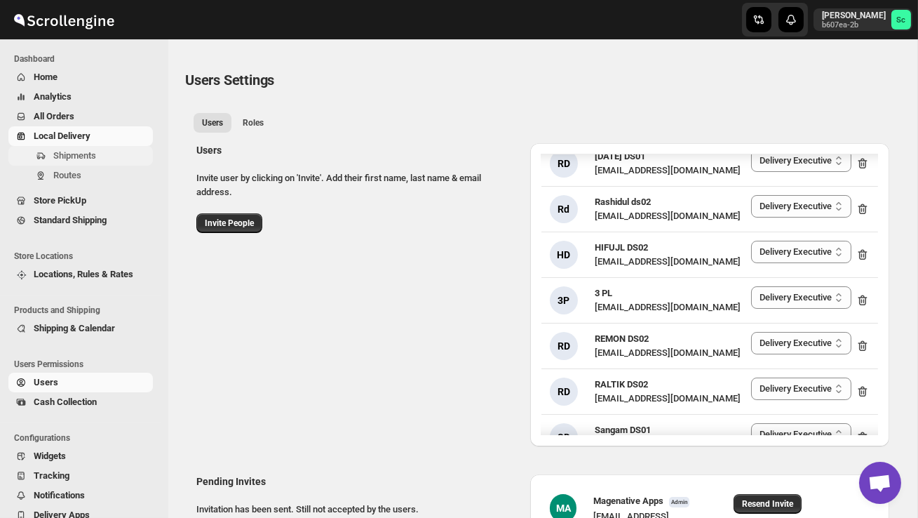
click at [86, 158] on span "Shipments" at bounding box center [74, 155] width 43 height 11
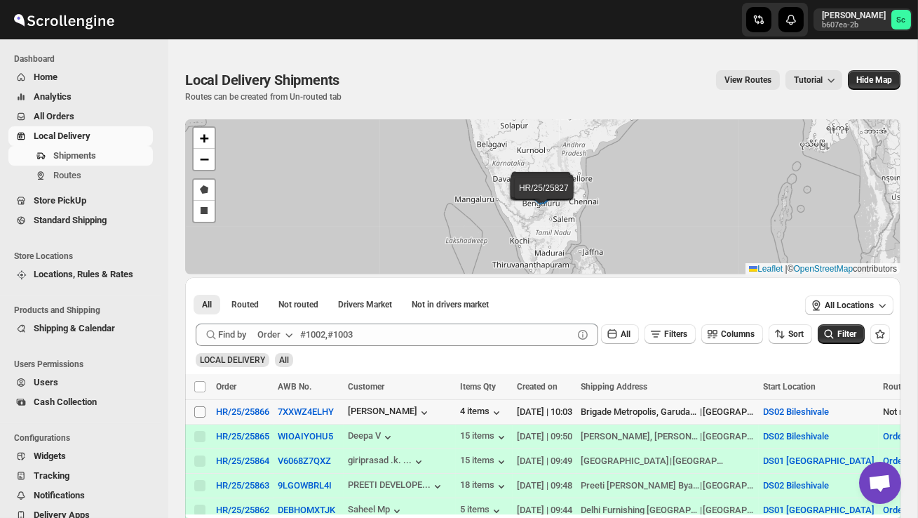
click at [197, 416] on input "Select shipment" at bounding box center [199, 411] width 11 height 11
checkbox input "true"
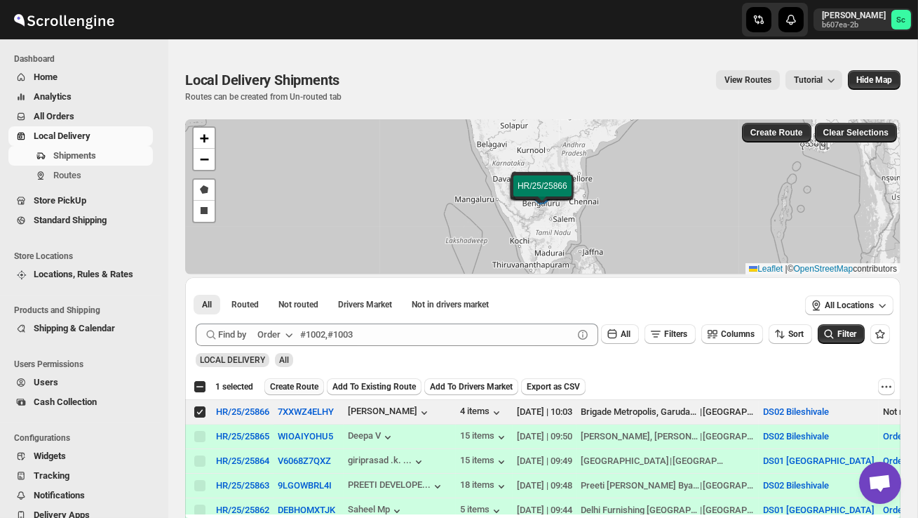
click at [306, 386] on span "Create Route" at bounding box center [294, 386] width 48 height 11
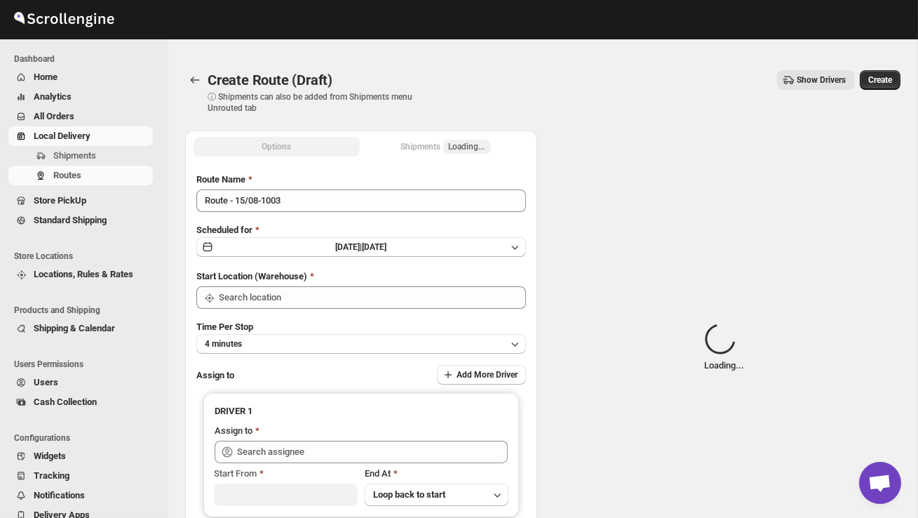
type input "DS02 Bileshivale"
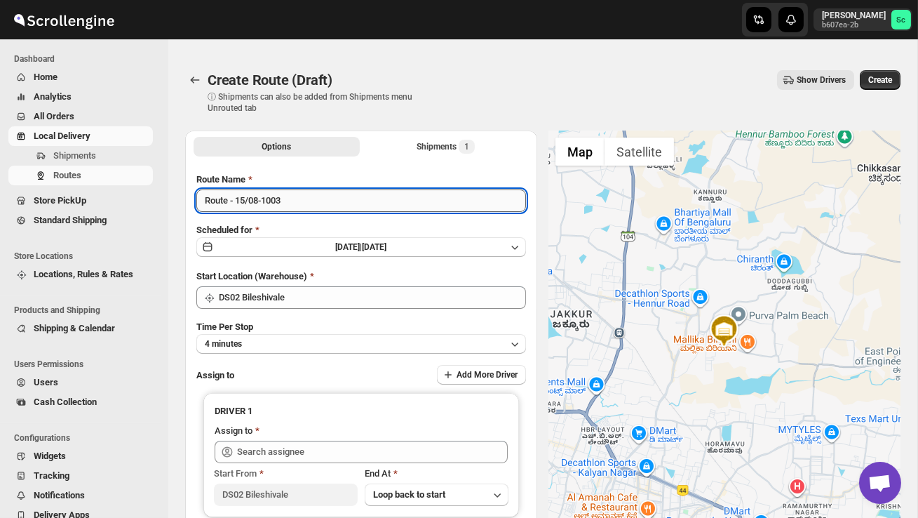
click at [308, 209] on input "Route - 15/08-1003" at bounding box center [361, 200] width 330 height 22
type input "R"
type input "Order no 25866"
click at [322, 337] on button "4 minutes" at bounding box center [361, 344] width 330 height 20
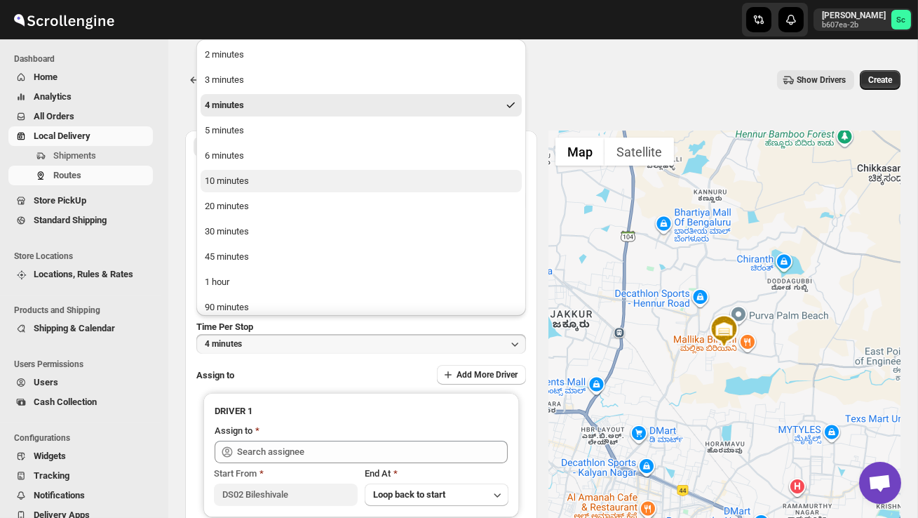
click at [263, 186] on button "10 minutes" at bounding box center [361, 181] width 321 height 22
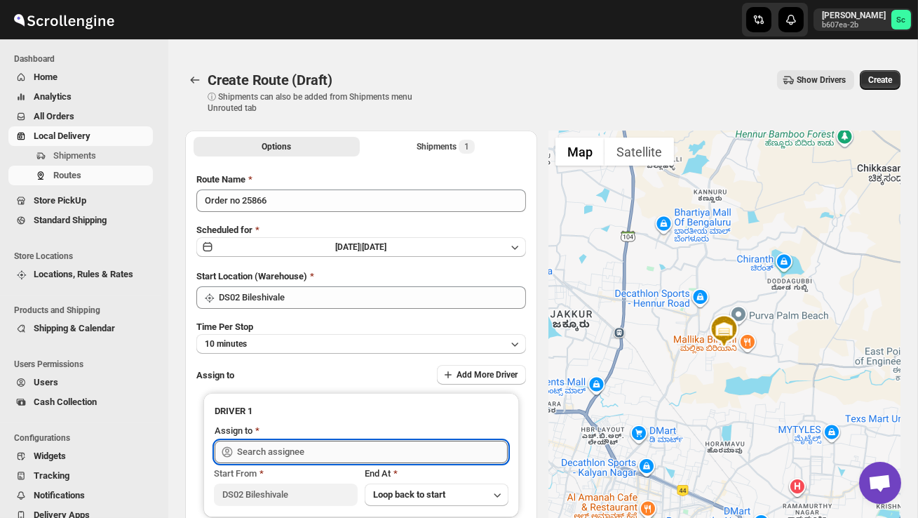
click at [299, 447] on input "text" at bounding box center [372, 451] width 271 height 22
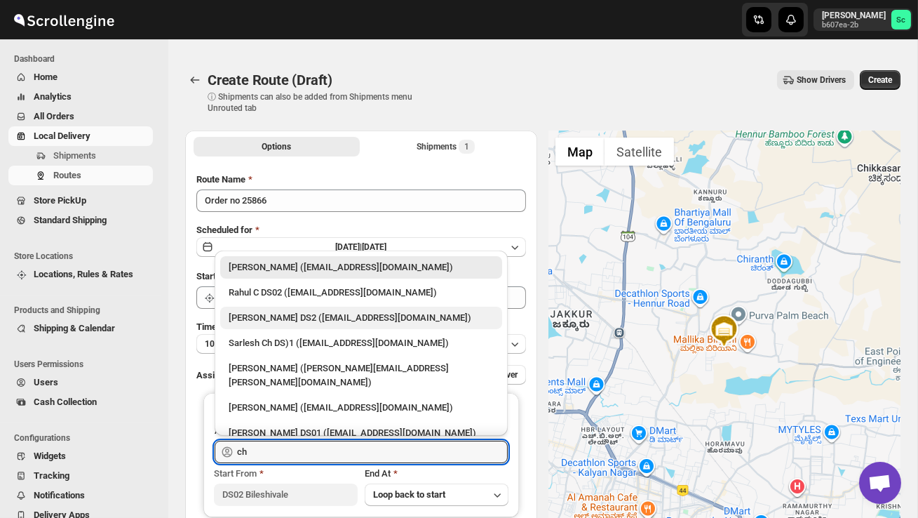
click at [319, 323] on div "[PERSON_NAME] DS2 ([EMAIL_ADDRESS][DOMAIN_NAME])" at bounding box center [361, 318] width 265 height 14
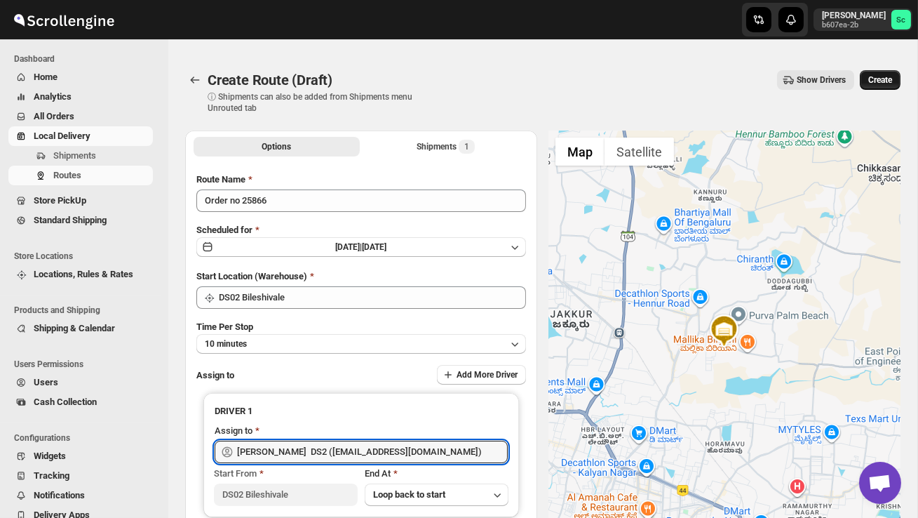
type input "[PERSON_NAME] DS2 ([EMAIL_ADDRESS][DOMAIN_NAME])"
click at [897, 72] on button "Create" at bounding box center [880, 80] width 41 height 20
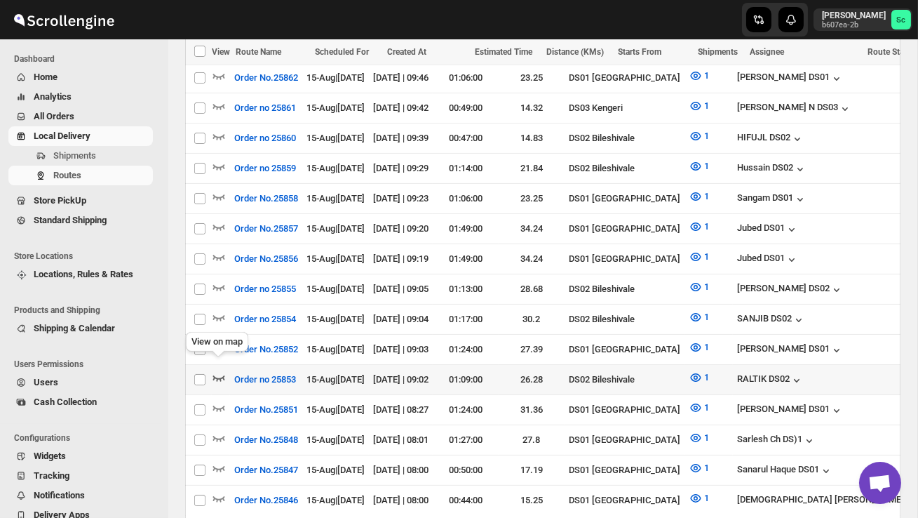
click at [223, 370] on icon "button" at bounding box center [219, 377] width 14 height 14
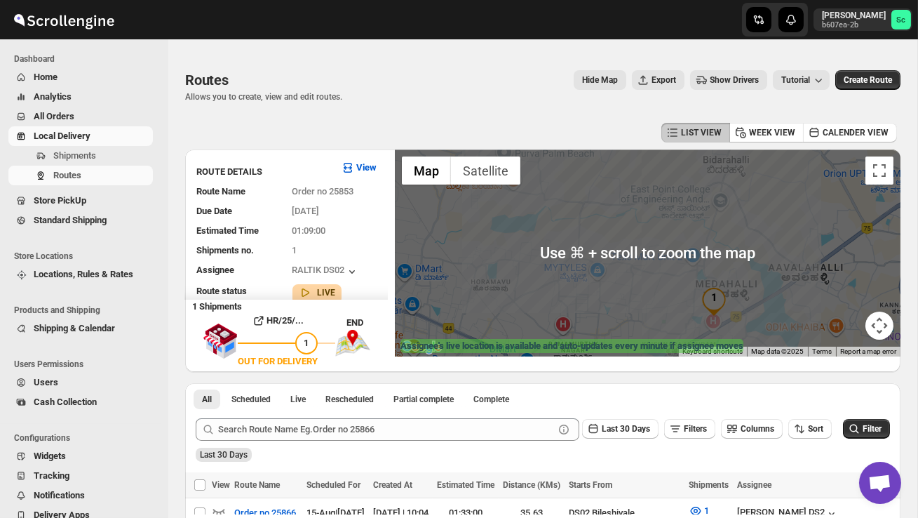
click at [651, 280] on div at bounding box center [648, 252] width 506 height 207
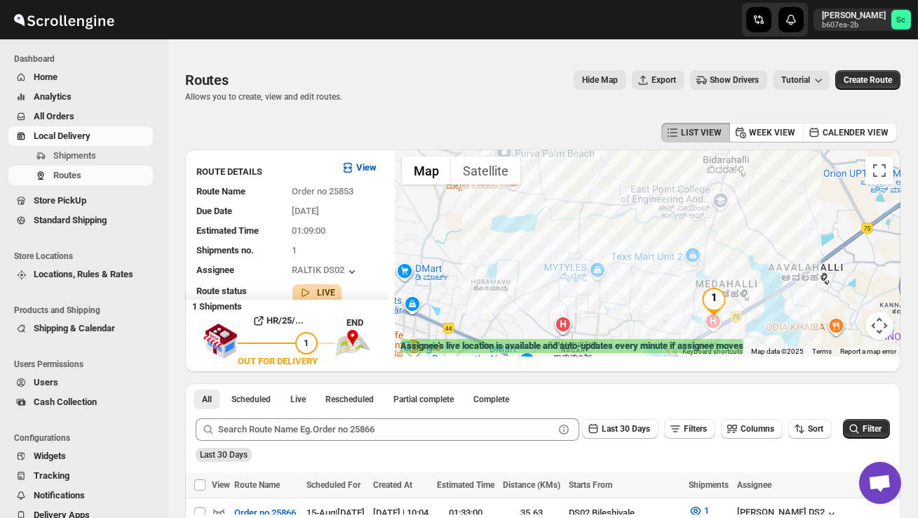
click at [878, 320] on button "Map camera controls" at bounding box center [879, 325] width 28 height 28
click at [841, 321] on button "Zoom out" at bounding box center [844, 325] width 28 height 28
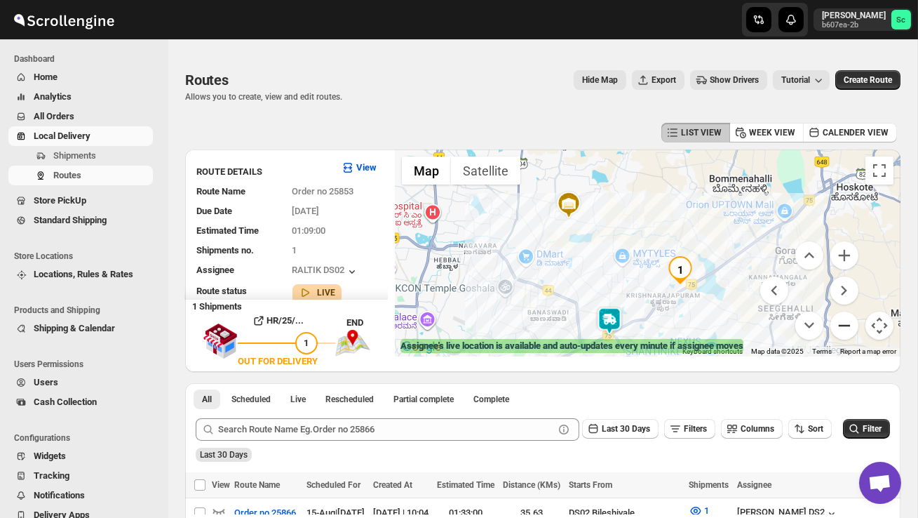
click at [842, 321] on button "Zoom out" at bounding box center [844, 325] width 28 height 28
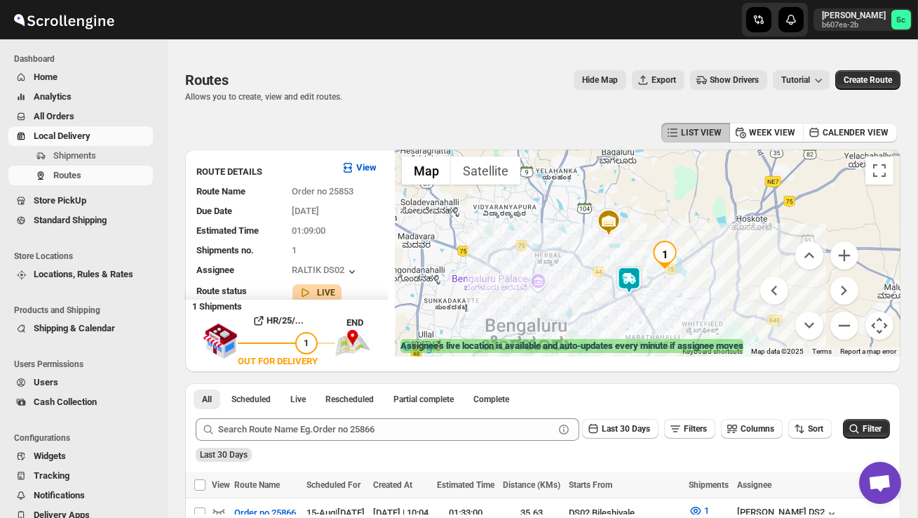
click at [633, 272] on img at bounding box center [629, 280] width 28 height 28
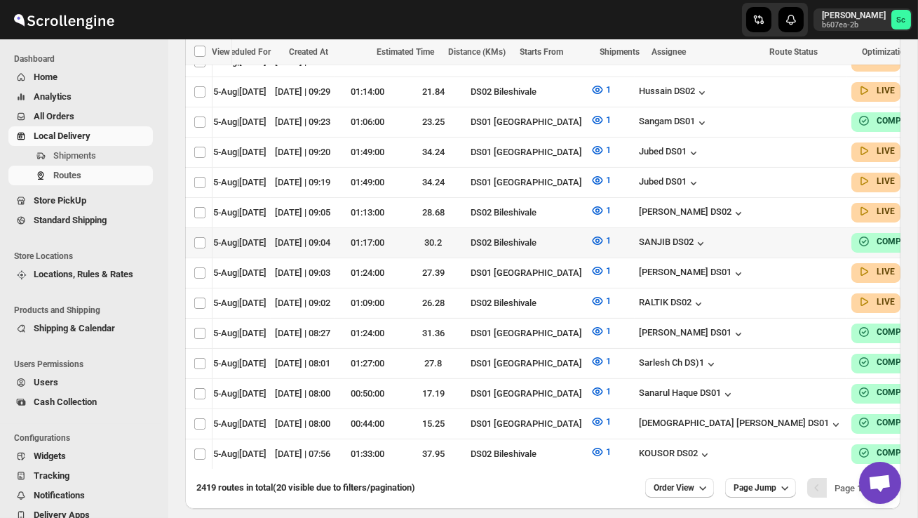
scroll to position [0, 183]
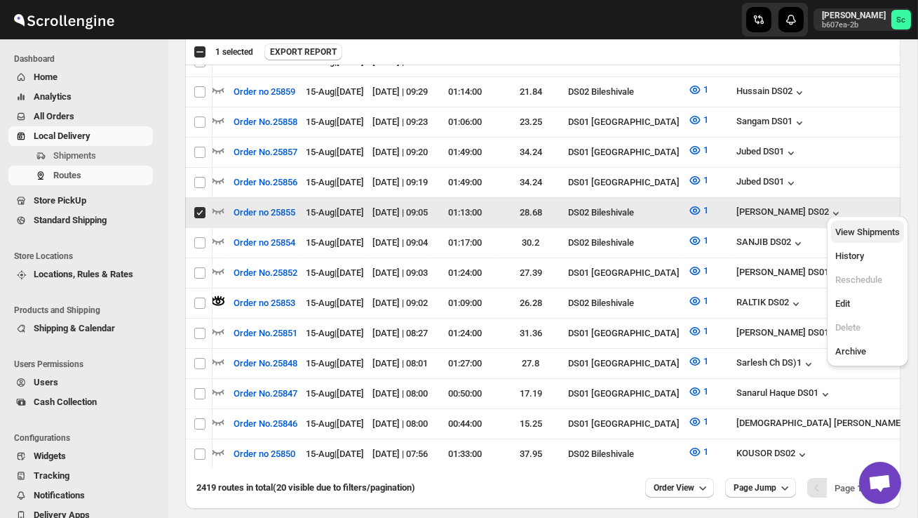
click at [873, 225] on span "View Shipments" at bounding box center [867, 232] width 65 height 14
checkbox input "false"
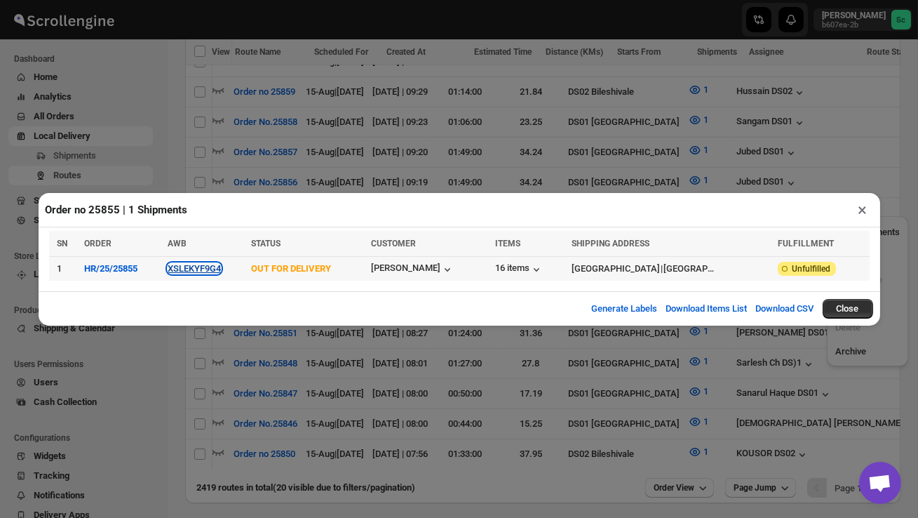
click at [190, 265] on button "XSLEKYF9G4" at bounding box center [194, 268] width 53 height 11
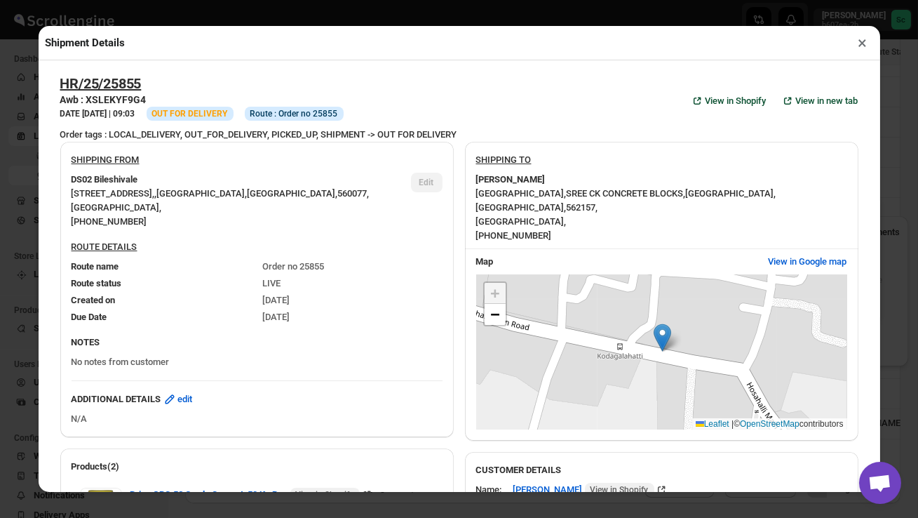
scroll to position [626, 0]
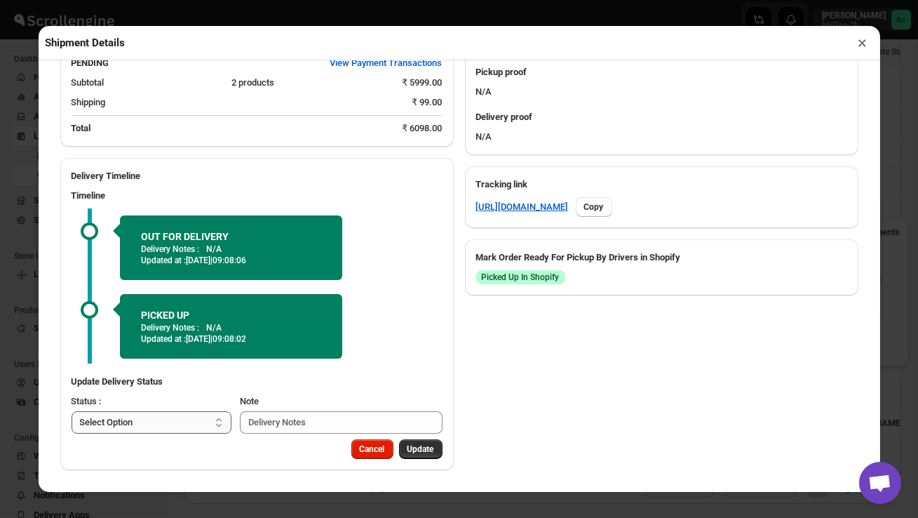
click at [203, 419] on select "Select Option PICKED UP OUT FOR DELIVERY RESCHEDULE DELIVERED CANCELLED" at bounding box center [152, 422] width 161 height 22
select select "DELIVERED"
click at [416, 448] on span "Update" at bounding box center [420, 448] width 27 height 11
select select
click at [863, 41] on button "×" at bounding box center [863, 43] width 20 height 20
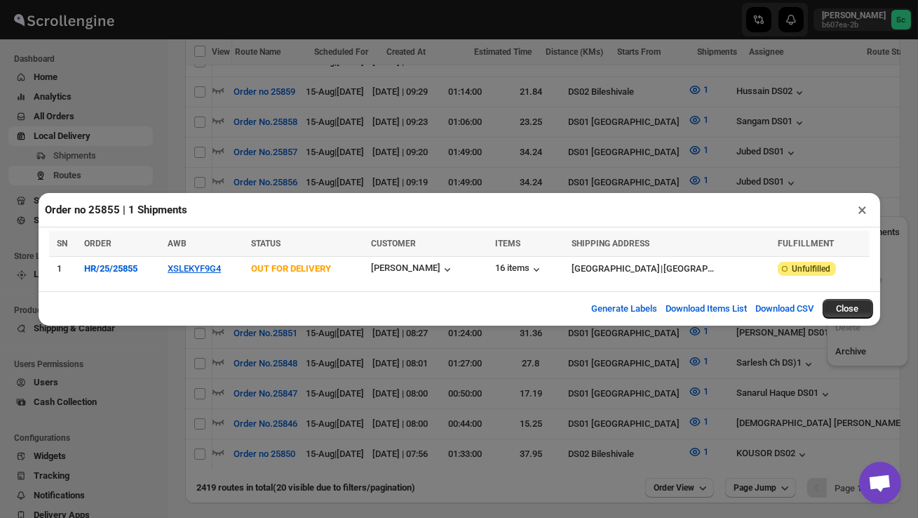
click at [865, 212] on button "×" at bounding box center [863, 210] width 20 height 20
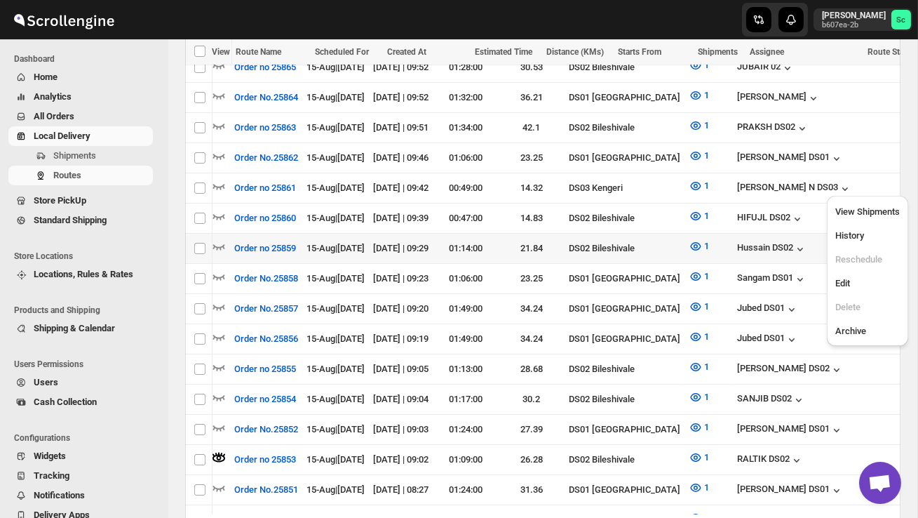
scroll to position [0, 0]
click at [222, 244] on icon "button" at bounding box center [219, 247] width 12 height 6
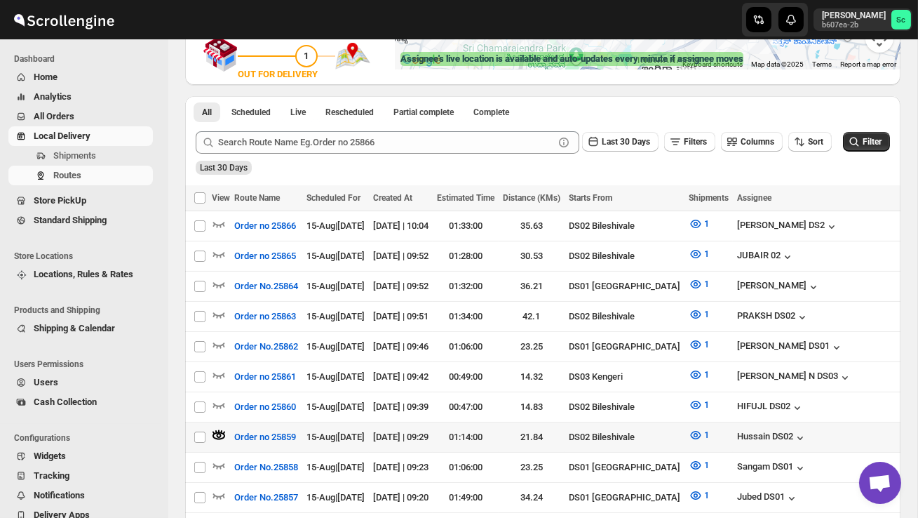
scroll to position [290, 0]
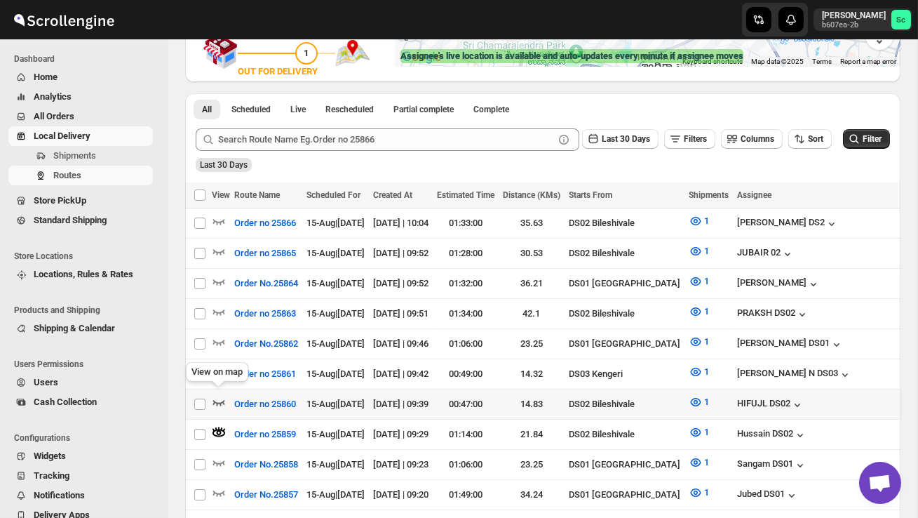
click at [219, 396] on icon "button" at bounding box center [219, 402] width 14 height 14
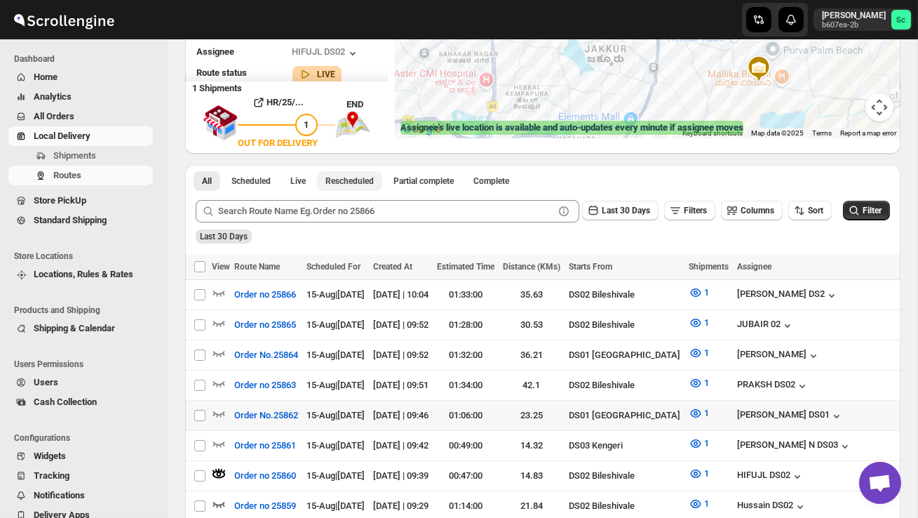
scroll to position [224, 0]
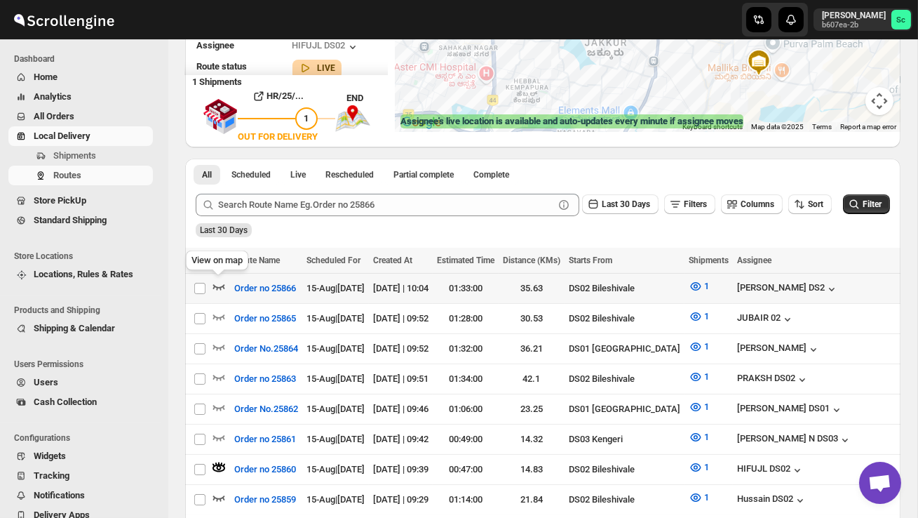
click at [217, 283] on icon "button" at bounding box center [219, 286] width 14 height 14
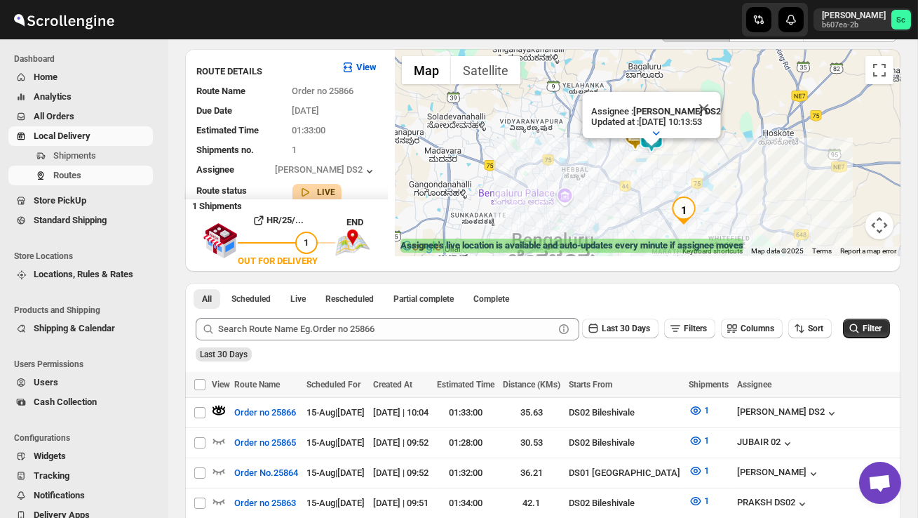
scroll to position [25, 0]
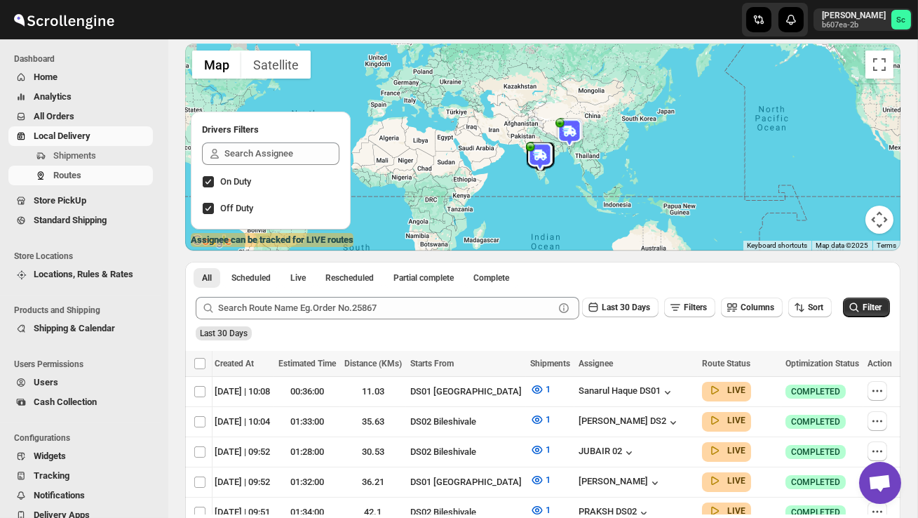
scroll to position [128, 0]
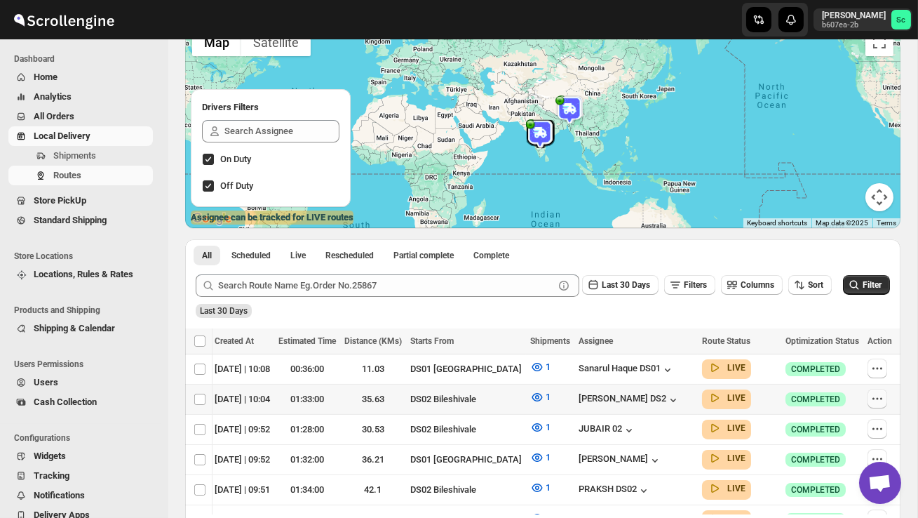
click at [883, 396] on button "button" at bounding box center [878, 399] width 20 height 20
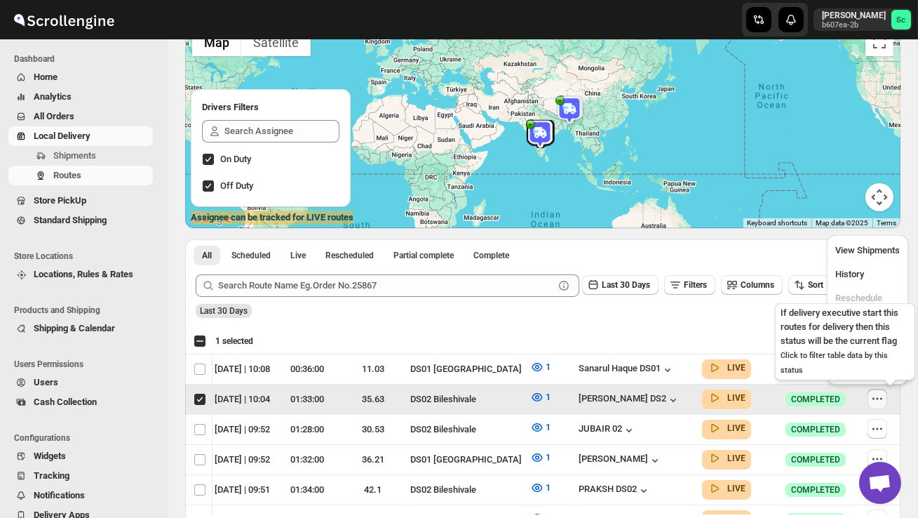
scroll to position [0, 1]
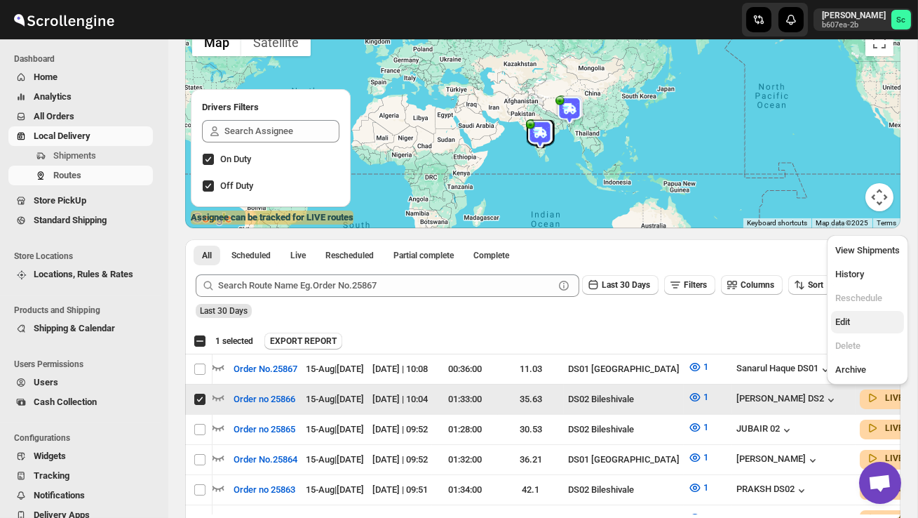
click at [858, 316] on span "Edit" at bounding box center [867, 322] width 65 height 14
checkbox input "false"
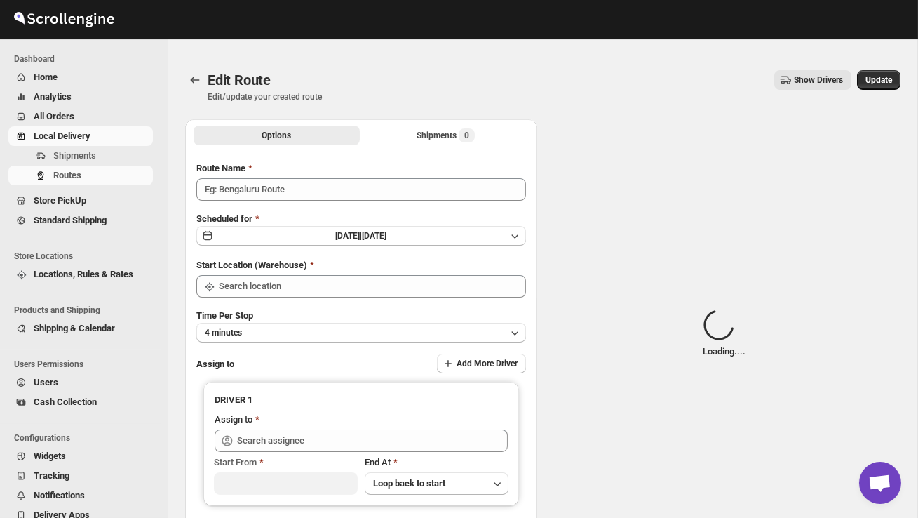
type input "Order no 25866"
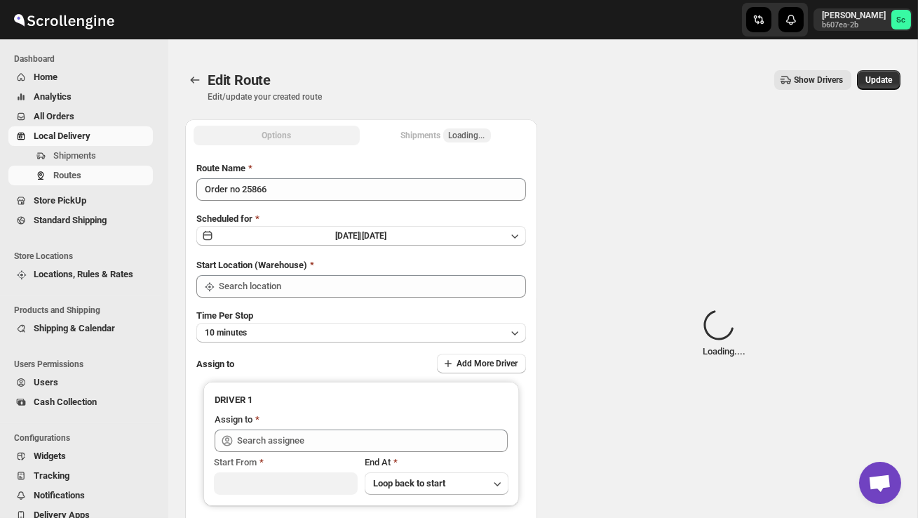
type input "DS02 Bileshivale"
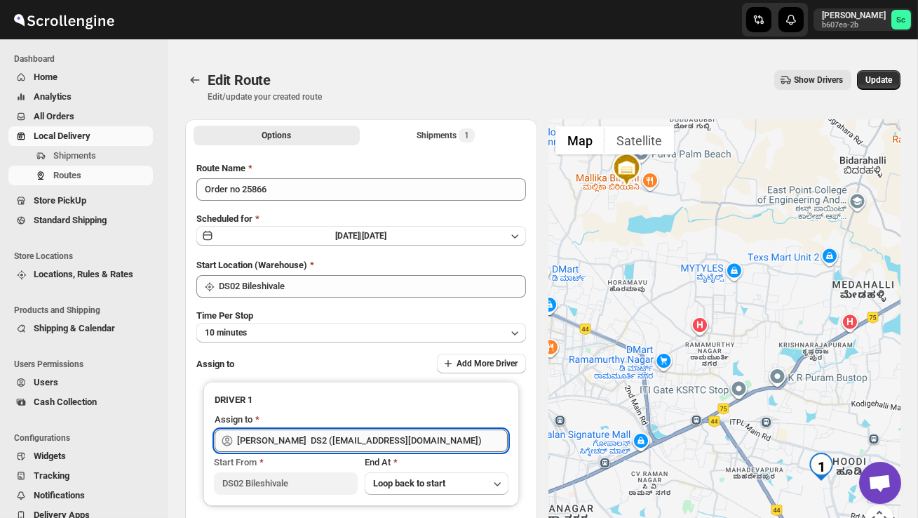
click at [473, 441] on input "[PERSON_NAME] DS2 ([EMAIL_ADDRESS][DOMAIN_NAME])" at bounding box center [372, 440] width 271 height 22
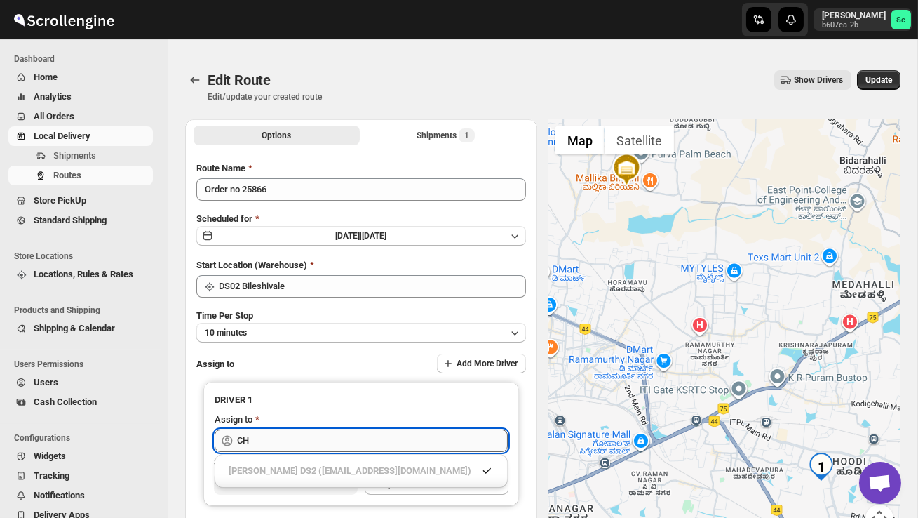
type input "C"
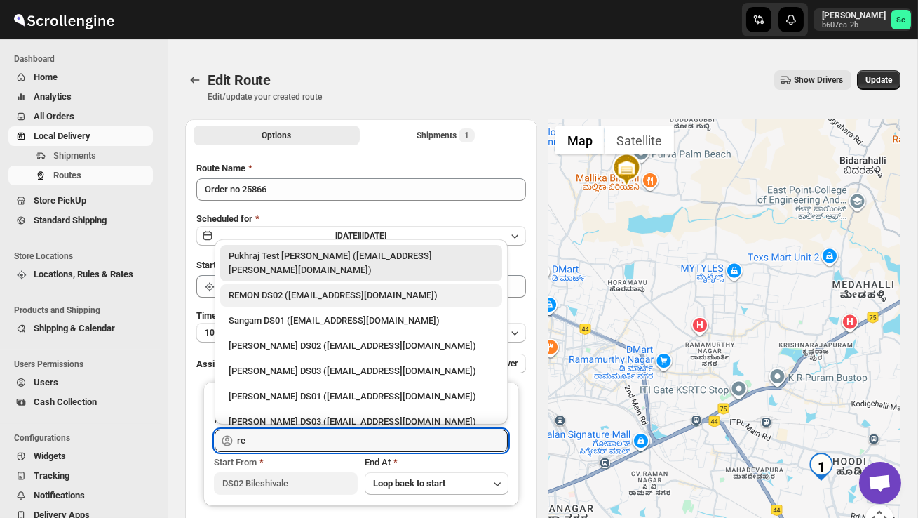
click at [461, 288] on div "REMON DS02 ([EMAIL_ADDRESS][DOMAIN_NAME])" at bounding box center [361, 295] width 265 height 14
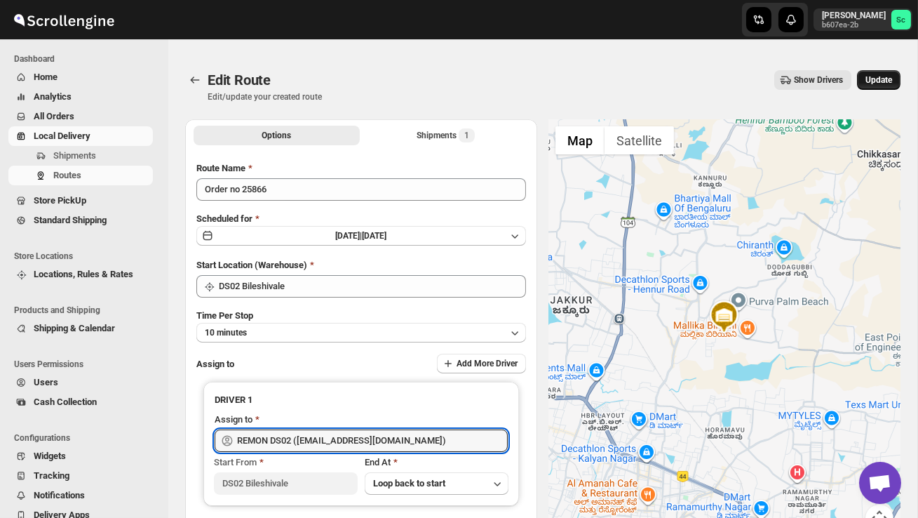
type input "REMON DS02 ([EMAIL_ADDRESS][DOMAIN_NAME])"
click at [873, 80] on span "Update" at bounding box center [878, 79] width 27 height 11
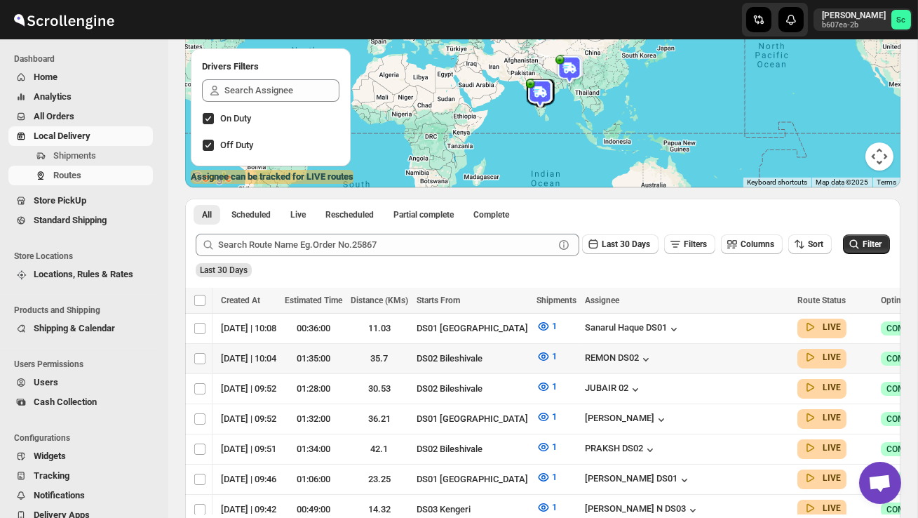
scroll to position [0, 177]
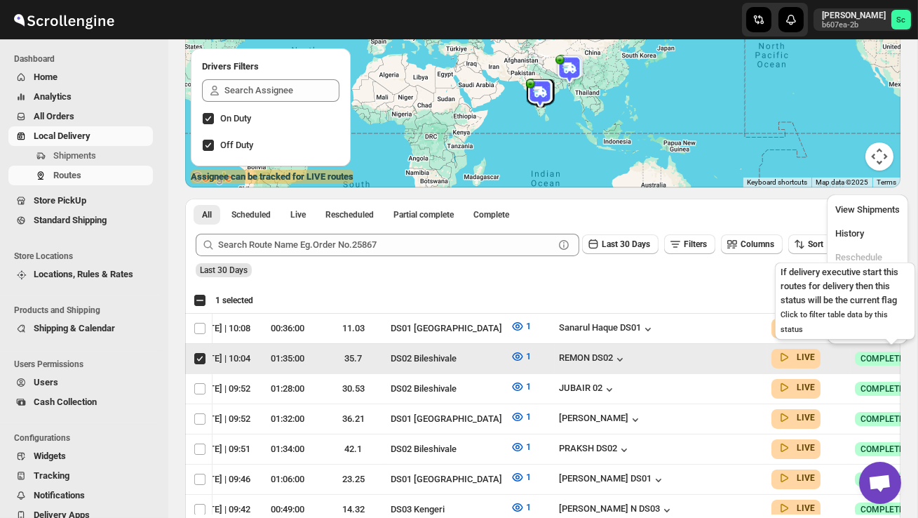
scroll to position [0, 1]
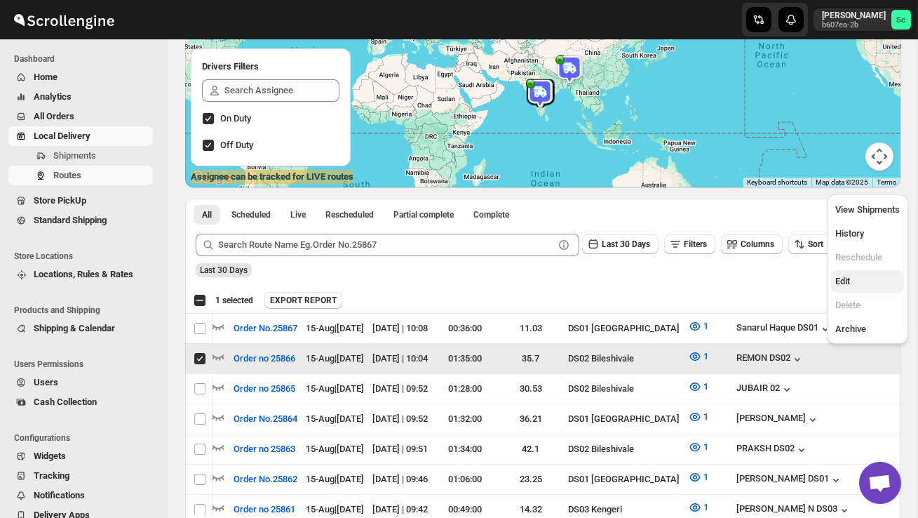
click at [860, 283] on span "Edit" at bounding box center [867, 281] width 65 height 14
checkbox input "false"
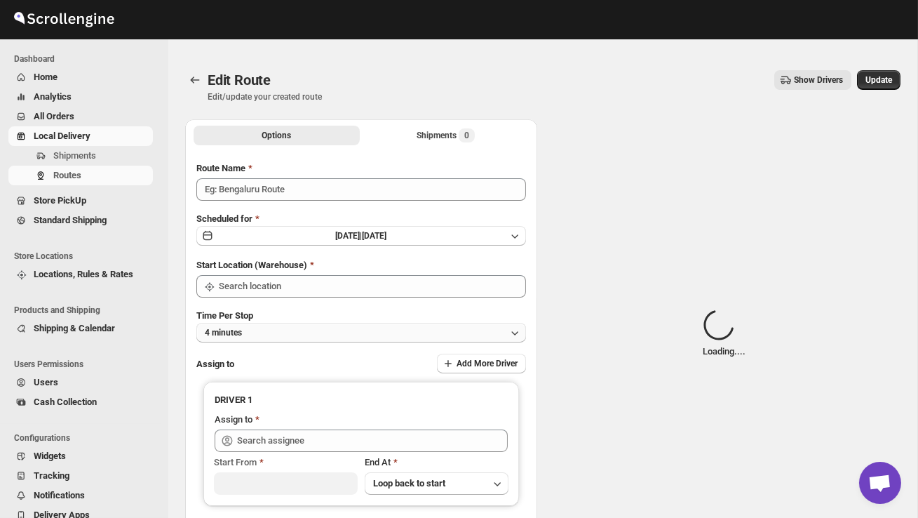
type input "Order no 25866"
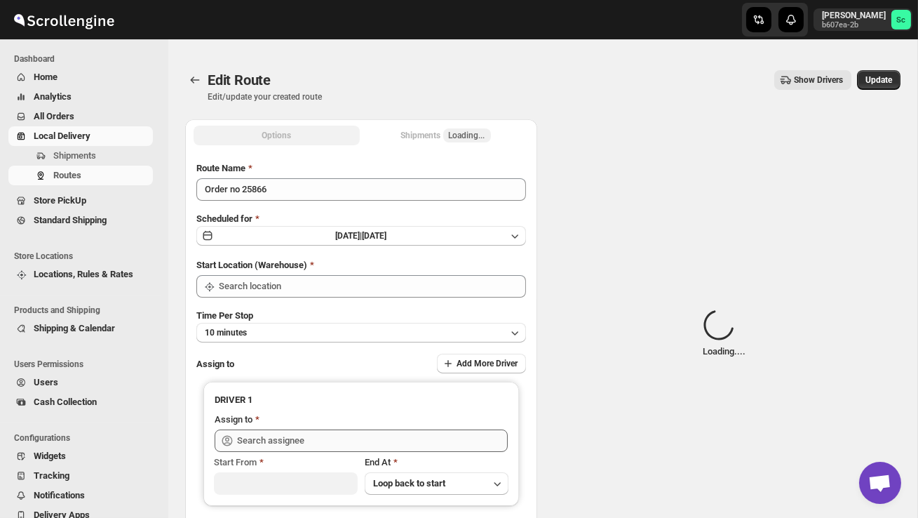
type input "DS02 Bileshivale"
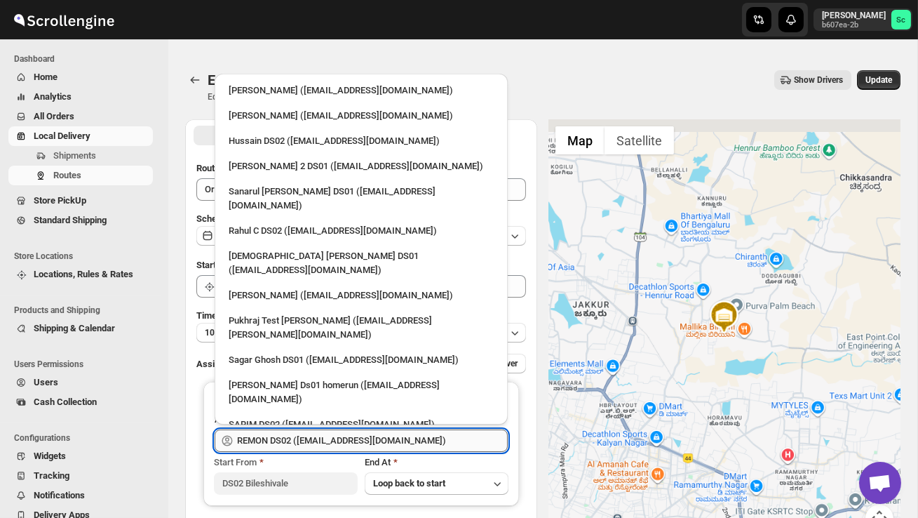
click at [428, 436] on input "REMON DS02 ([EMAIL_ADDRESS][DOMAIN_NAME])" at bounding box center [372, 440] width 271 height 22
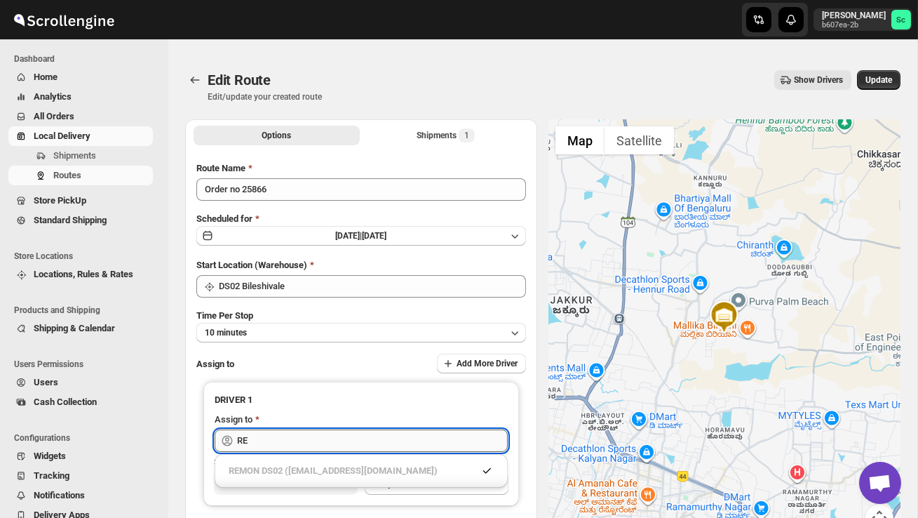
type input "R"
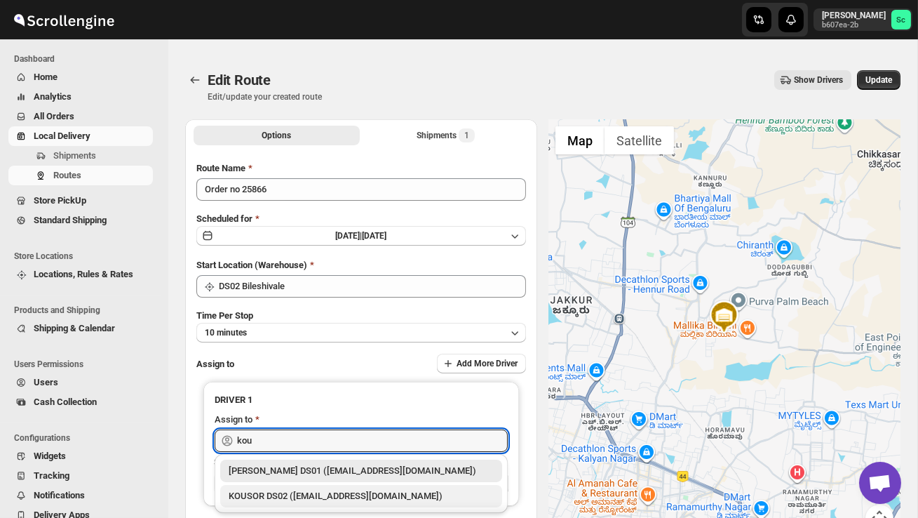
click at [405, 489] on div "KOUSOR DS02 ([EMAIL_ADDRESS][DOMAIN_NAME])" at bounding box center [361, 496] width 265 height 14
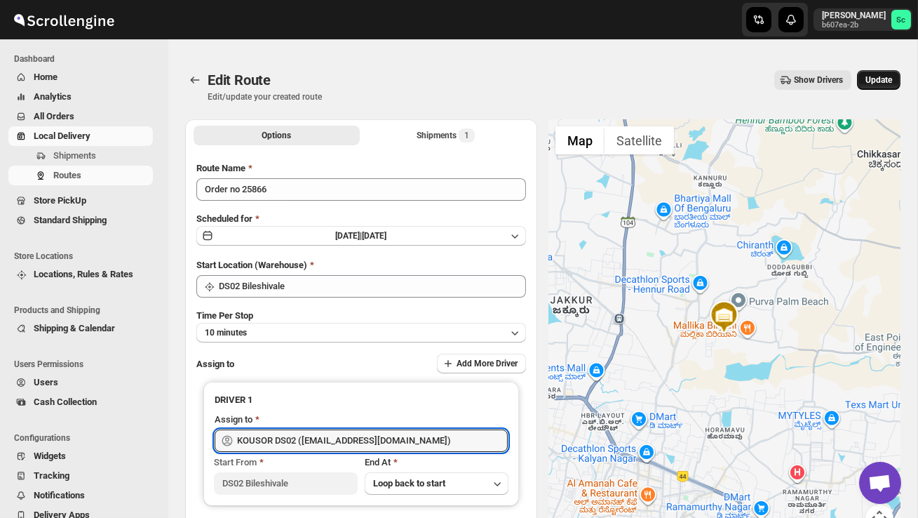
type input "KOUSOR DS02 ([EMAIL_ADDRESS][DOMAIN_NAME])"
click at [886, 79] on span "Update" at bounding box center [878, 79] width 27 height 11
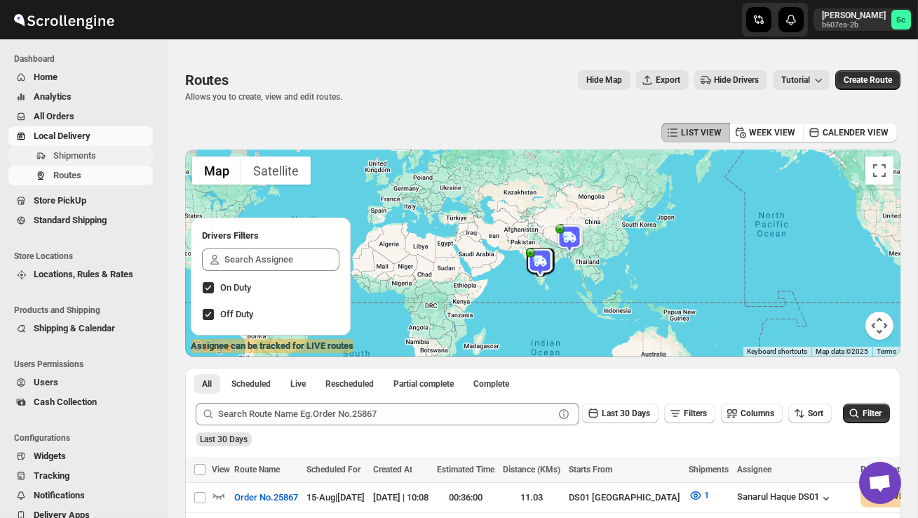
click at [92, 158] on span "Shipments" at bounding box center [74, 155] width 43 height 11
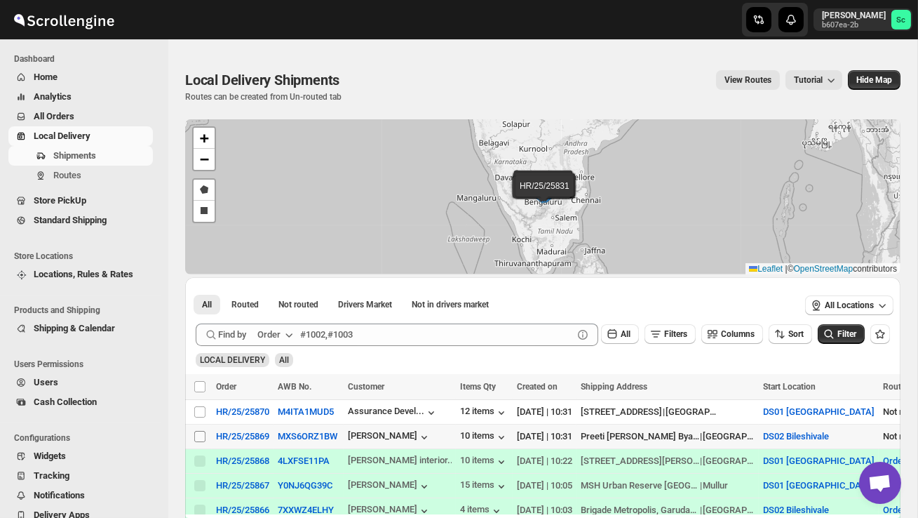
click at [203, 433] on input "Select shipment" at bounding box center [199, 436] width 11 height 11
checkbox input "true"
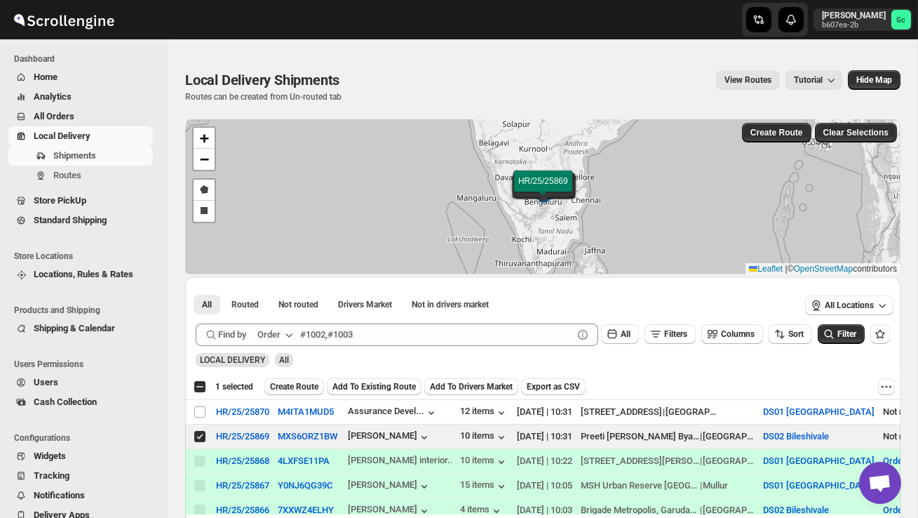
click at [298, 384] on span "Create Route" at bounding box center [294, 386] width 48 height 11
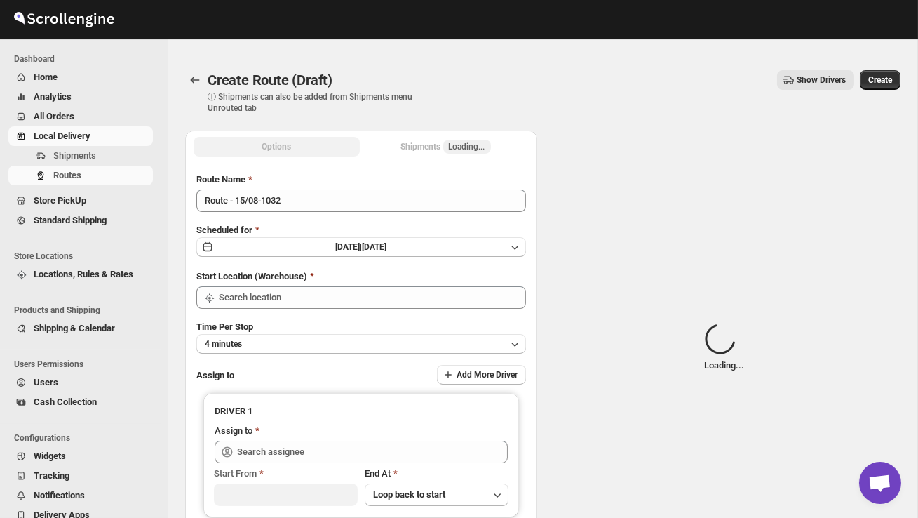
type input "DS02 Bileshivale"
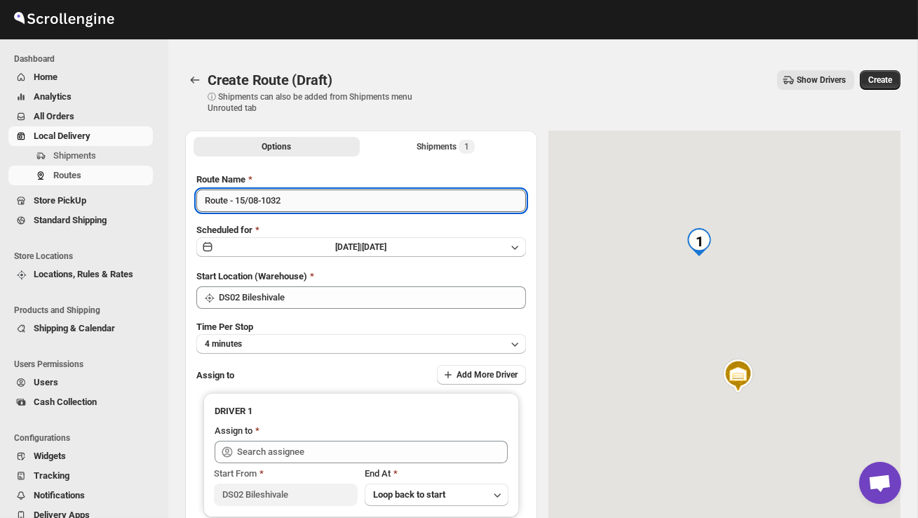
click at [311, 199] on input "Route - 15/08-1032" at bounding box center [361, 200] width 330 height 22
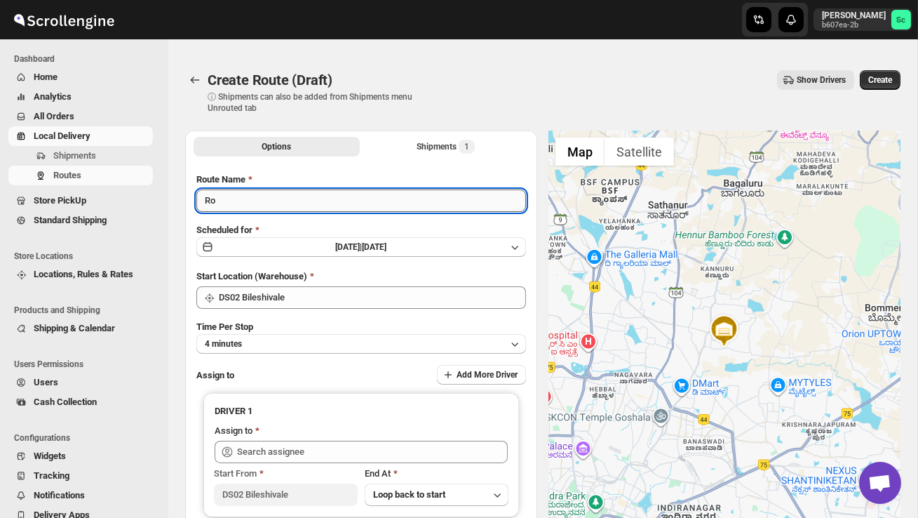
type input "R"
type input "Order no 25869"
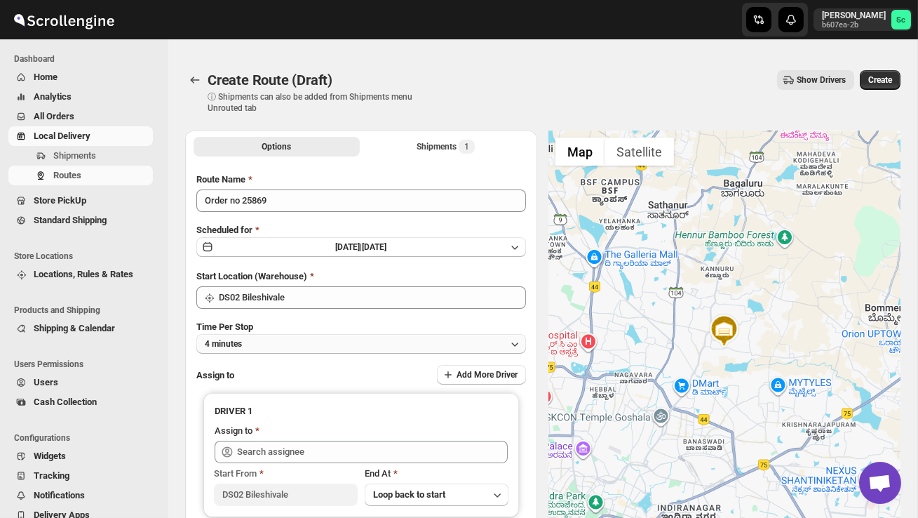
click at [314, 336] on button "4 minutes" at bounding box center [361, 344] width 330 height 20
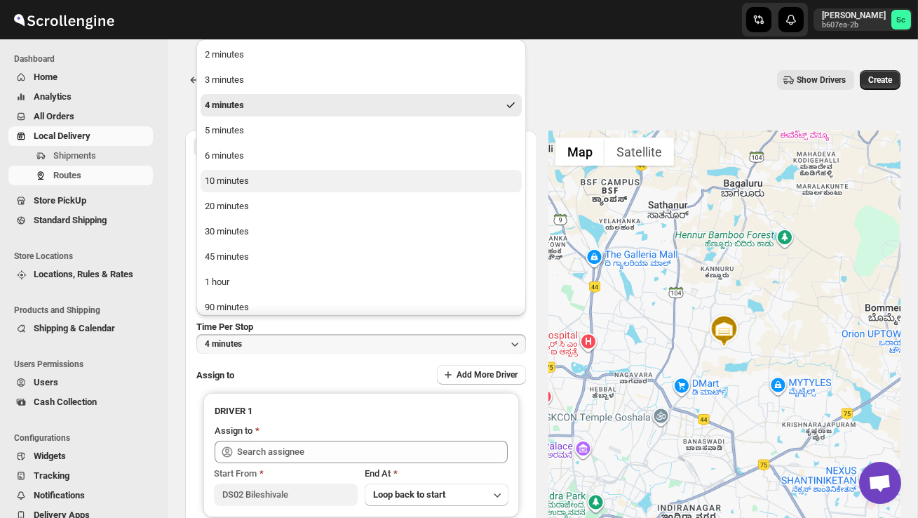
click at [256, 189] on button "10 minutes" at bounding box center [361, 181] width 321 height 22
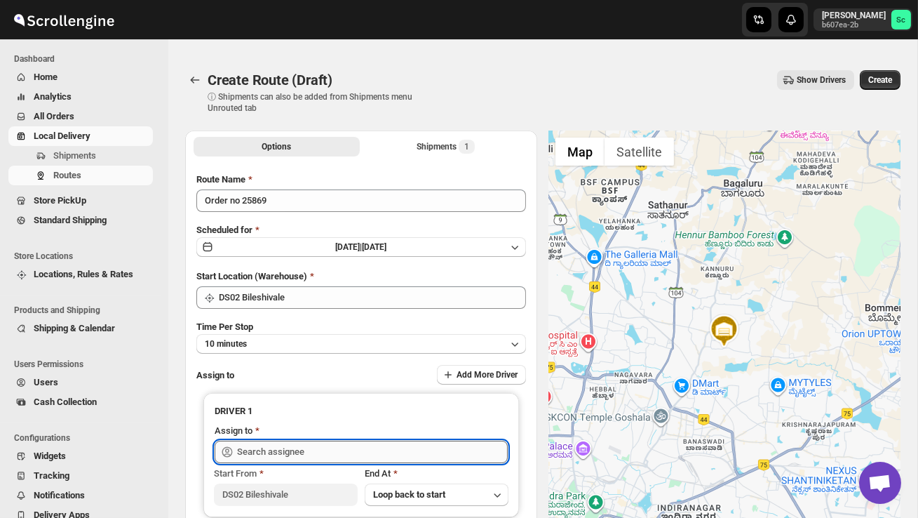
click at [285, 444] on input "text" at bounding box center [372, 451] width 271 height 22
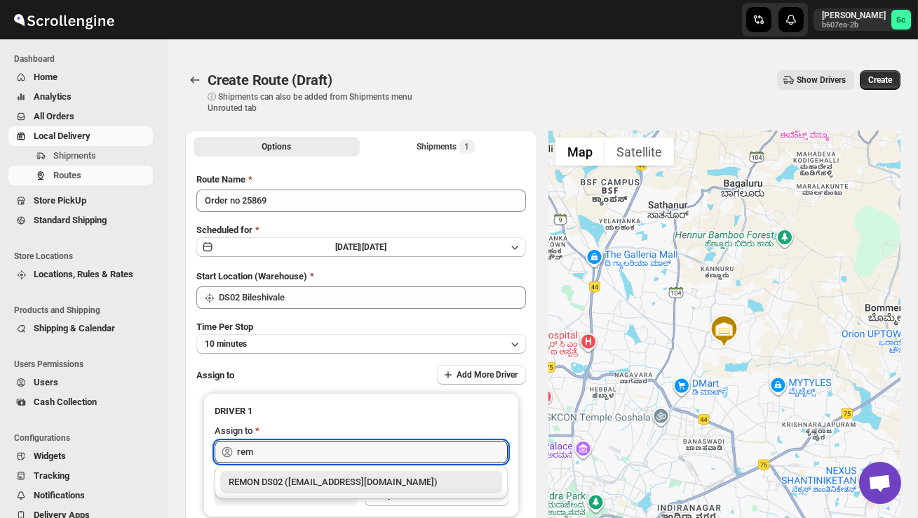
click at [343, 485] on div "REMON DS02 ([EMAIL_ADDRESS][DOMAIN_NAME])" at bounding box center [361, 482] width 265 height 14
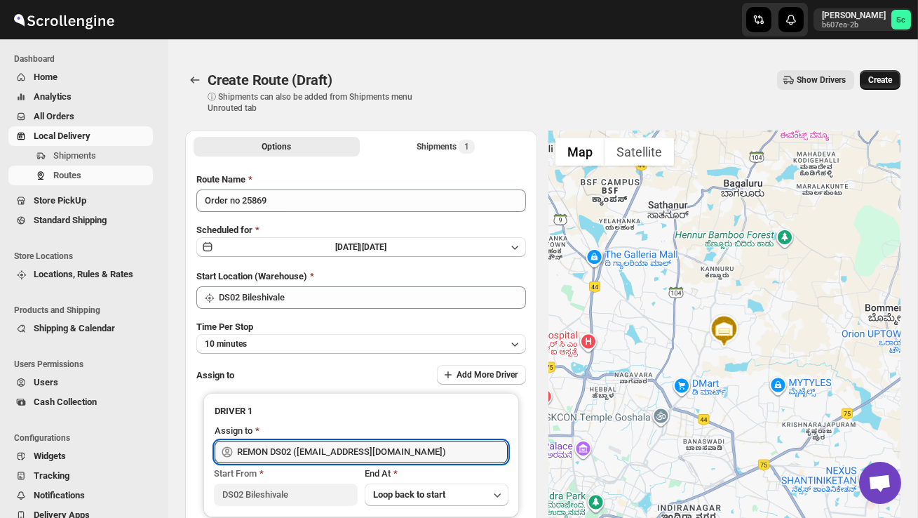
type input "REMON DS02 ([EMAIL_ADDRESS][DOMAIN_NAME])"
click at [878, 76] on span "Create" at bounding box center [880, 79] width 24 height 11
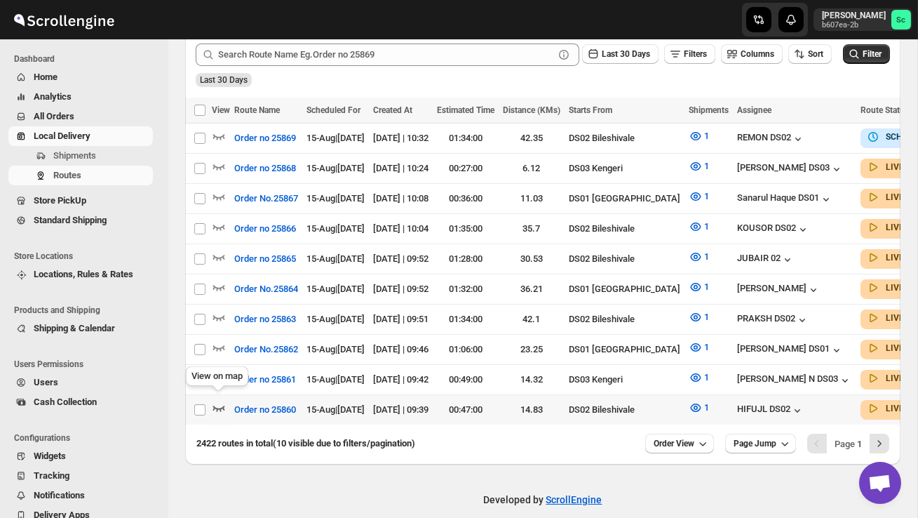
click at [222, 405] on icon "button" at bounding box center [219, 408] width 12 height 6
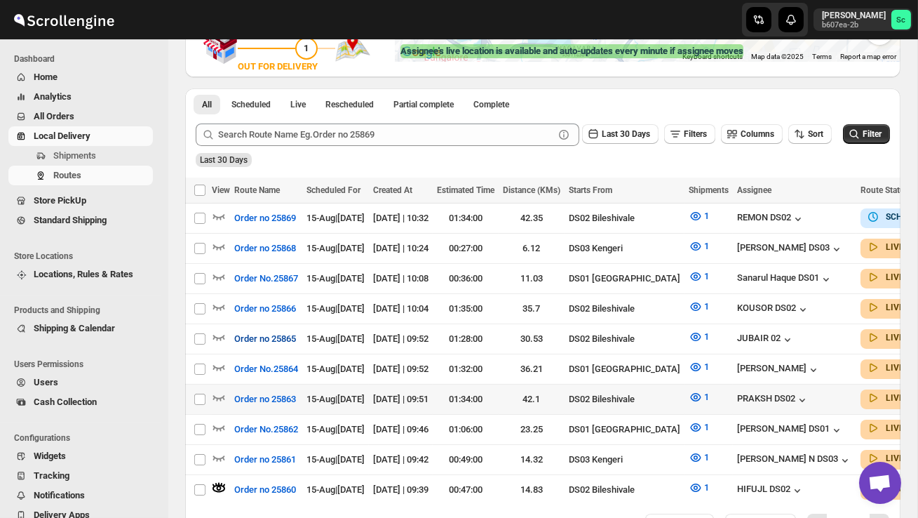
scroll to position [289, 0]
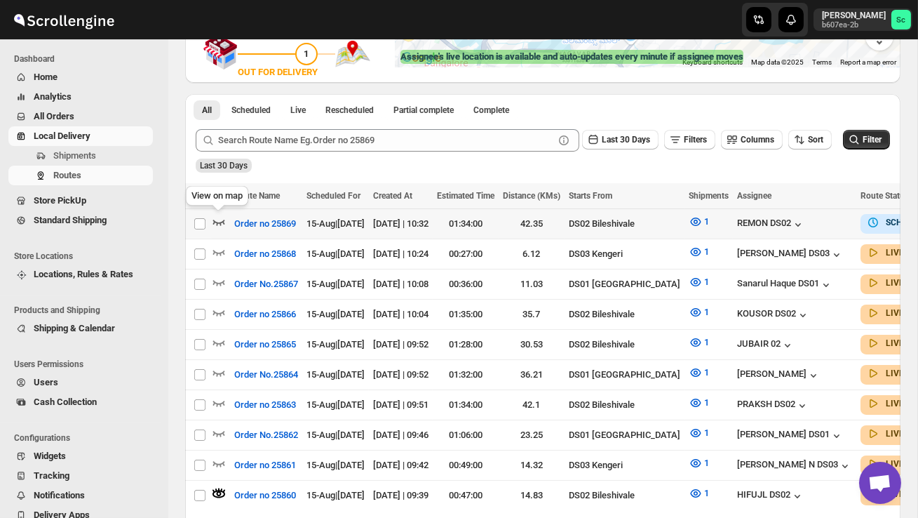
click at [217, 218] on icon "button" at bounding box center [219, 222] width 14 height 14
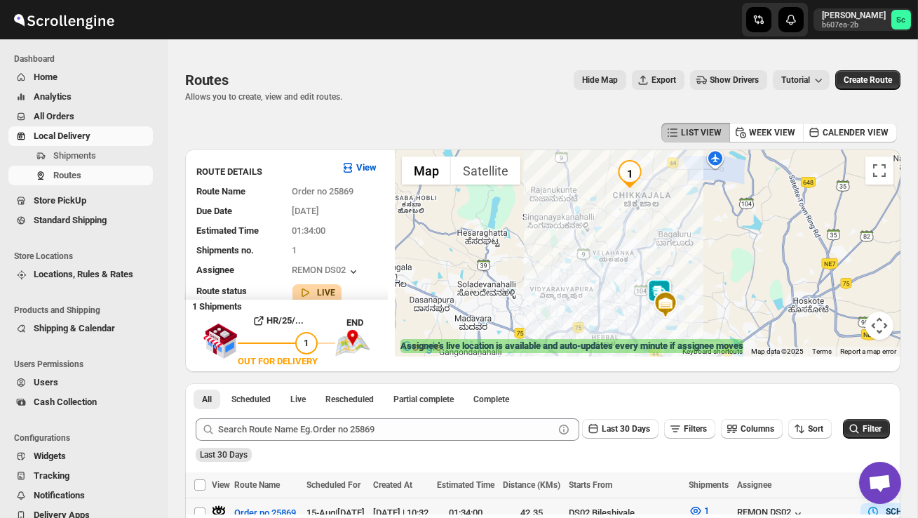
click at [639, 335] on div at bounding box center [648, 252] width 506 height 207
click at [667, 282] on img at bounding box center [659, 292] width 28 height 28
click at [703, 299] on div "Assignee : REMON DS02 Updated at : 15/08/2025, 10:56:20 Duty mode Enabled Batte…" at bounding box center [648, 252] width 506 height 207
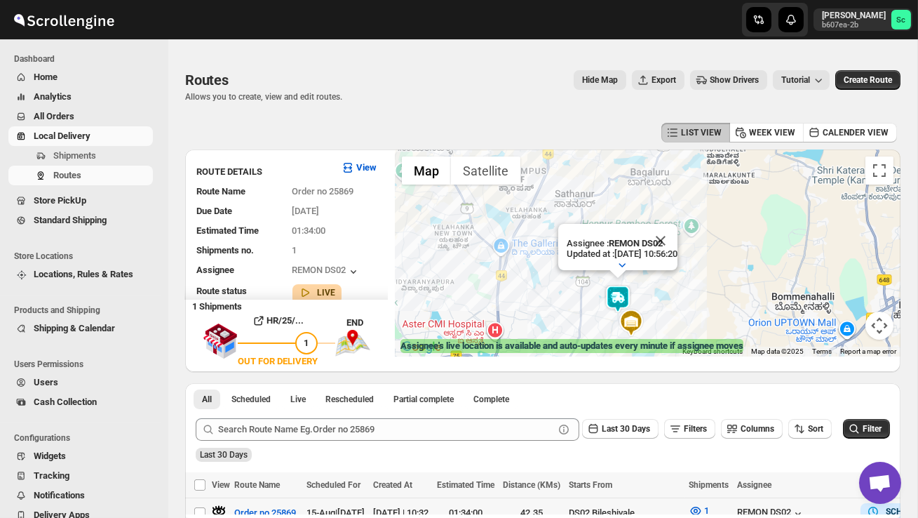
click at [703, 299] on div "Assignee : REMON DS02 Updated at : 15/08/2025, 10:56:20 Duty mode Enabled Batte…" at bounding box center [648, 252] width 506 height 207
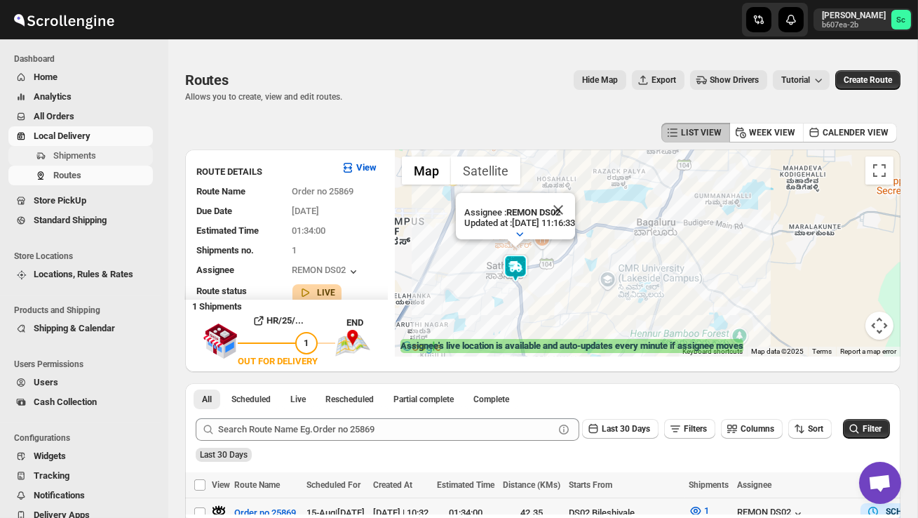
click at [96, 155] on span "Shipments" at bounding box center [74, 155] width 43 height 11
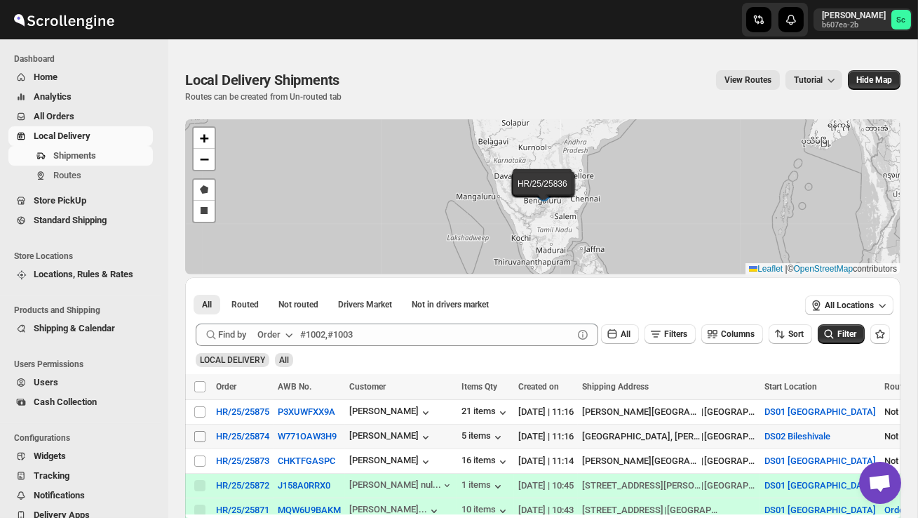
click at [200, 434] on input "Select shipment" at bounding box center [199, 436] width 11 height 11
checkbox input "true"
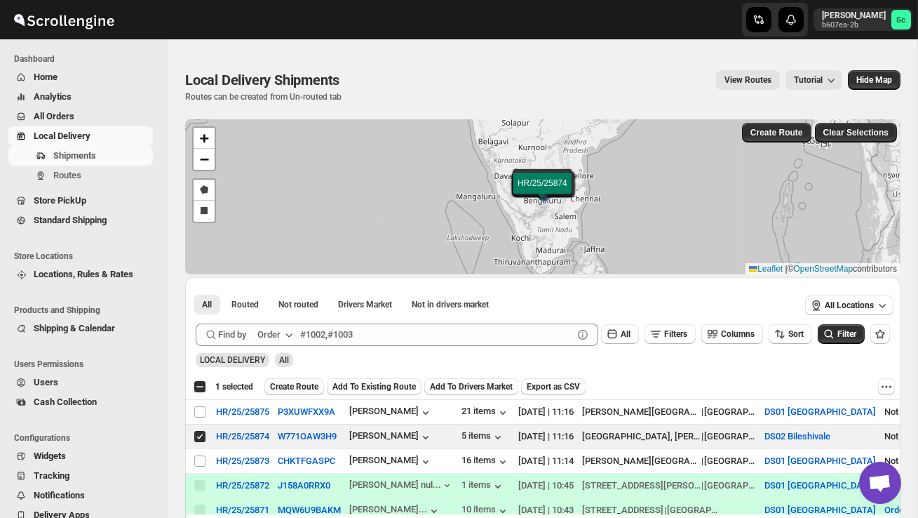
click at [294, 383] on span "Create Route" at bounding box center [294, 386] width 48 height 11
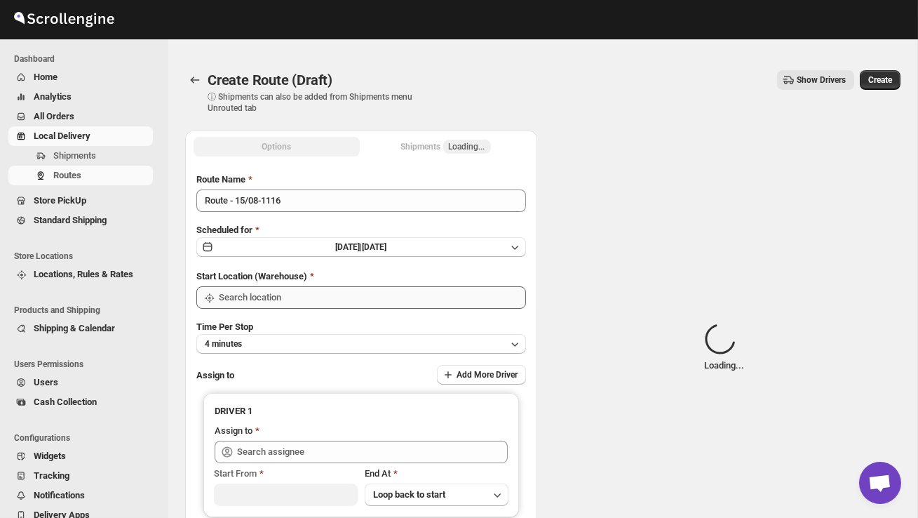
type input "DS02 Bileshivale"
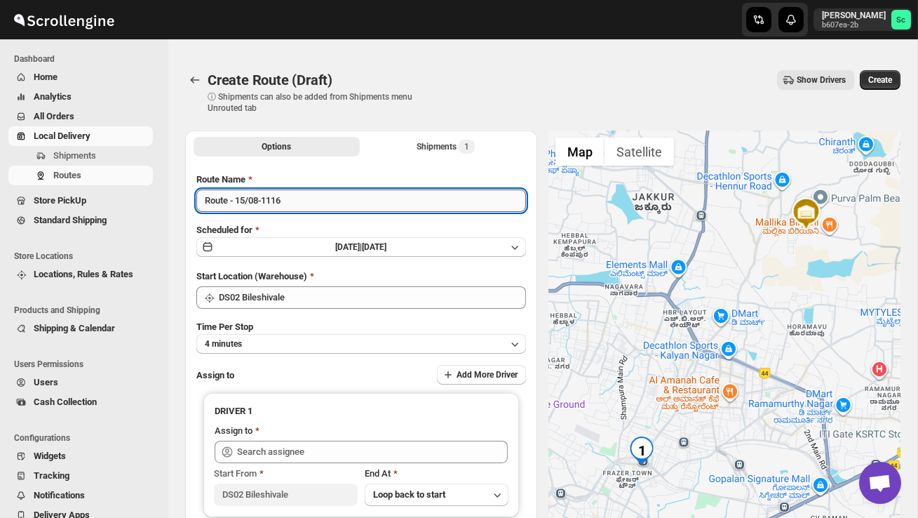
click at [309, 195] on input "Route - 15/08-1116" at bounding box center [361, 200] width 330 height 22
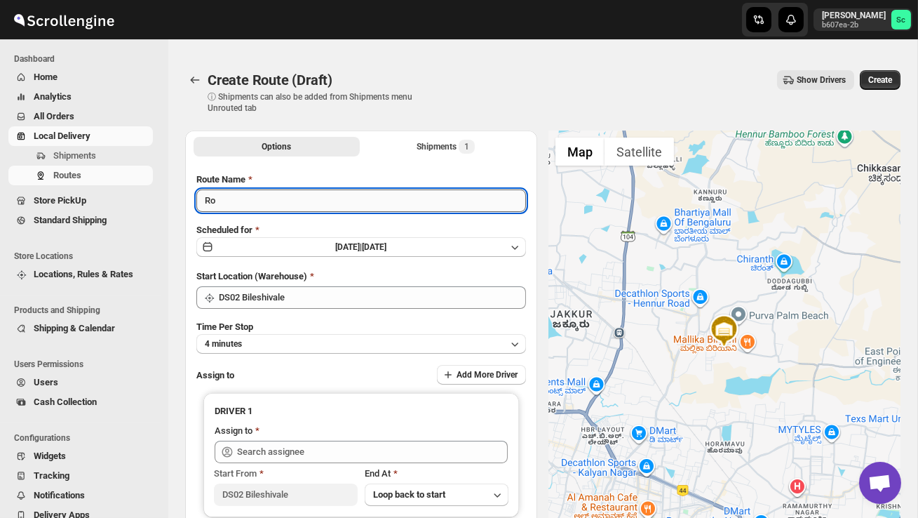
type input "R"
type input "Order no 25874"
click at [331, 339] on button "4 minutes" at bounding box center [361, 344] width 330 height 20
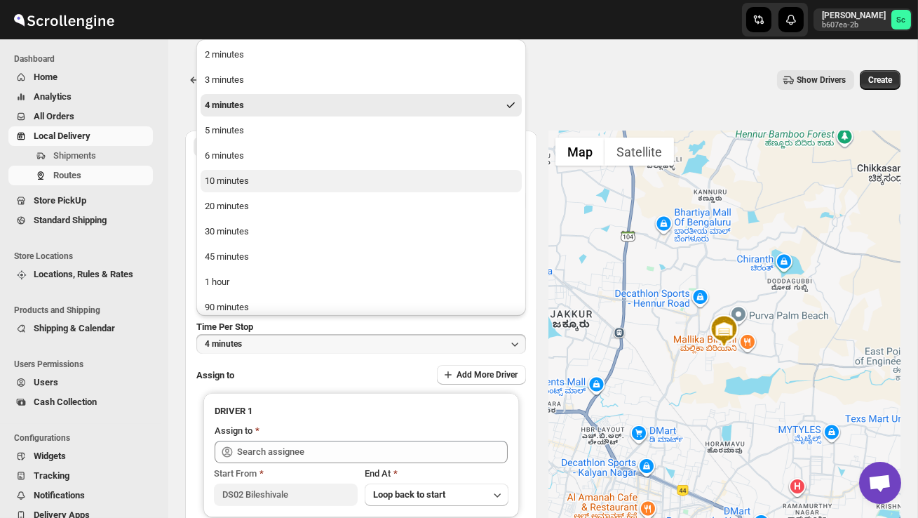
click at [238, 189] on button "10 minutes" at bounding box center [361, 181] width 321 height 22
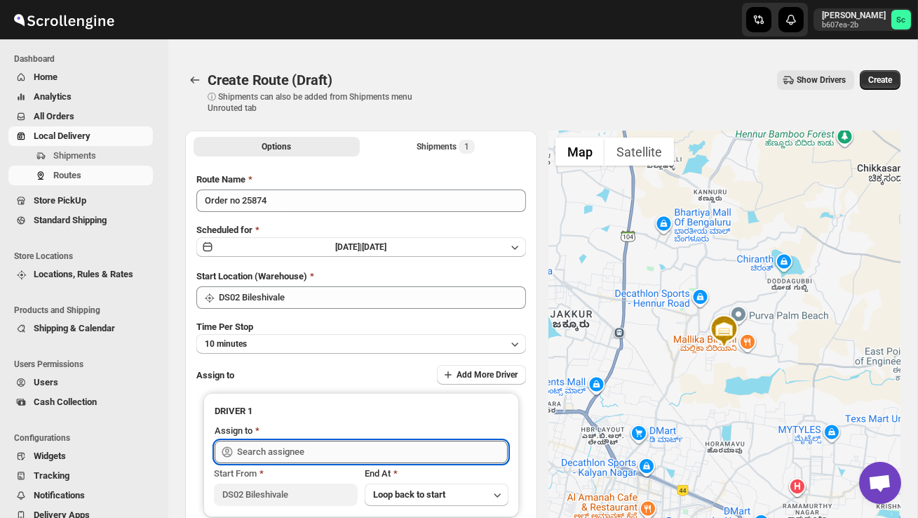
click at [281, 455] on input "text" at bounding box center [372, 451] width 271 height 22
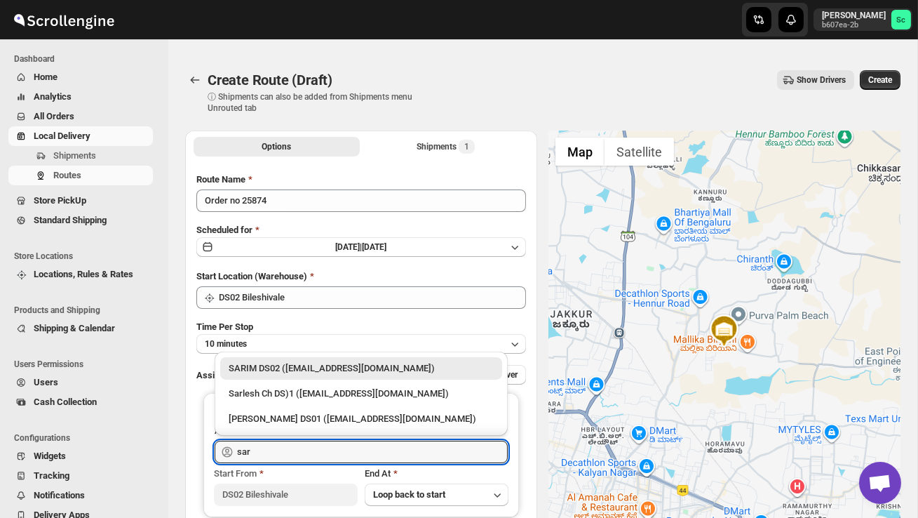
click at [302, 363] on div "SARIM DS02 ([EMAIL_ADDRESS][DOMAIN_NAME])" at bounding box center [361, 368] width 265 height 14
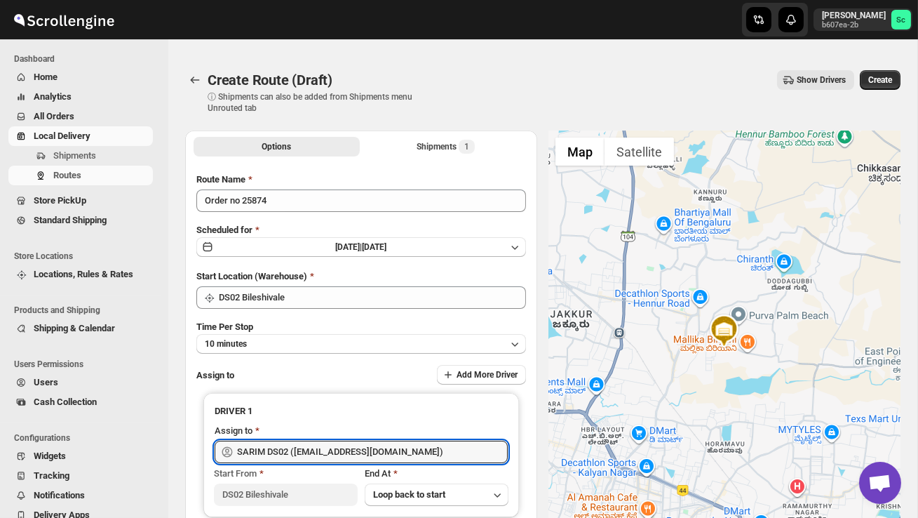
type input "SARIM DS02 ([EMAIL_ADDRESS][DOMAIN_NAME])"
click at [884, 80] on span "Create" at bounding box center [880, 79] width 24 height 11
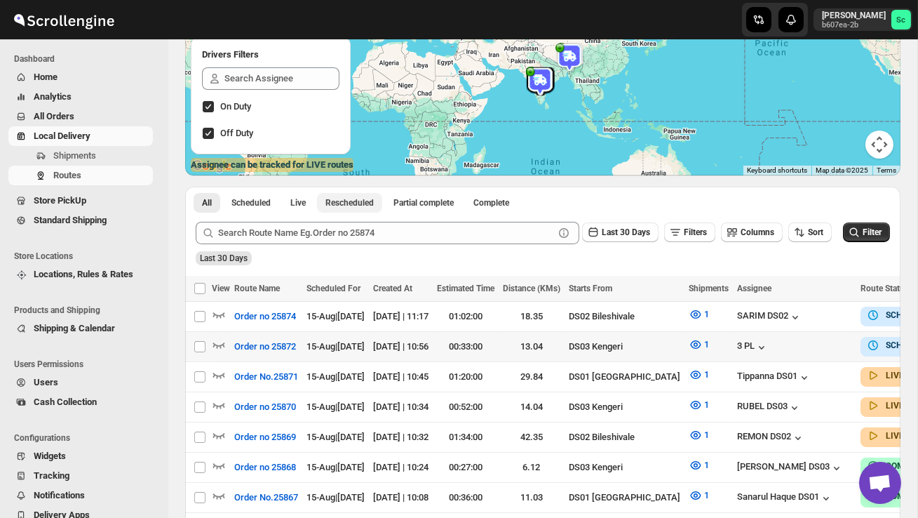
scroll to position [189, 0]
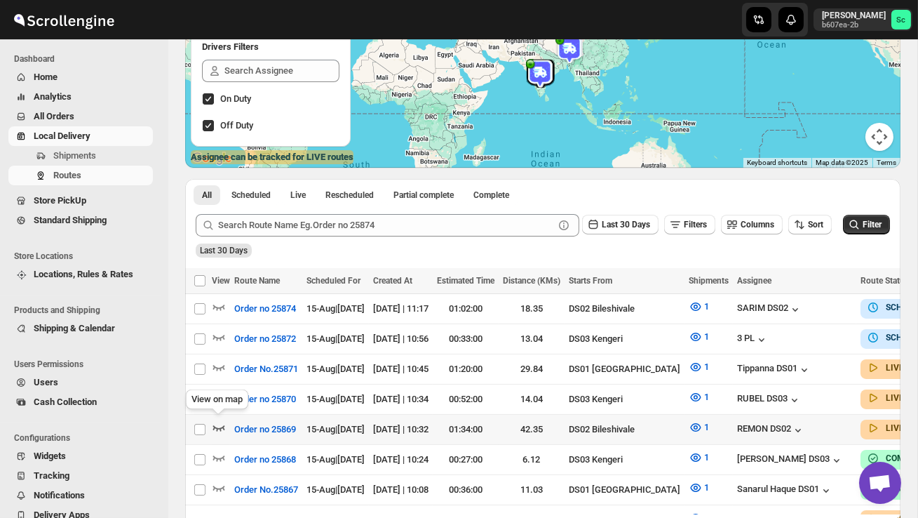
click at [217, 420] on icon "button" at bounding box center [219, 427] width 14 height 14
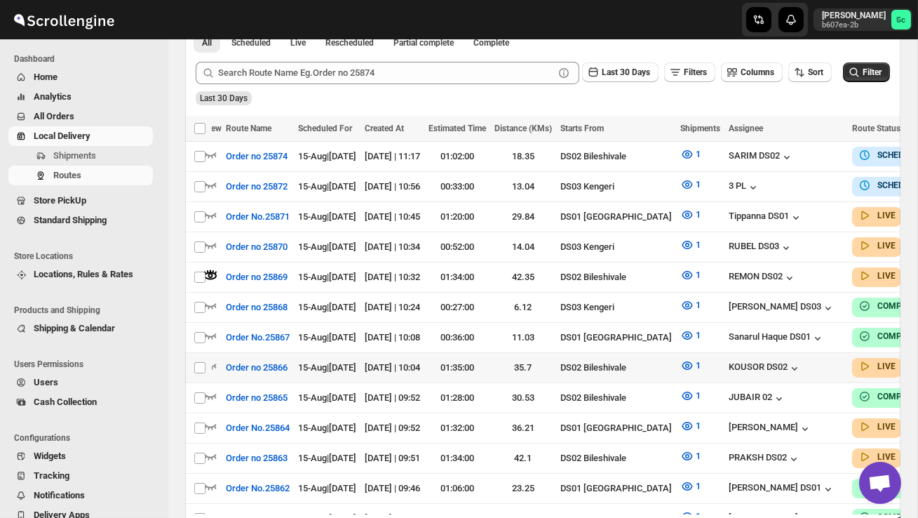
scroll to position [0, 0]
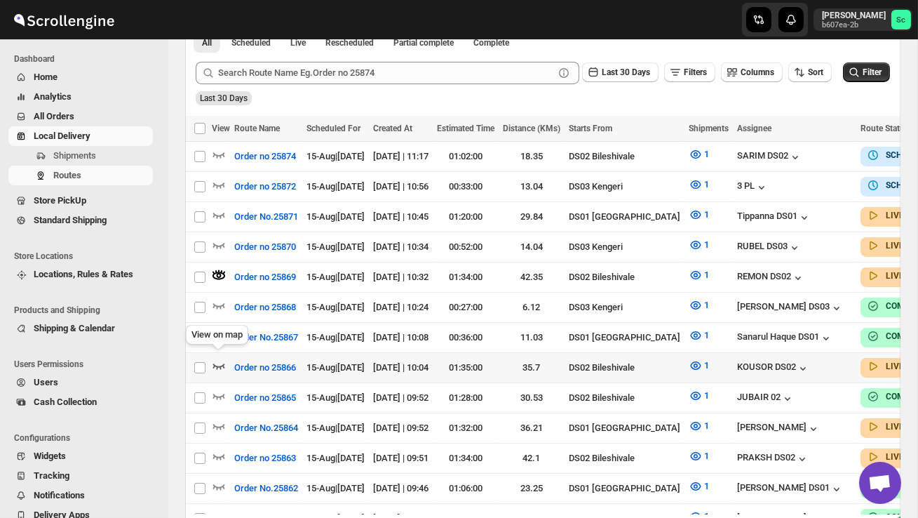
click at [220, 363] on icon "button" at bounding box center [219, 366] width 12 height 6
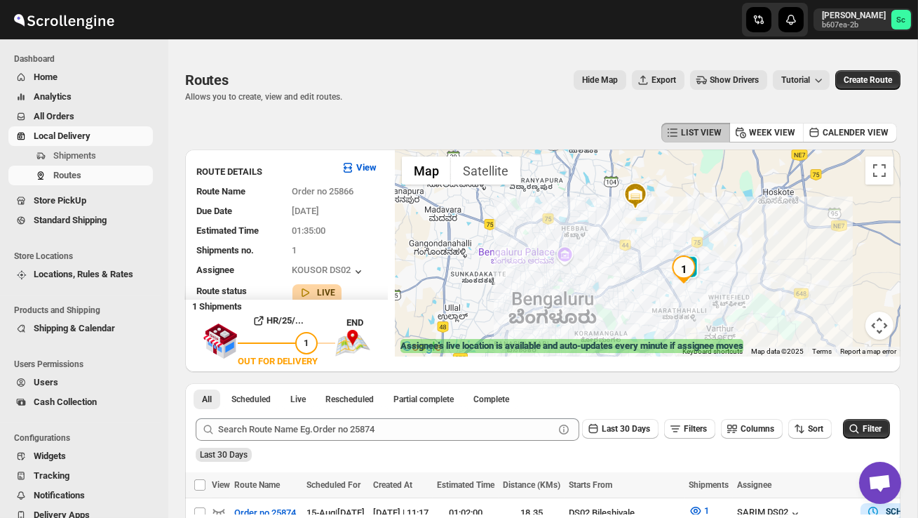
click at [677, 276] on img "1" at bounding box center [684, 269] width 28 height 28
click at [677, 276] on img at bounding box center [687, 269] width 28 height 28
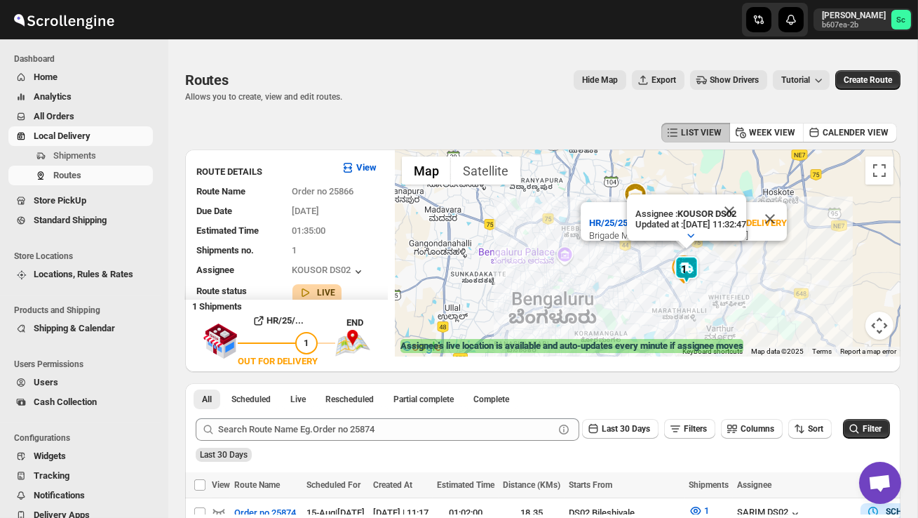
click at [654, 310] on div "HR/25/25866 | 7XXWZ4ELHY | OUT FOR DELIVERY Brigade Metropolis, Garudachar Paly…" at bounding box center [648, 252] width 506 height 207
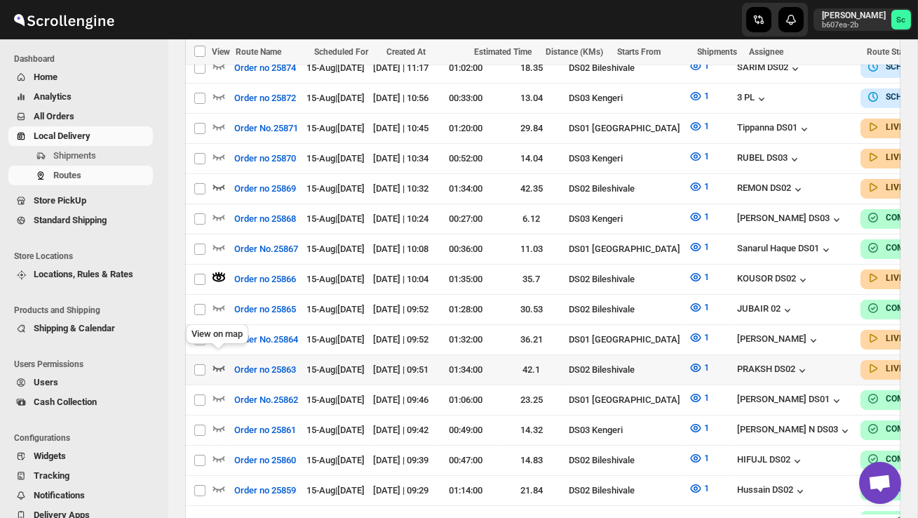
click at [224, 365] on icon "button" at bounding box center [219, 368] width 12 height 6
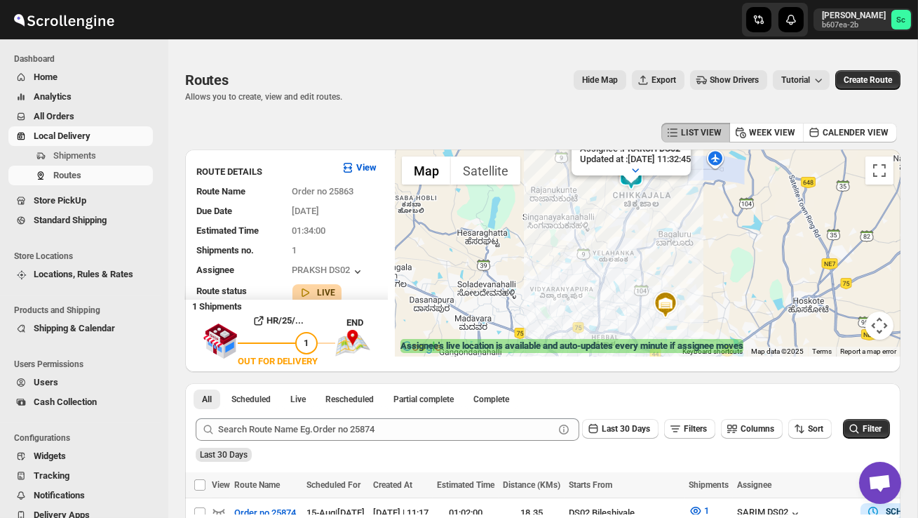
drag, startPoint x: 609, startPoint y: 274, endPoint x: 610, endPoint y: 334, distance: 60.3
click at [609, 325] on div "HR/25/25863 | 9LGOWBRL4I | OUT FOR DELIVERY Preeti Iksa Ville Menukunte Byanaha…" at bounding box center [648, 252] width 506 height 207
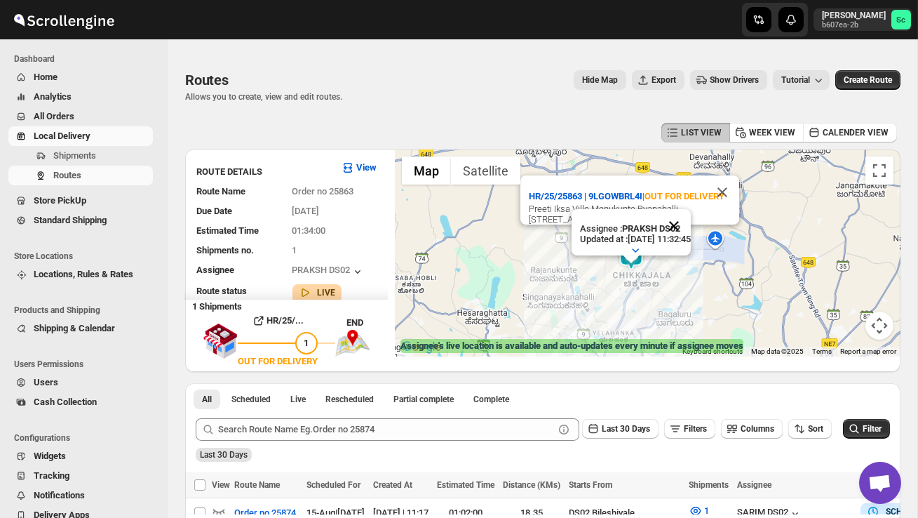
click at [691, 224] on button "Close" at bounding box center [674, 226] width 34 height 34
click at [724, 181] on button "Close" at bounding box center [723, 192] width 34 height 34
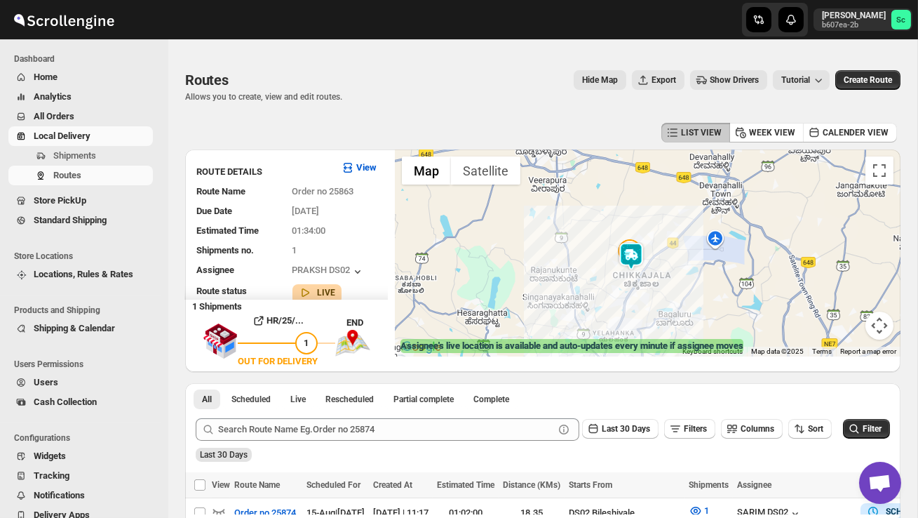
click at [666, 241] on div "To navigate, press the arrow keys." at bounding box center [648, 252] width 506 height 207
click at [666, 242] on div "To navigate, press the arrow keys." at bounding box center [648, 252] width 506 height 207
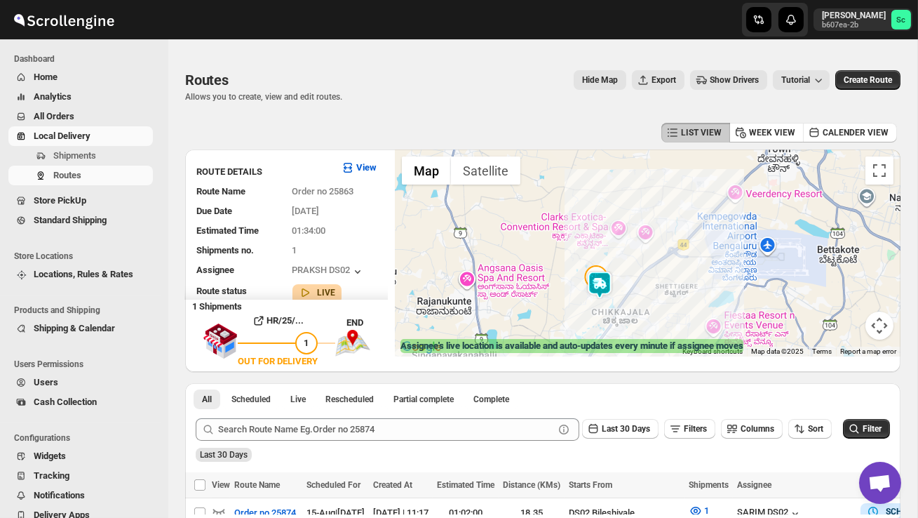
click at [640, 249] on div at bounding box center [648, 252] width 506 height 207
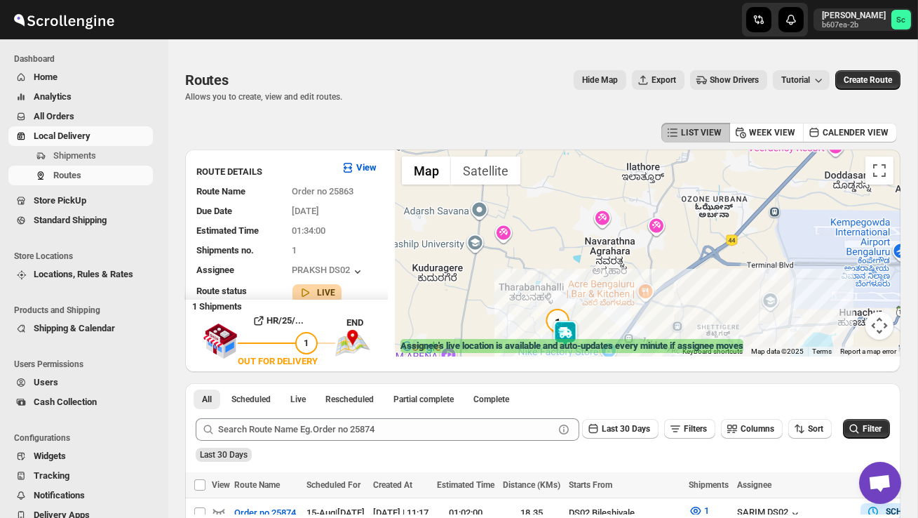
drag, startPoint x: 605, startPoint y: 302, endPoint x: 607, endPoint y: 241, distance: 60.4
click at [607, 243] on div at bounding box center [648, 252] width 506 height 207
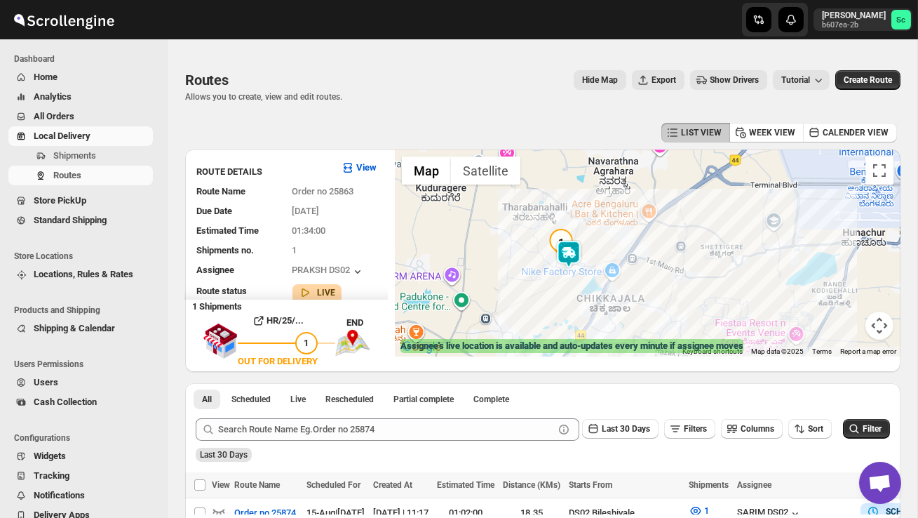
click at [607, 242] on div at bounding box center [648, 252] width 506 height 207
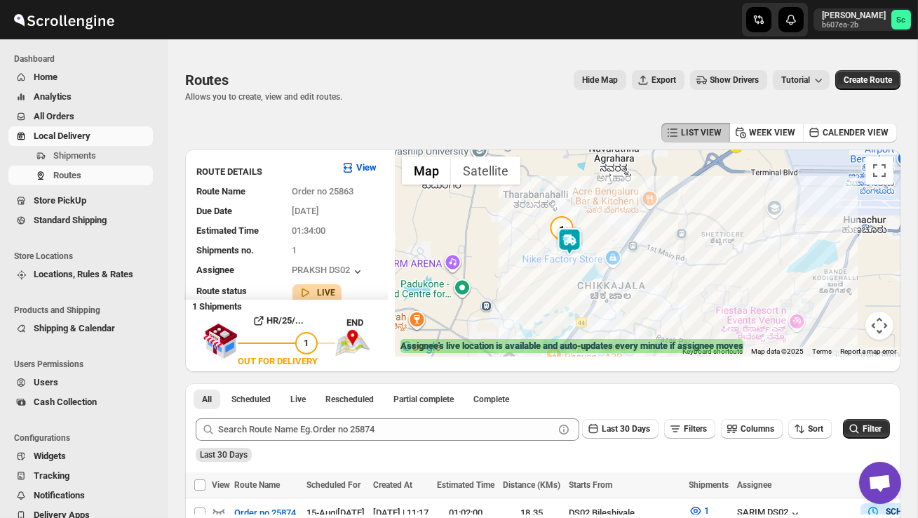
click at [607, 242] on div at bounding box center [648, 252] width 506 height 207
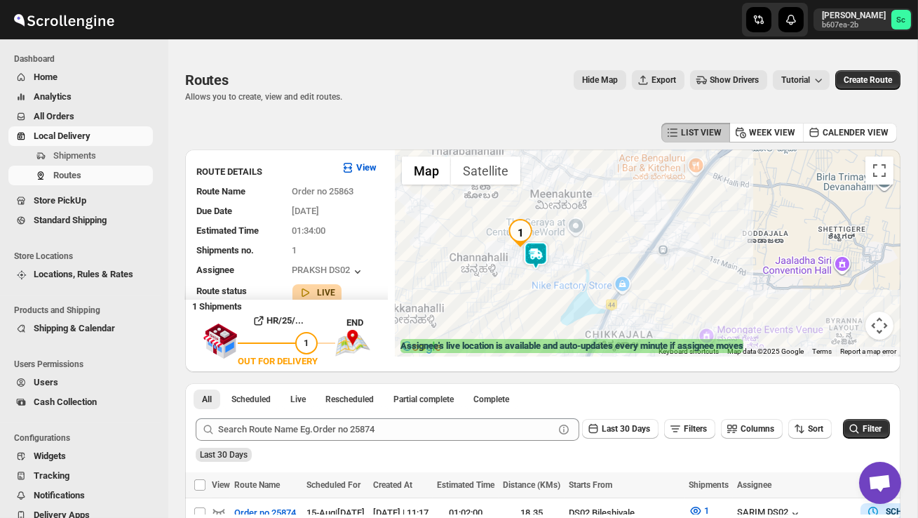
click at [581, 255] on div at bounding box center [648, 252] width 506 height 207
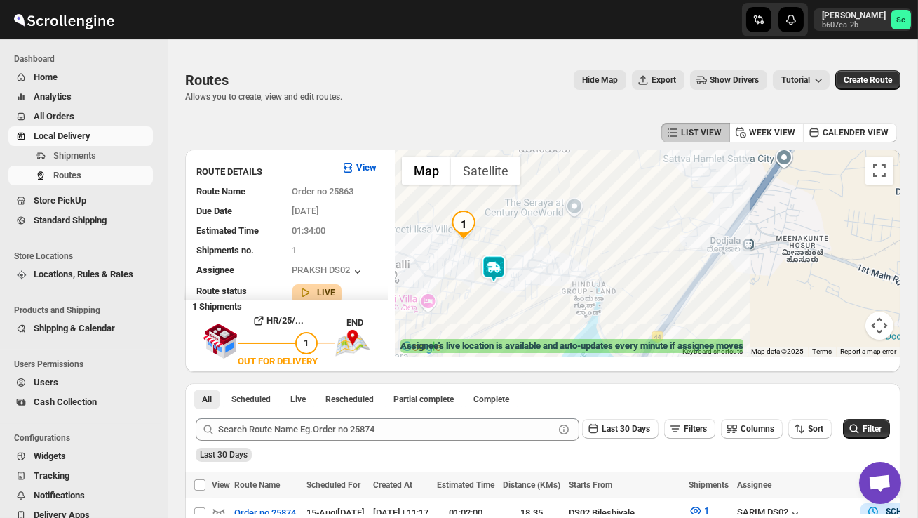
click at [72, 384] on span "Users" at bounding box center [92, 382] width 116 height 14
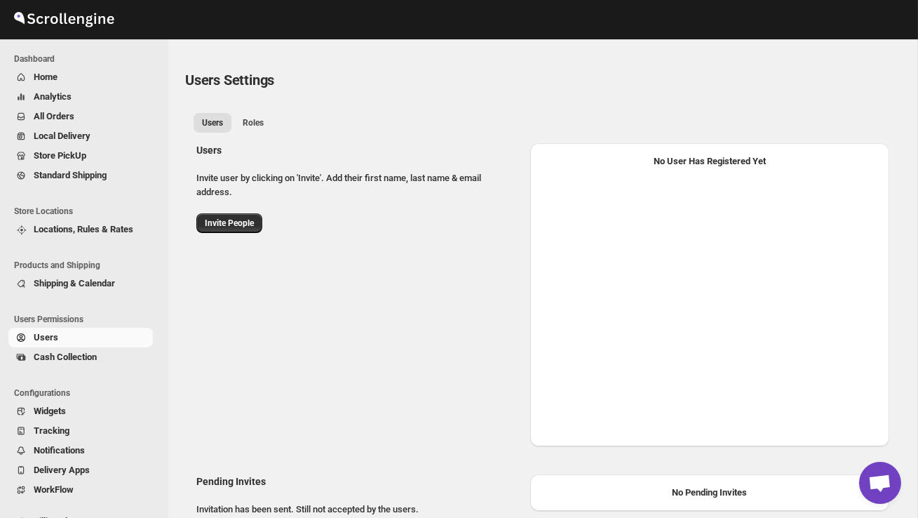
select select "637b767fbaab0276b10c91d8"
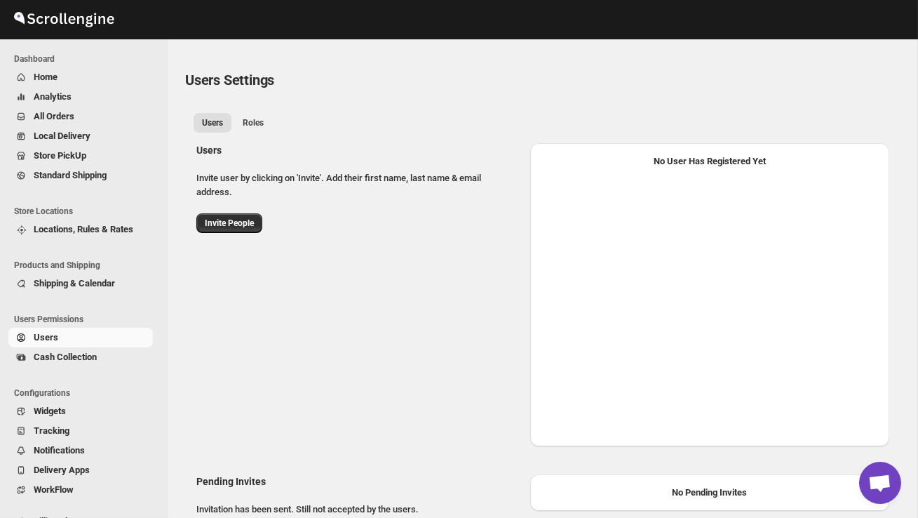
select select "637b767fbaab0276b10c91d8"
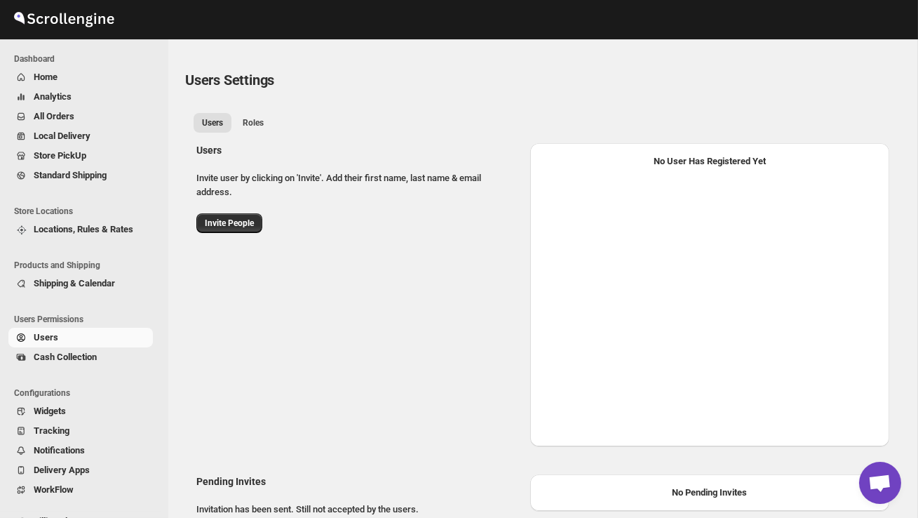
select select "637b767fbaab0276b10c91d8"
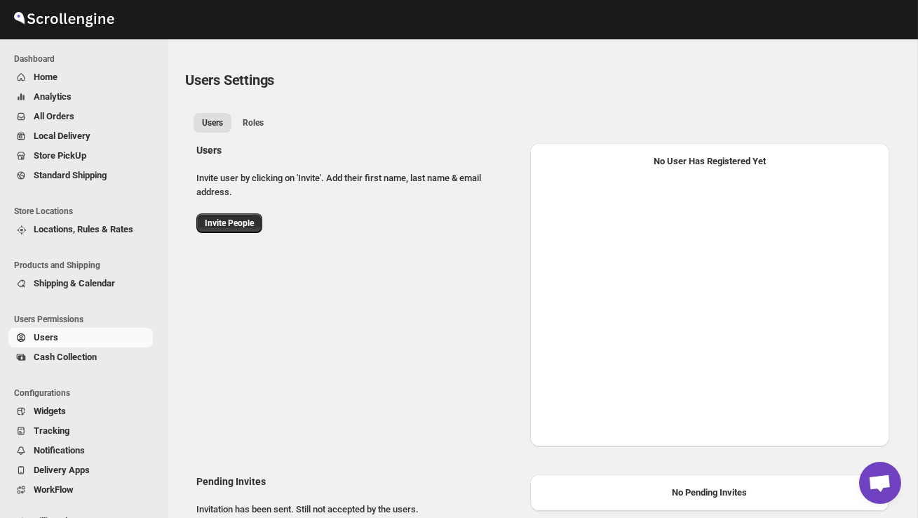
select select "637b767fbaab0276b10c91d8"
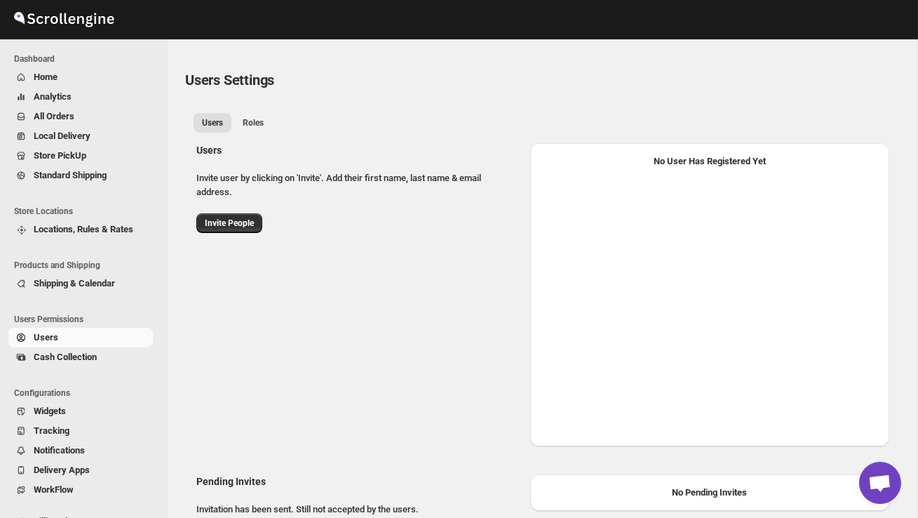
select select "637b767fbaab0276b10c91d8"
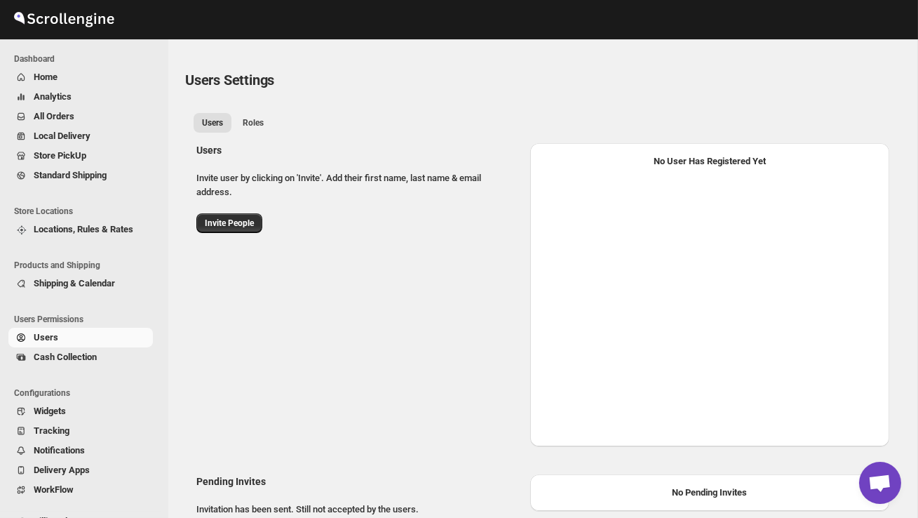
select select "637b767fbaab0276b10c91d8"
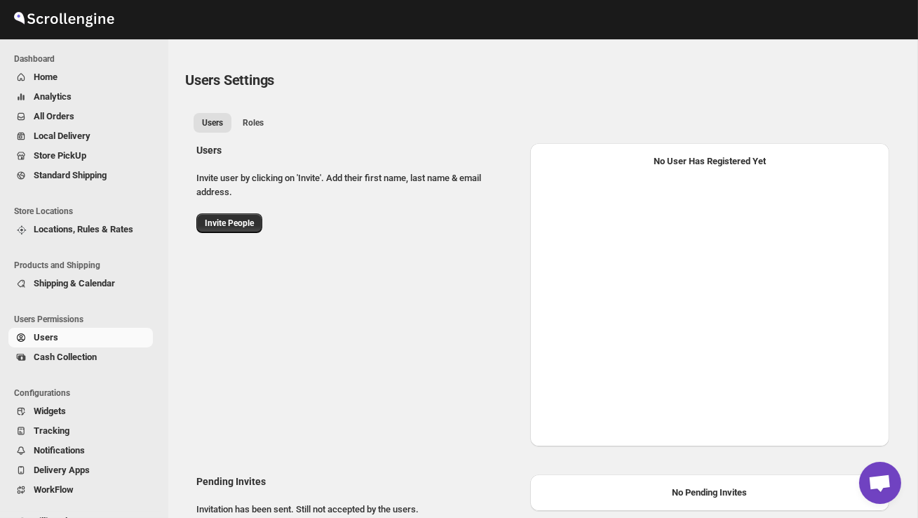
select select "637b767fbaab0276b10c91d8"
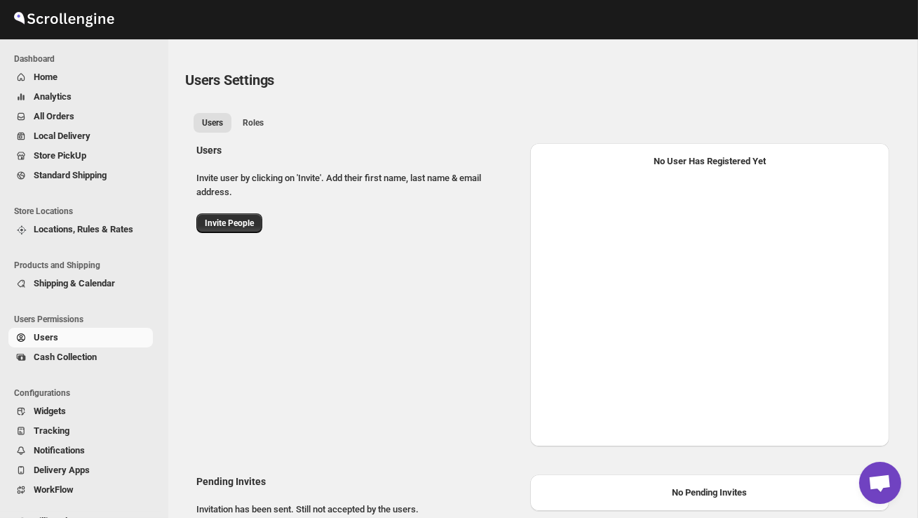
select select "637b767fbaab0276b10c91d8"
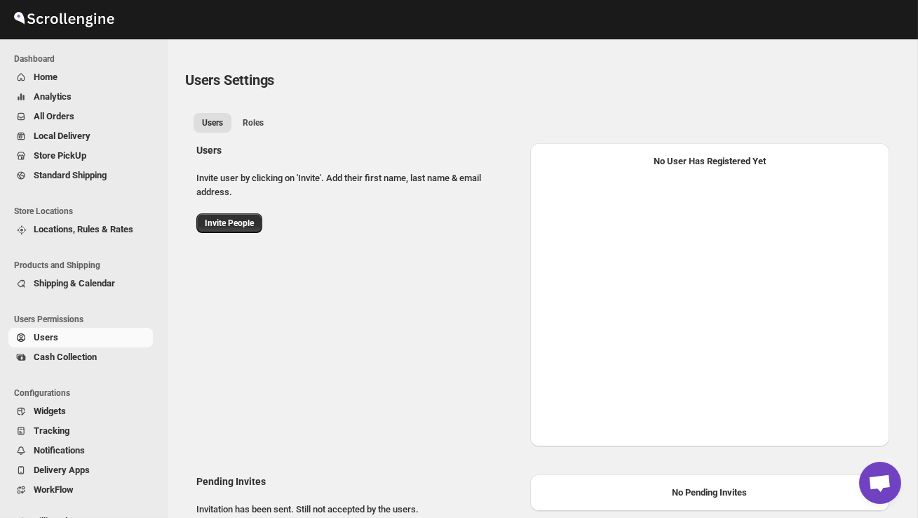
select select "637b767fbaab0276b10c91d8"
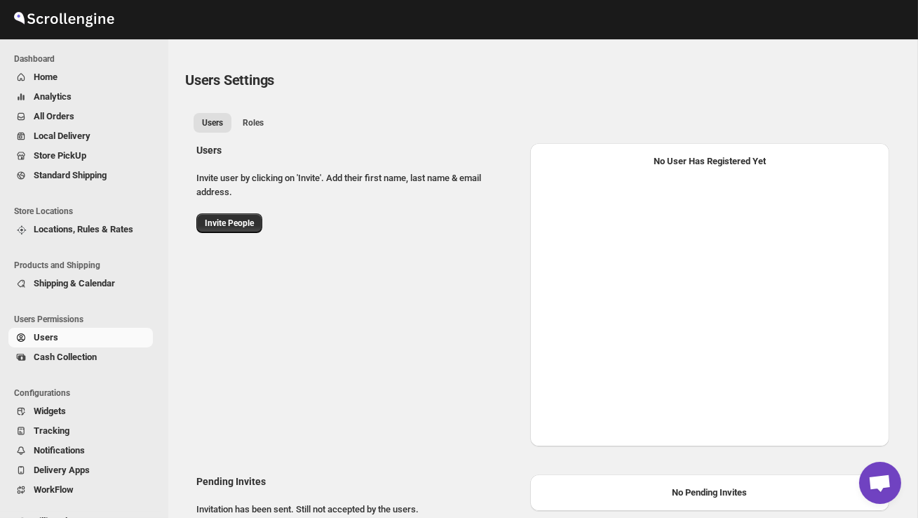
select select "637b767fbaab0276b10c91d8"
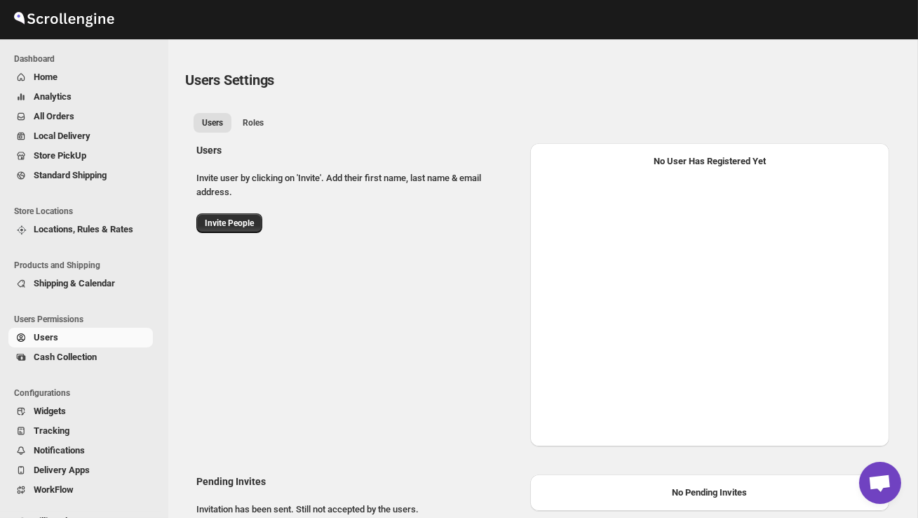
select select "637b767fbaab0276b10c91d8"
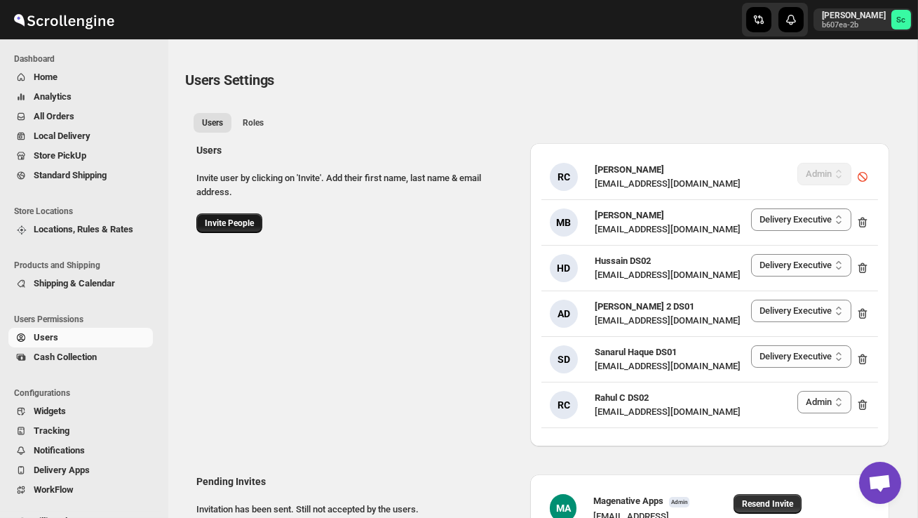
click at [224, 223] on span "Invite People" at bounding box center [229, 222] width 49 height 11
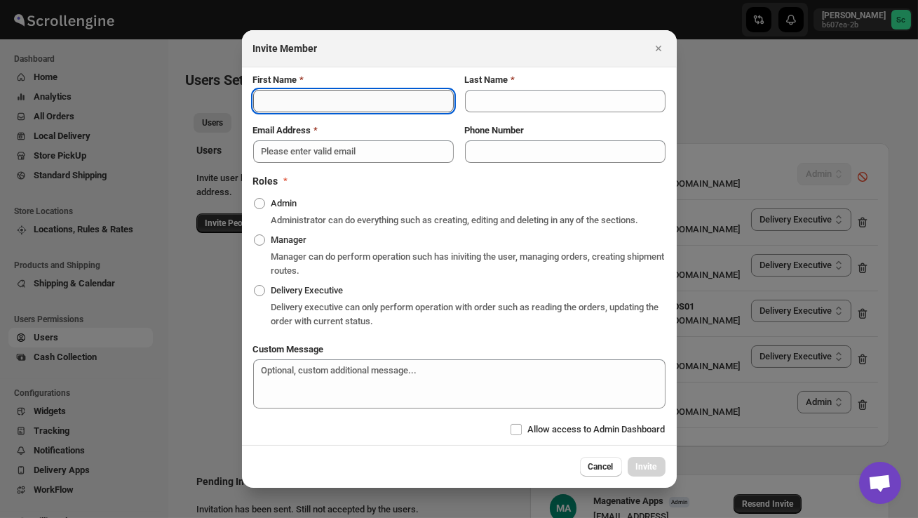
click at [320, 98] on input "First Name" at bounding box center [353, 101] width 201 height 22
type input "P"
type input "PREM"
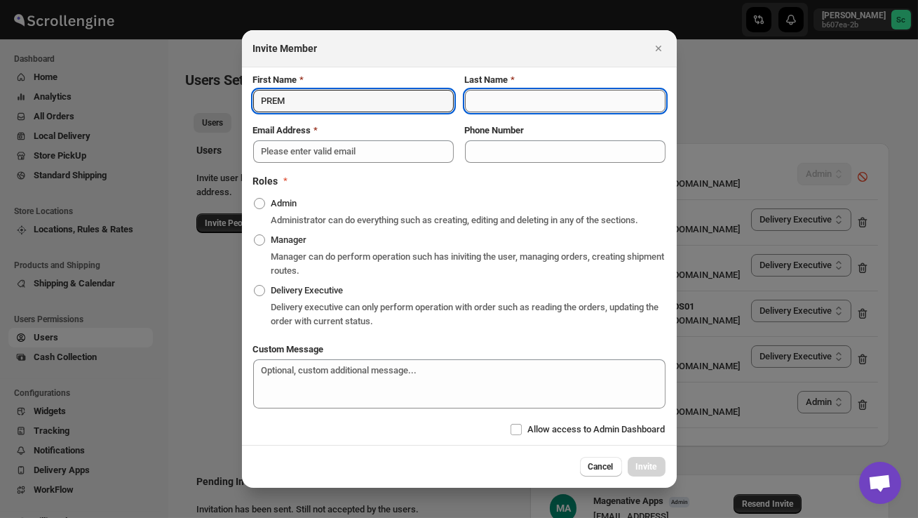
click at [482, 95] on input "Last Name" at bounding box center [565, 101] width 201 height 22
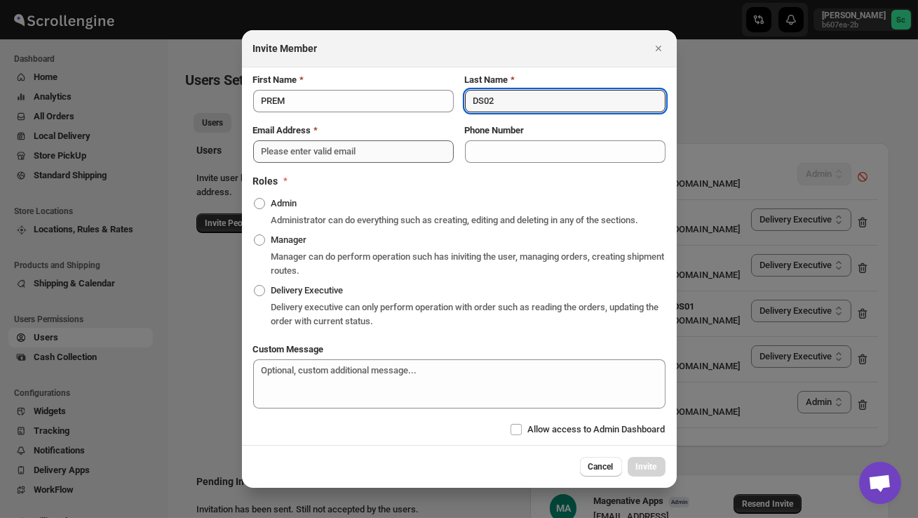
type input "DS02"
click at [360, 142] on input "Email Address" at bounding box center [353, 151] width 201 height 22
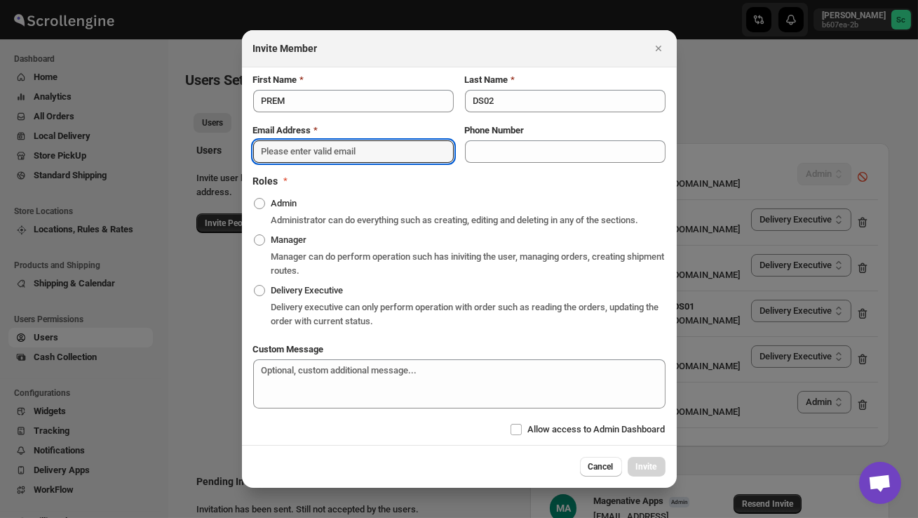
scroll to position [3, 0]
click at [262, 295] on span ":r6mf:" at bounding box center [259, 290] width 11 height 11
click at [255, 285] on input "Delivery Executive" at bounding box center [254, 285] width 1 height 1
radio input "true"
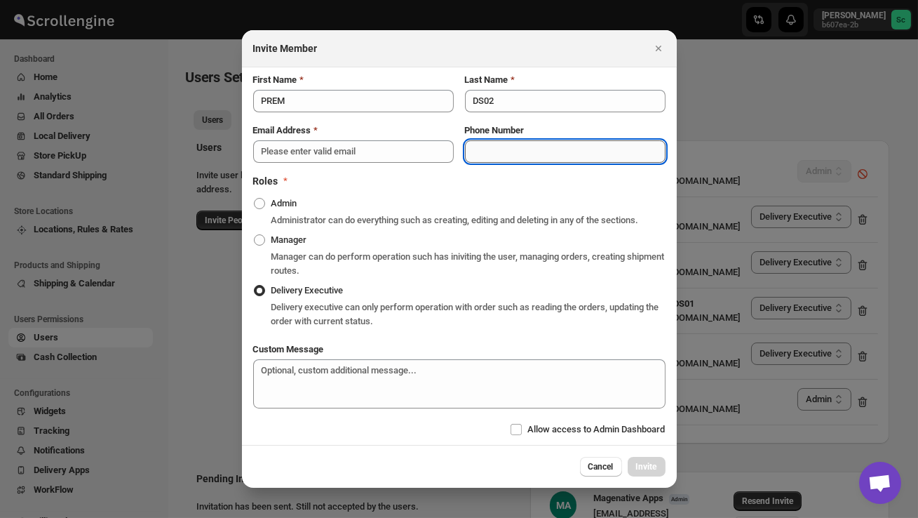
click at [529, 147] on input "Phone Number" at bounding box center [565, 151] width 201 height 22
type input "7019178401"
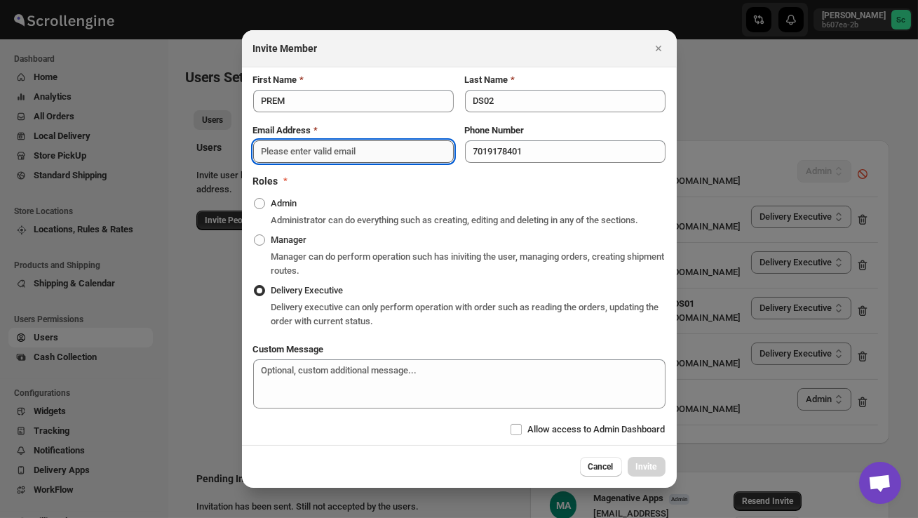
click at [289, 143] on input "Email Address" at bounding box center [353, 151] width 201 height 22
paste input "norola7159@fursee.com"
type input "norola7159@fursee.com"
click at [645, 471] on span "Invite" at bounding box center [646, 466] width 21 height 11
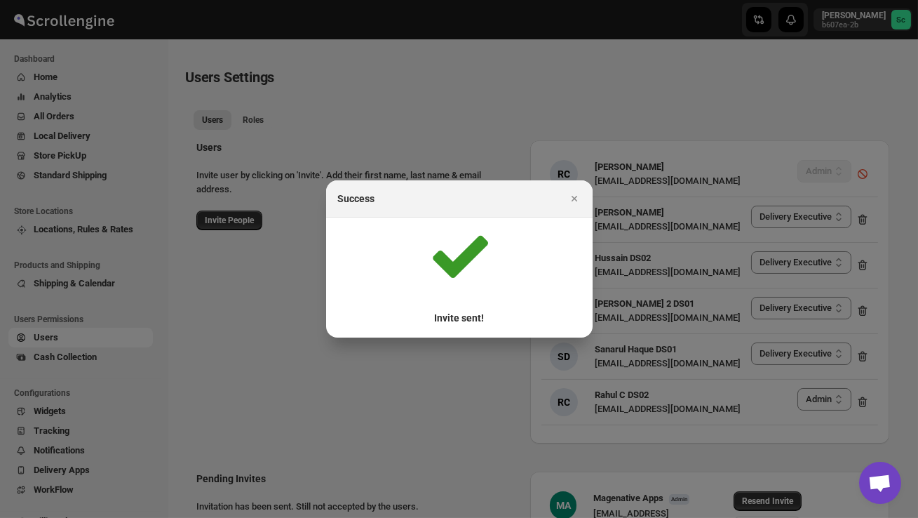
scroll to position [0, 0]
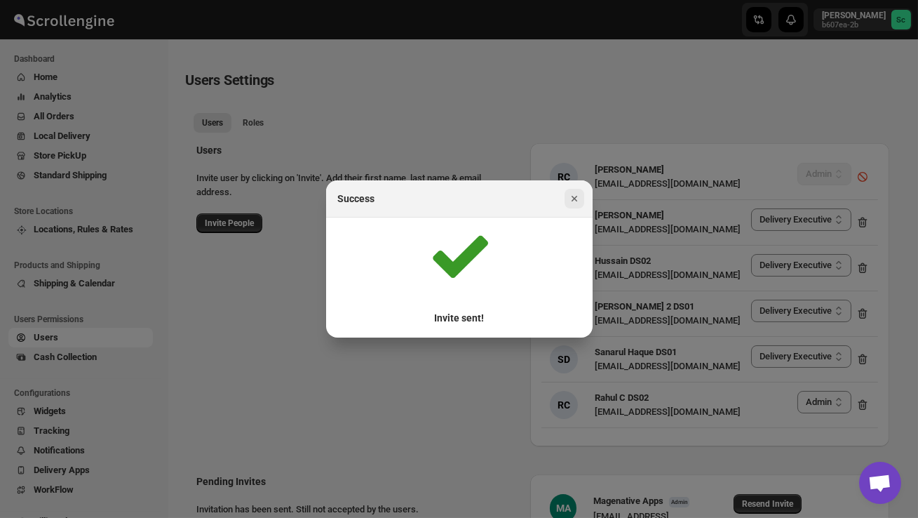
click at [573, 198] on icon "Close" at bounding box center [574, 199] width 6 height 6
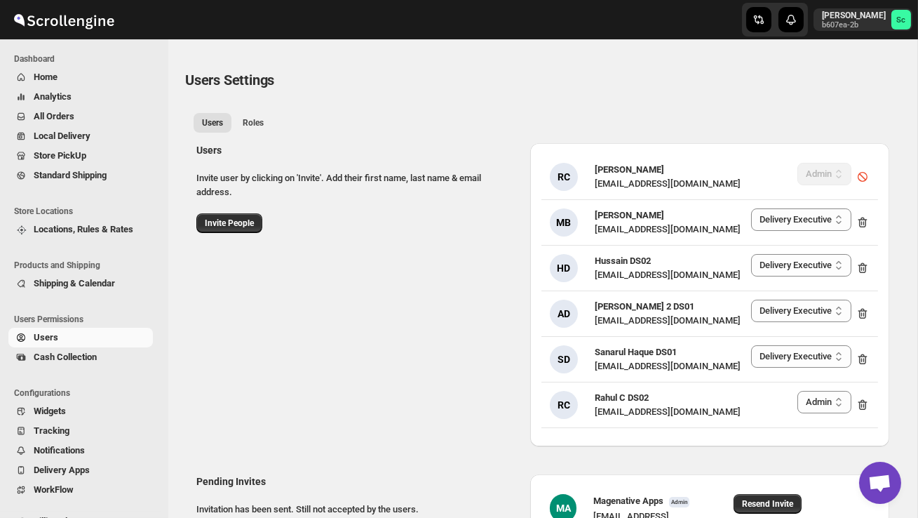
click at [68, 330] on span "Users" at bounding box center [92, 337] width 116 height 14
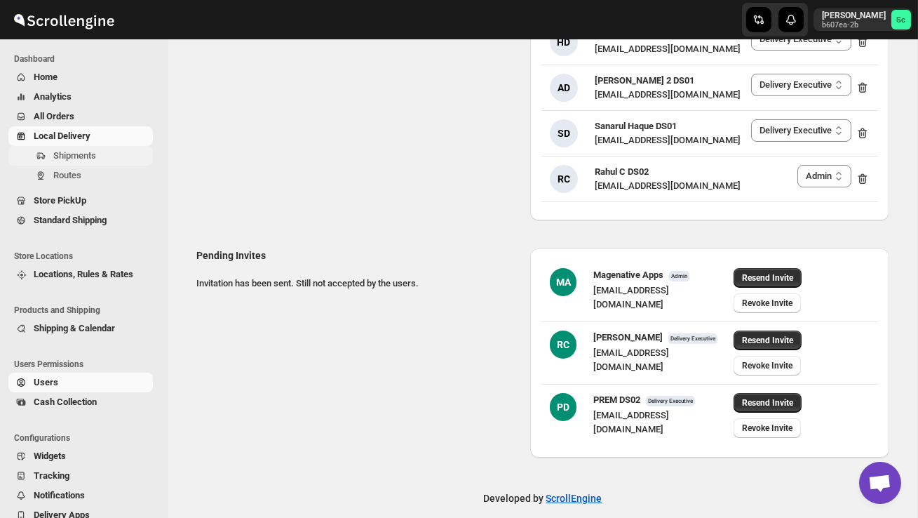
click at [78, 147] on button "Shipments" at bounding box center [80, 156] width 144 height 20
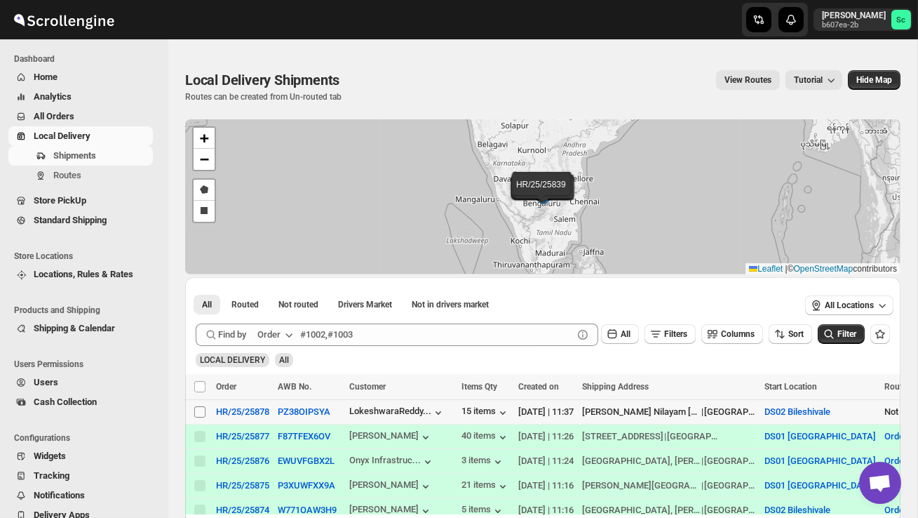
click at [194, 412] on input "Select shipment" at bounding box center [199, 411] width 11 height 11
checkbox input "true"
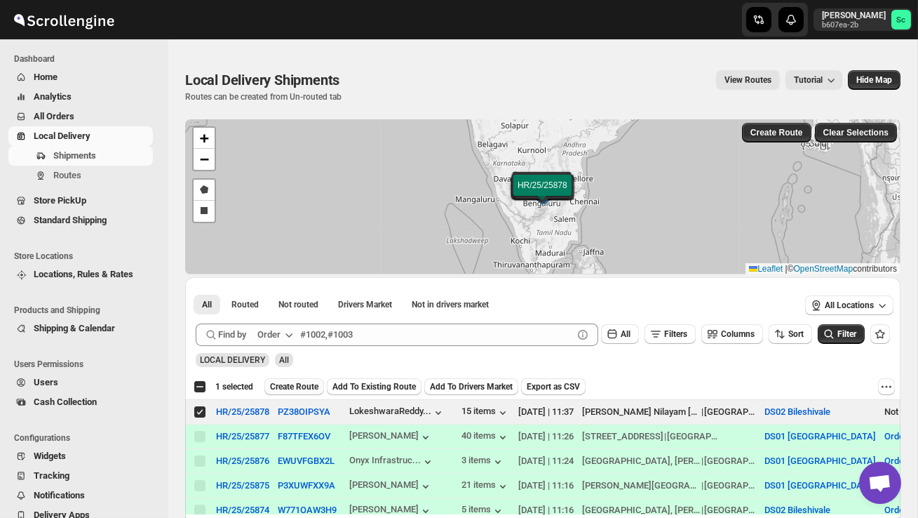
click at [317, 384] on span "Create Route" at bounding box center [294, 386] width 48 height 11
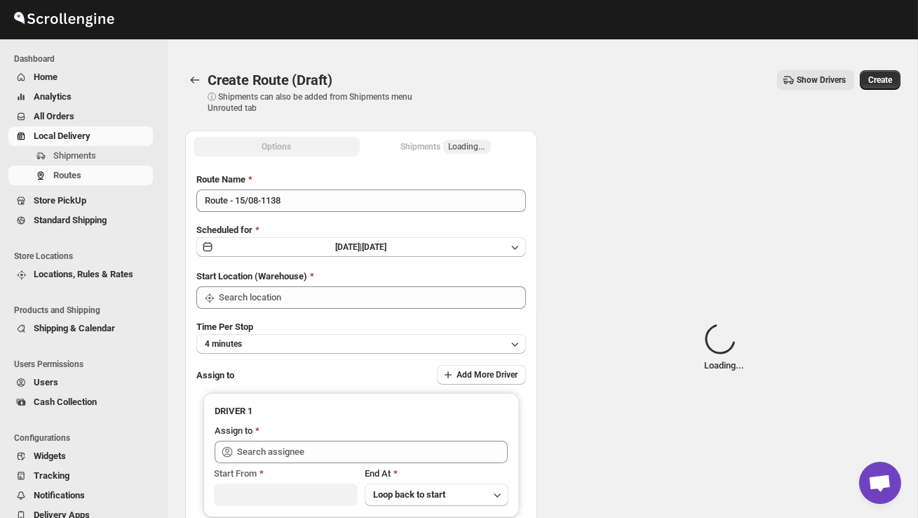
type input "DS02 Bileshivale"
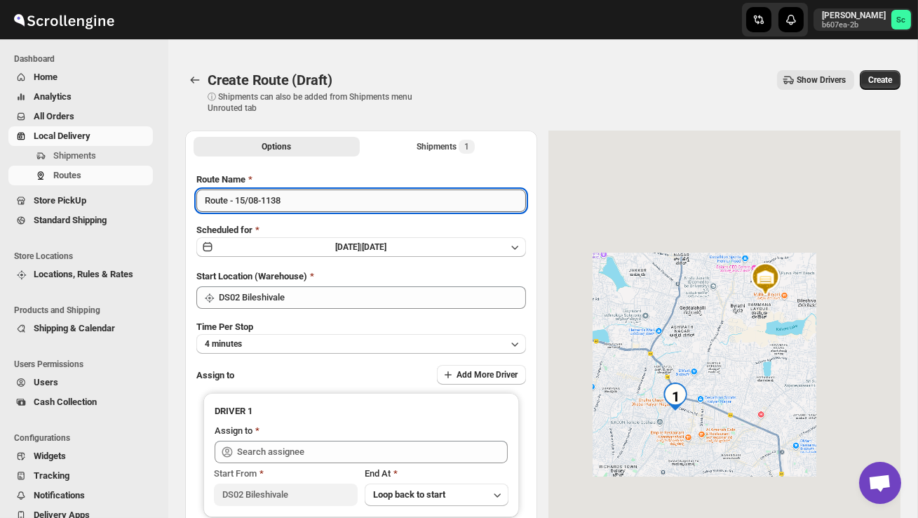
click at [299, 203] on input "Route - 15/08-1138" at bounding box center [361, 200] width 330 height 22
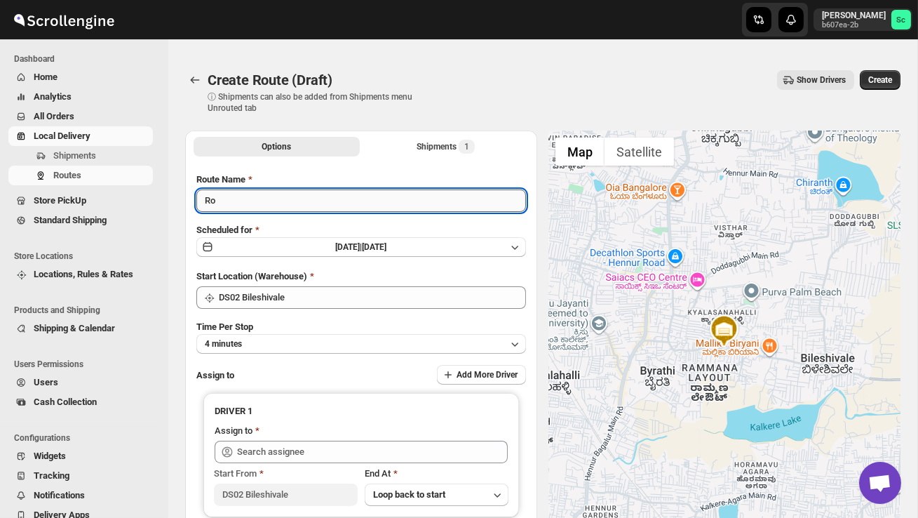
type input "R"
type input "Order no 25878"
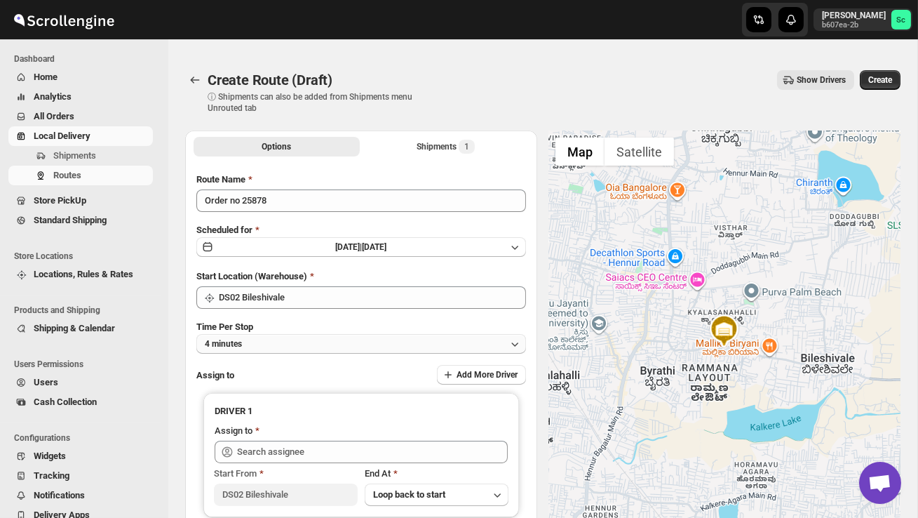
click at [263, 336] on button "4 minutes" at bounding box center [361, 344] width 330 height 20
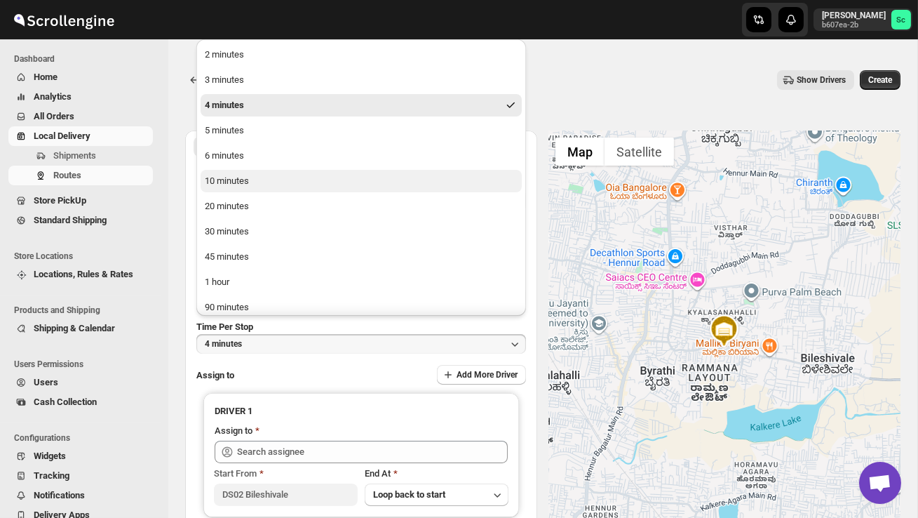
click at [238, 182] on div "10 minutes" at bounding box center [227, 181] width 44 height 14
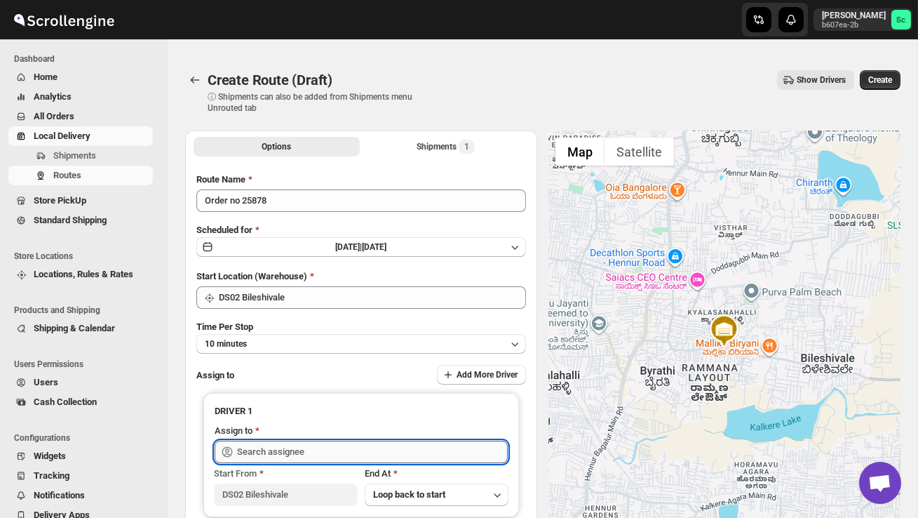
click at [269, 452] on input "text" at bounding box center [372, 451] width 271 height 22
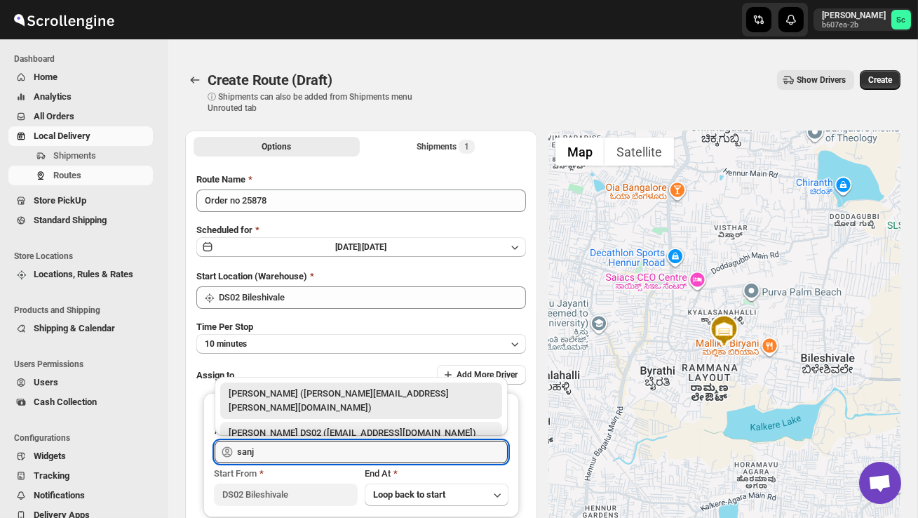
click at [310, 426] on div "[PERSON_NAME] DS02 ([EMAIL_ADDRESS][DOMAIN_NAME])" at bounding box center [361, 433] width 265 height 14
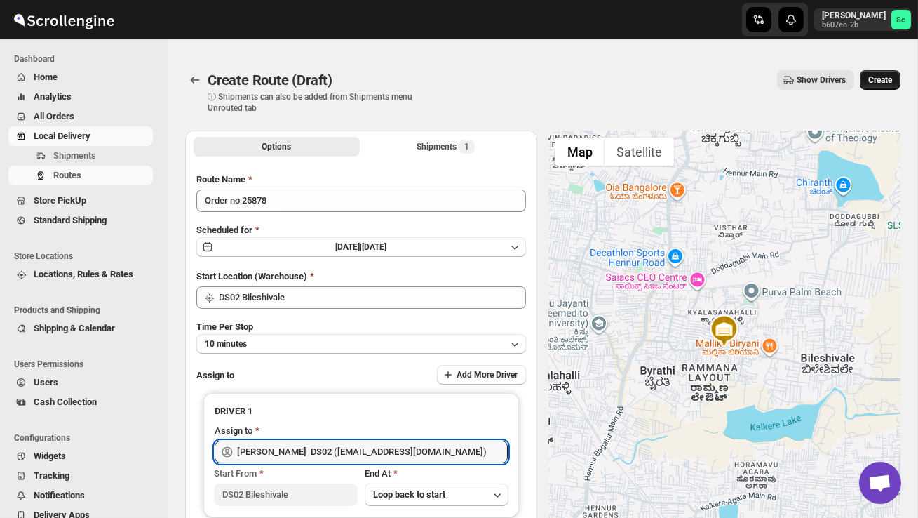
type input "[PERSON_NAME] DS02 ([EMAIL_ADDRESS][DOMAIN_NAME])"
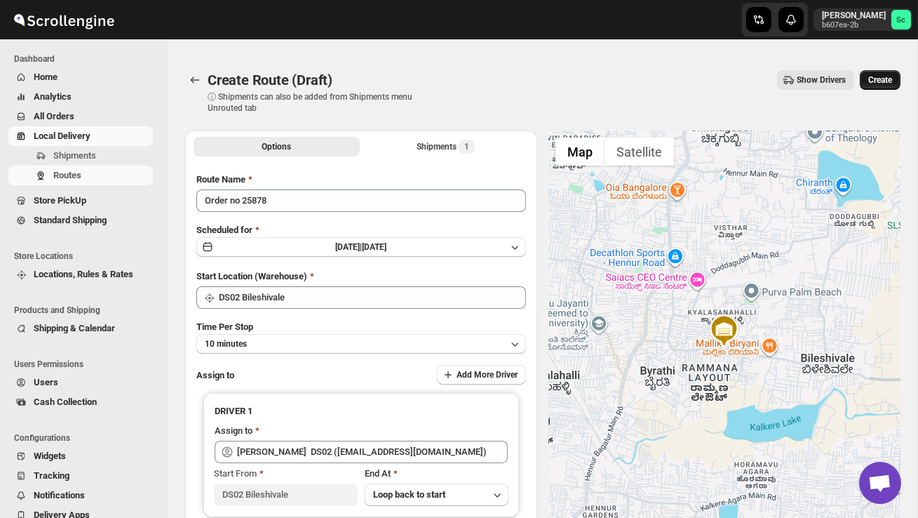
click at [882, 80] on span "Create" at bounding box center [880, 79] width 24 height 11
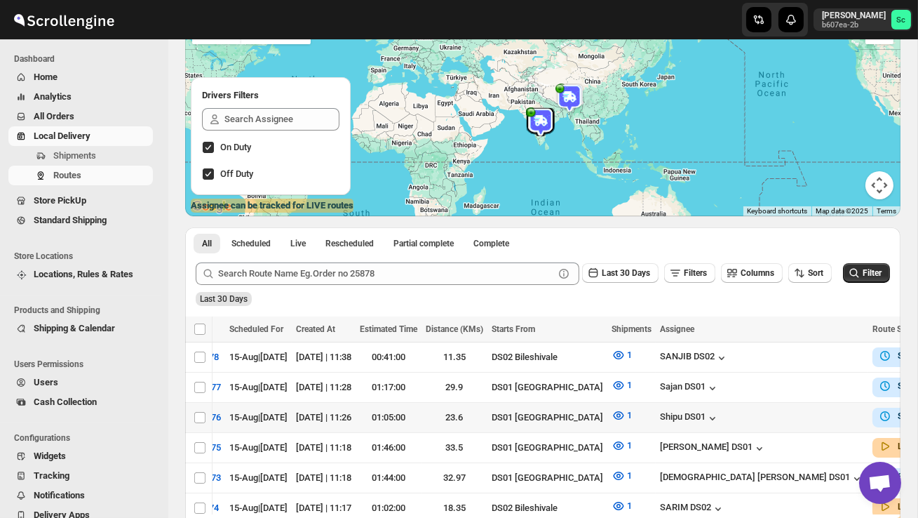
scroll to position [0, 182]
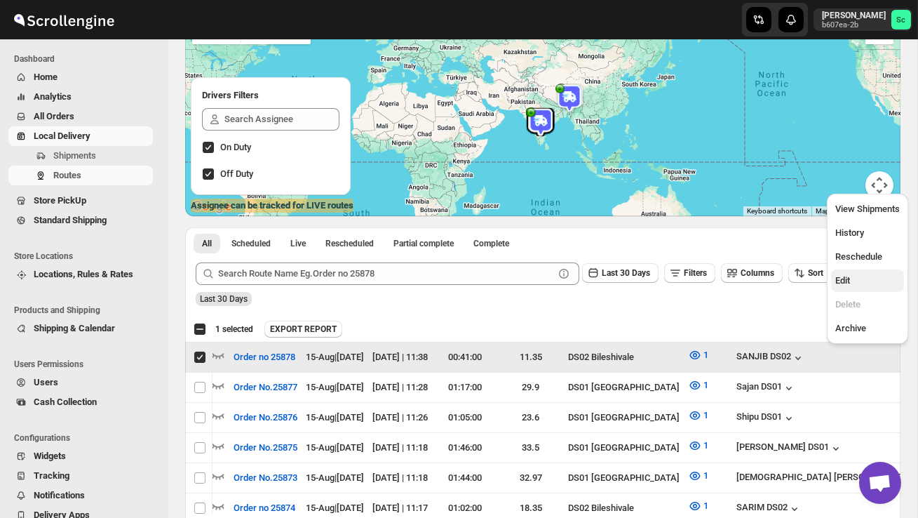
click at [856, 281] on span "Edit" at bounding box center [867, 281] width 65 height 14
checkbox input "false"
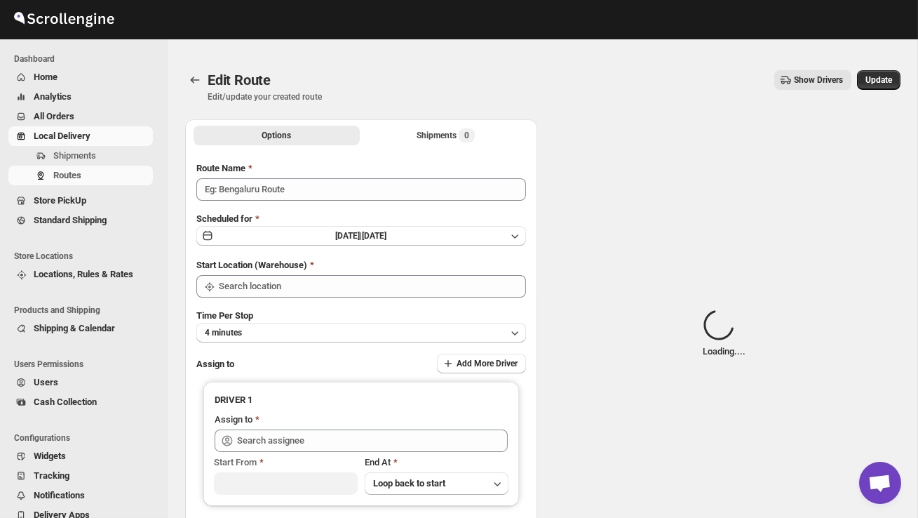
type input "Order no 25878"
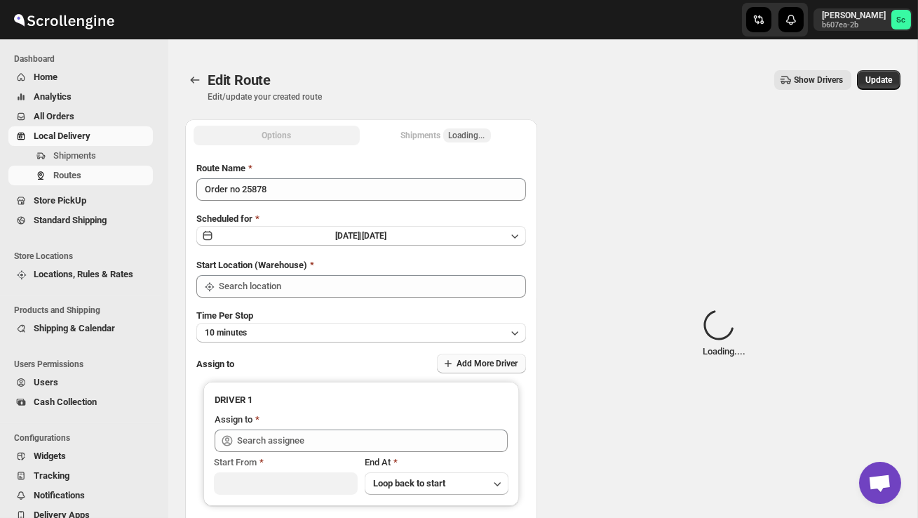
type input "DS02 Bileshivale"
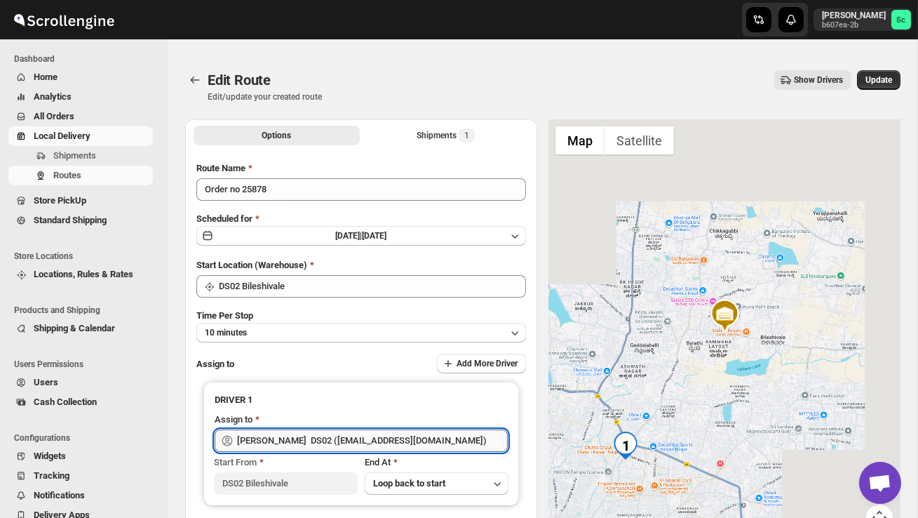
click at [422, 439] on input "[PERSON_NAME] DS02 ([EMAIL_ADDRESS][DOMAIN_NAME])" at bounding box center [372, 440] width 271 height 22
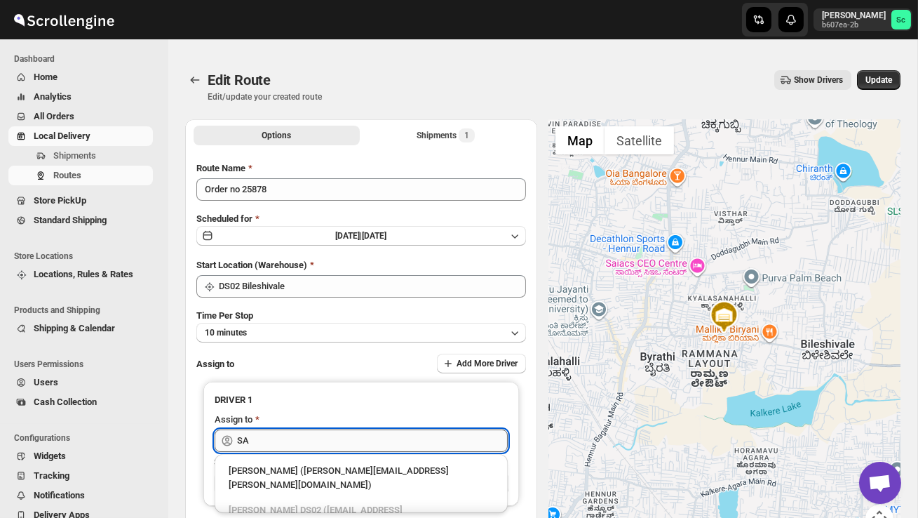
type input "S"
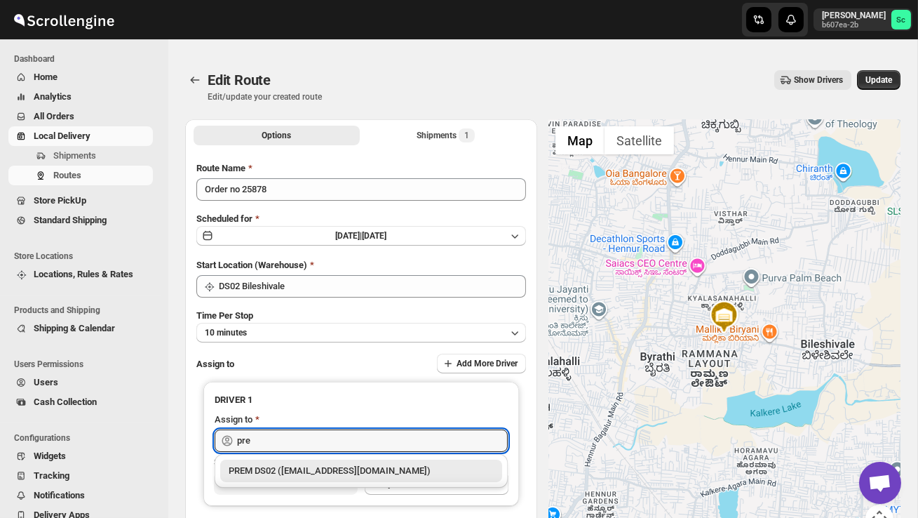
click at [414, 473] on div "PREM DS02 (norola7159@fursee.com)" at bounding box center [361, 471] width 265 height 14
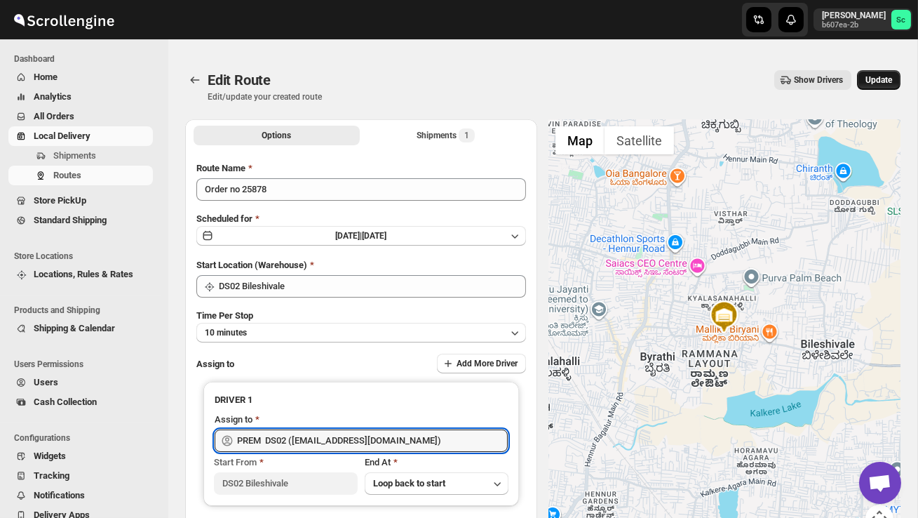
type input "PREM DS02 (norola7159@fursee.com)"
click at [873, 87] on button "Update" at bounding box center [878, 80] width 43 height 20
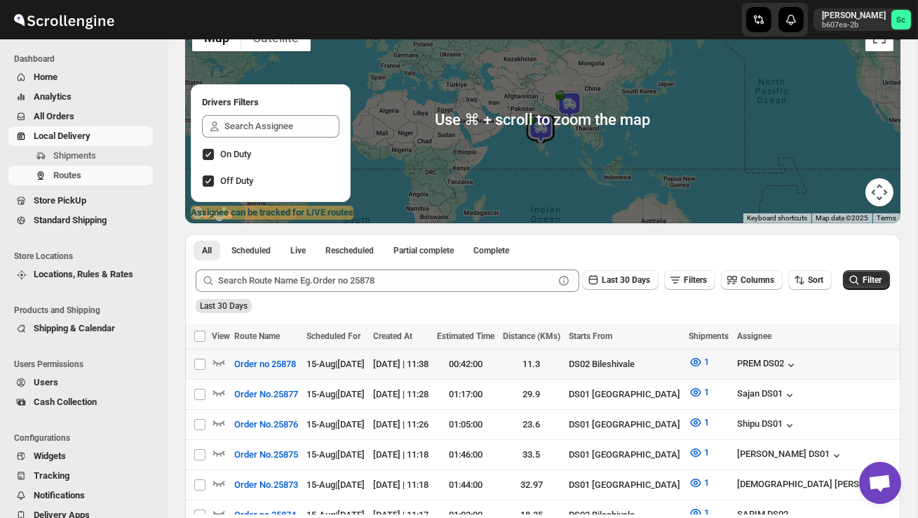
scroll to position [156, 0]
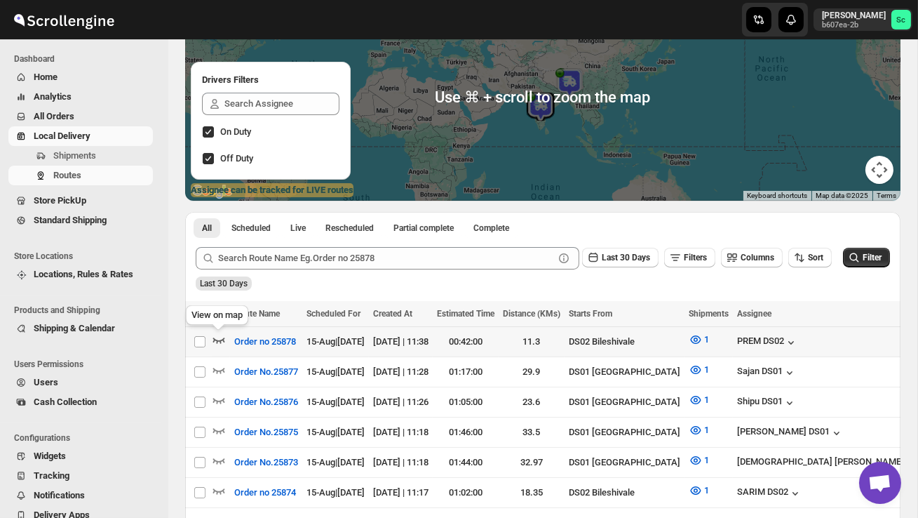
click at [218, 342] on icon "button" at bounding box center [219, 339] width 14 height 14
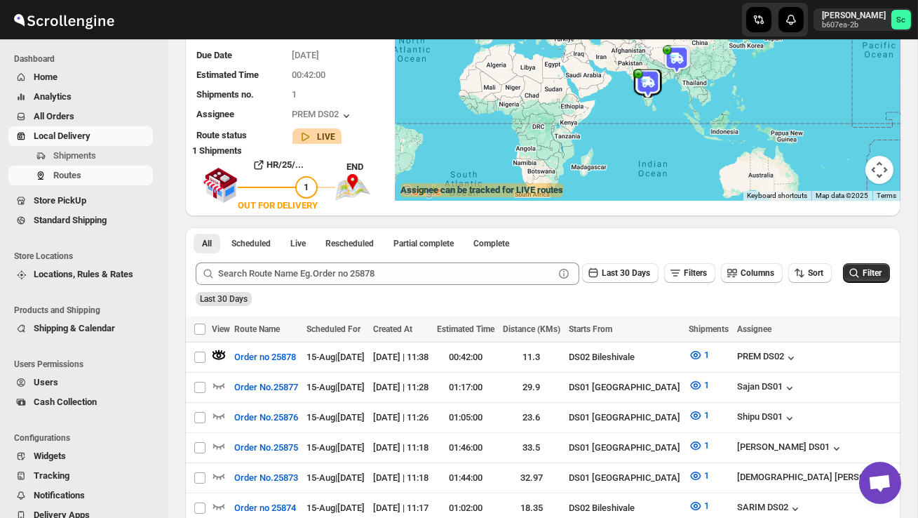
scroll to position [0, 0]
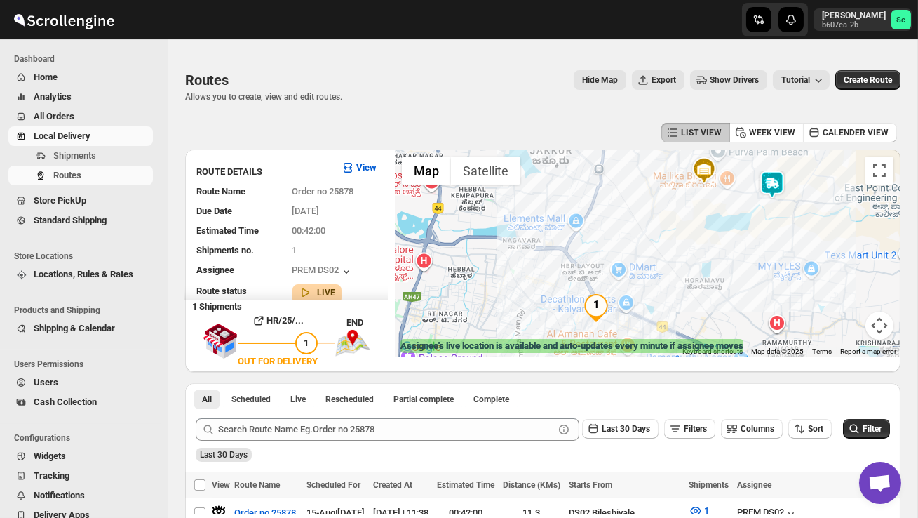
click at [786, 183] on img at bounding box center [772, 184] width 28 height 28
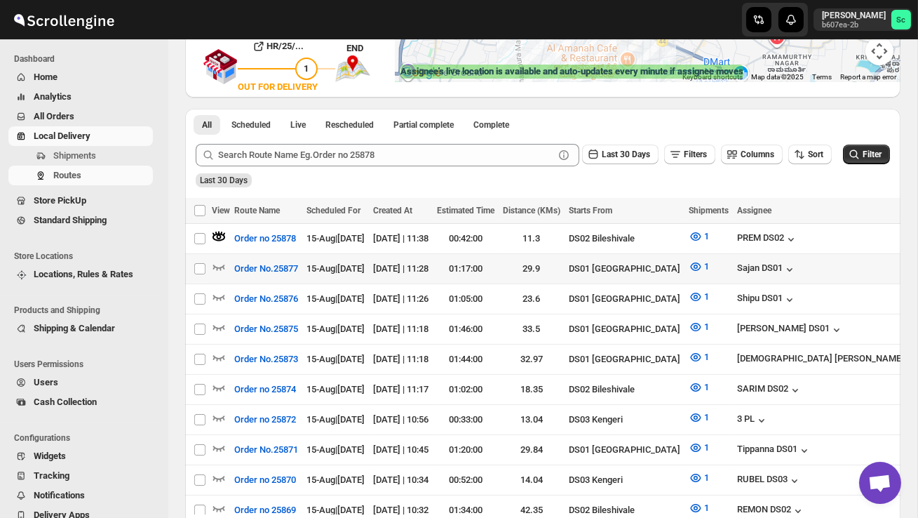
scroll to position [285, 0]
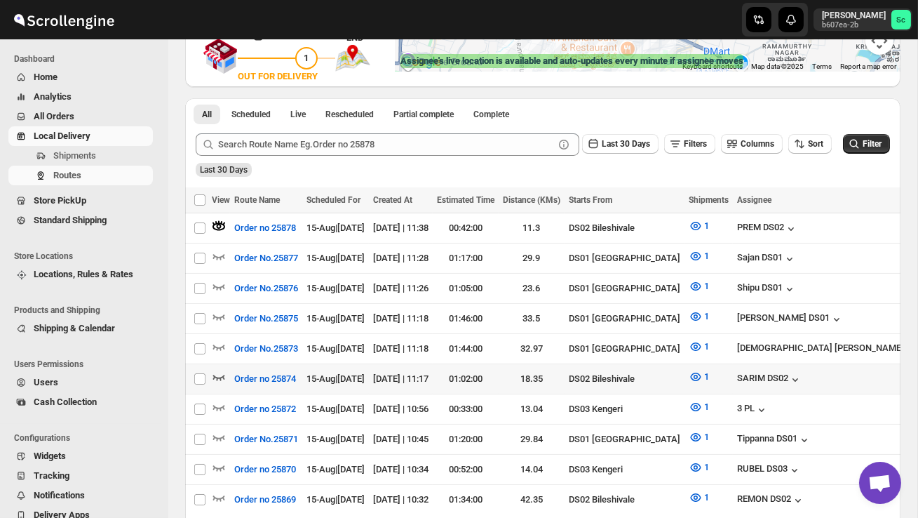
click at [221, 370] on icon "button" at bounding box center [219, 377] width 14 height 14
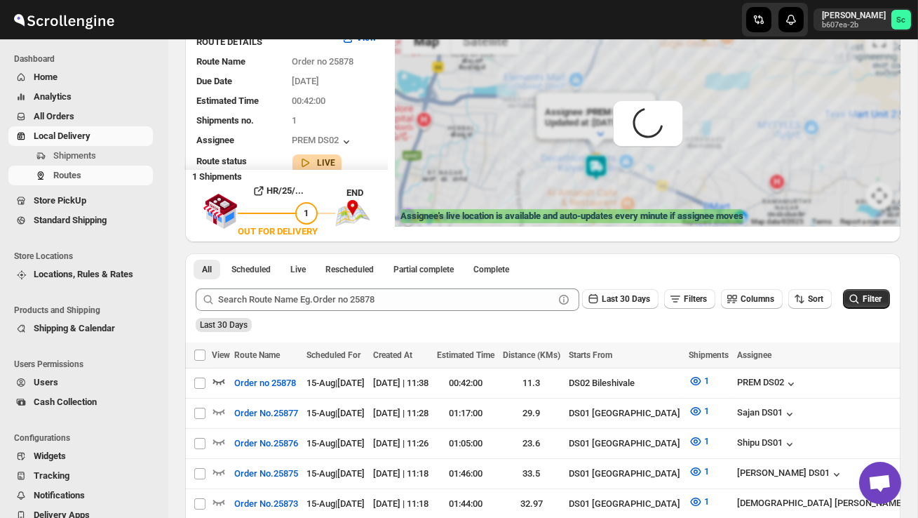
scroll to position [0, 0]
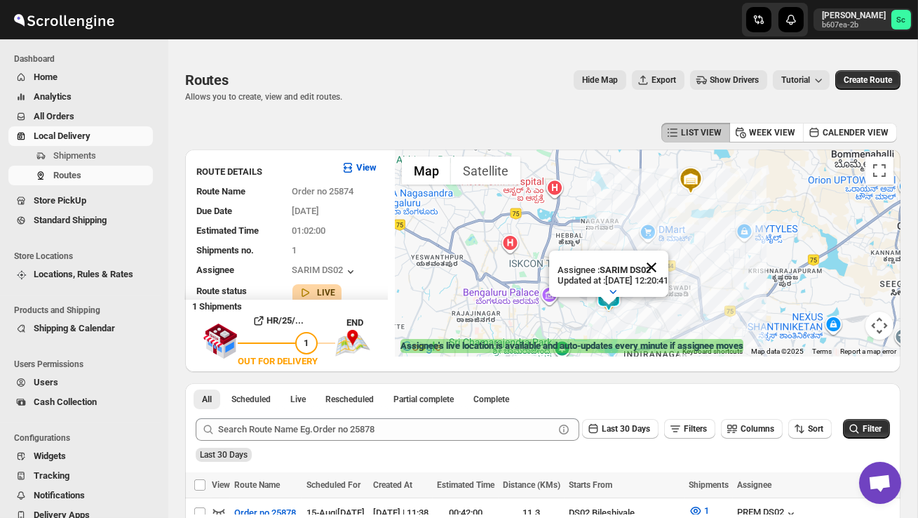
click at [668, 269] on button "Close" at bounding box center [652, 267] width 34 height 34
click at [658, 294] on div at bounding box center [648, 252] width 506 height 207
click at [657, 295] on div at bounding box center [648, 252] width 506 height 207
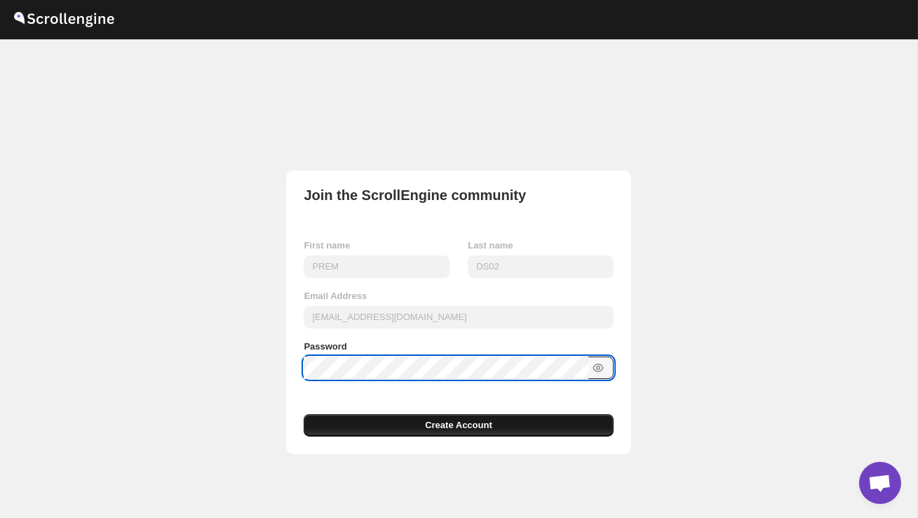
click at [375, 425] on button "Create Account" at bounding box center [458, 425] width 309 height 22
